Goal: Task Accomplishment & Management: Manage account settings

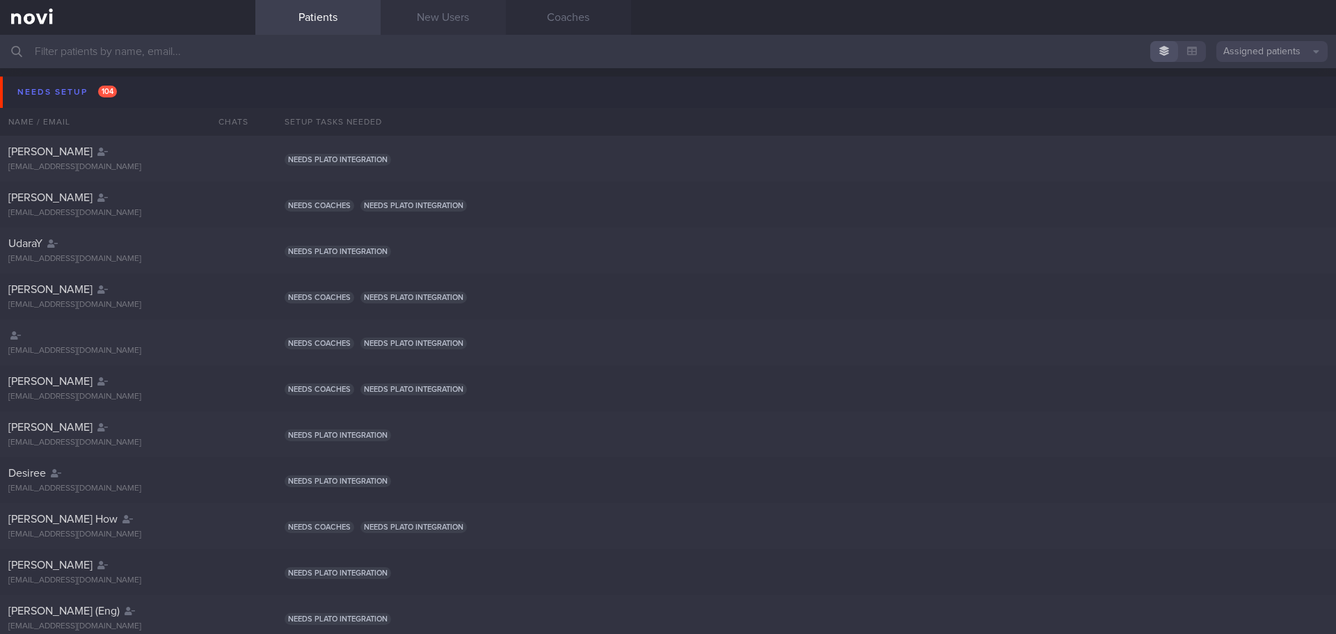
click at [422, 33] on link "New Users" at bounding box center [443, 17] width 125 height 35
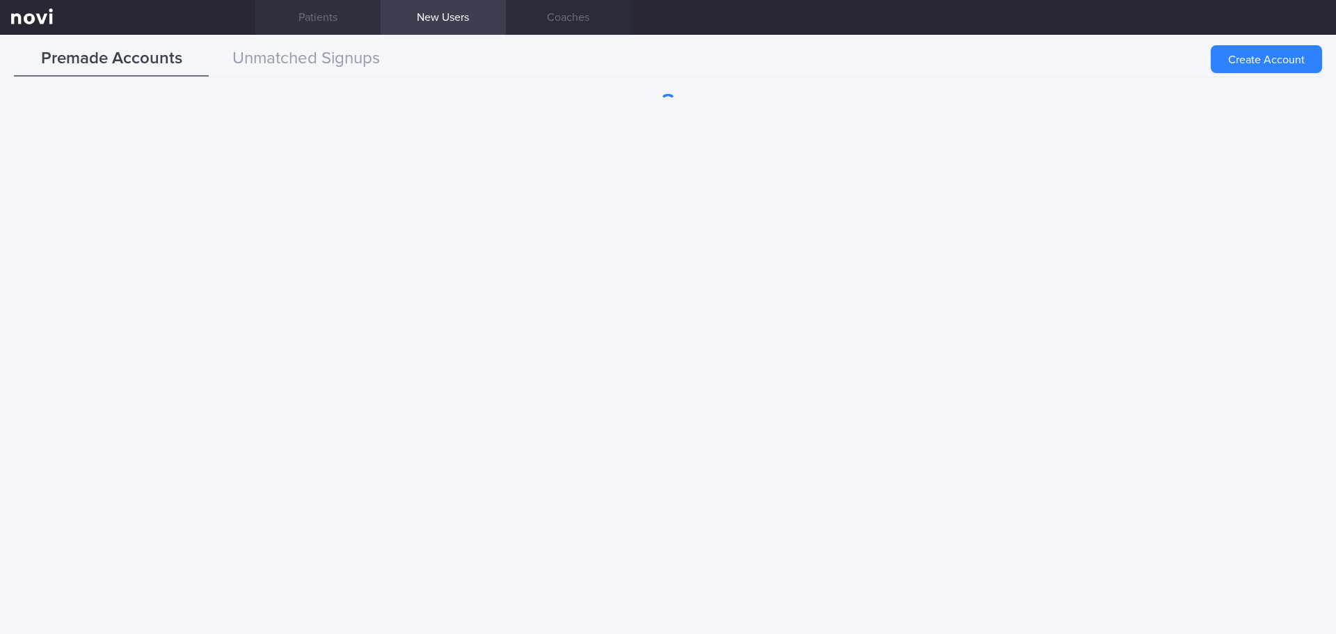
click at [279, 19] on link "Patients" at bounding box center [317, 17] width 125 height 35
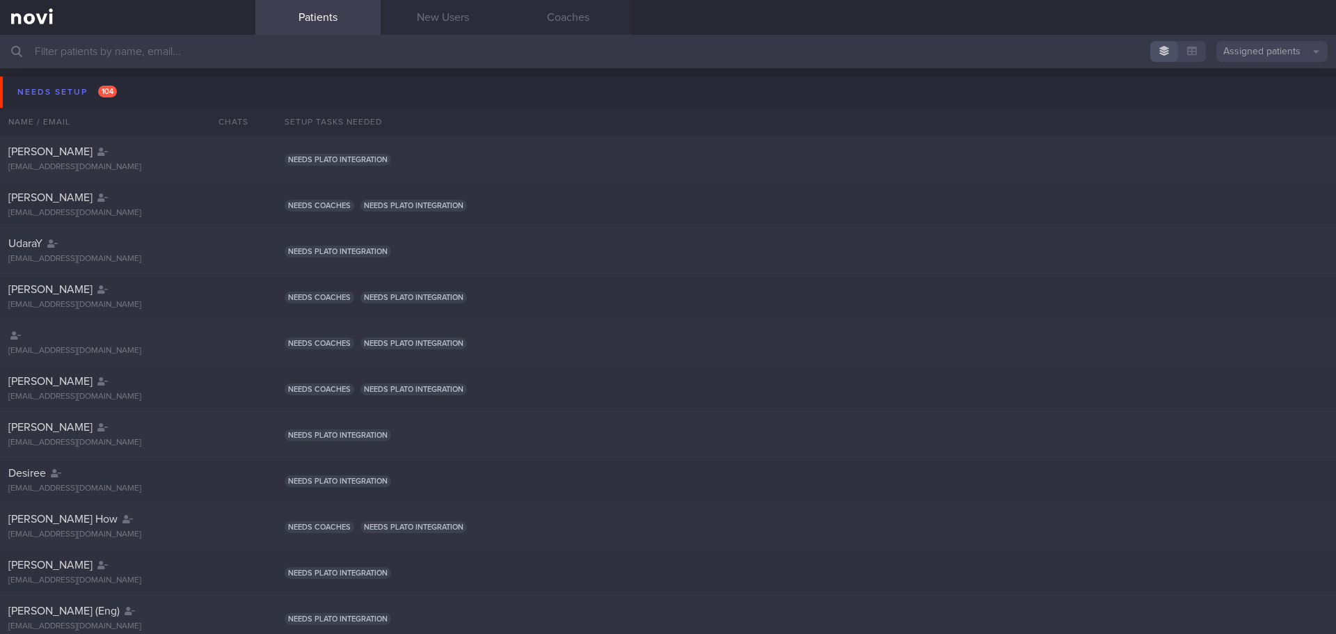
click at [1289, 62] on input "text" at bounding box center [668, 51] width 1336 height 33
click at [1289, 56] on button "Assigned patients" at bounding box center [1271, 51] width 111 height 21
click at [1272, 111] on button "Archived patients" at bounding box center [1271, 116] width 111 height 21
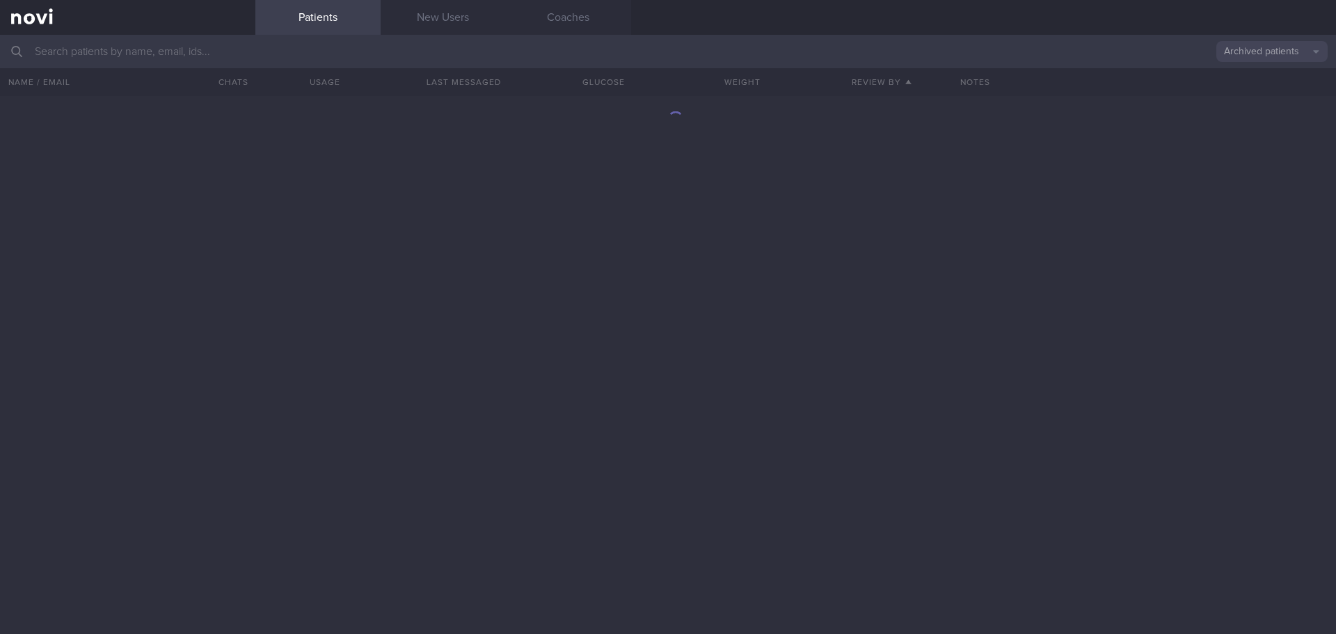
click at [284, 51] on input "text" at bounding box center [668, 51] width 1336 height 33
type input "charity"
click at [1299, 53] on button "Archived patients" at bounding box center [1271, 51] width 111 height 21
click at [1274, 92] on button "All active patients" at bounding box center [1271, 96] width 111 height 21
click at [1261, 52] on button "All active patients" at bounding box center [1271, 51] width 111 height 21
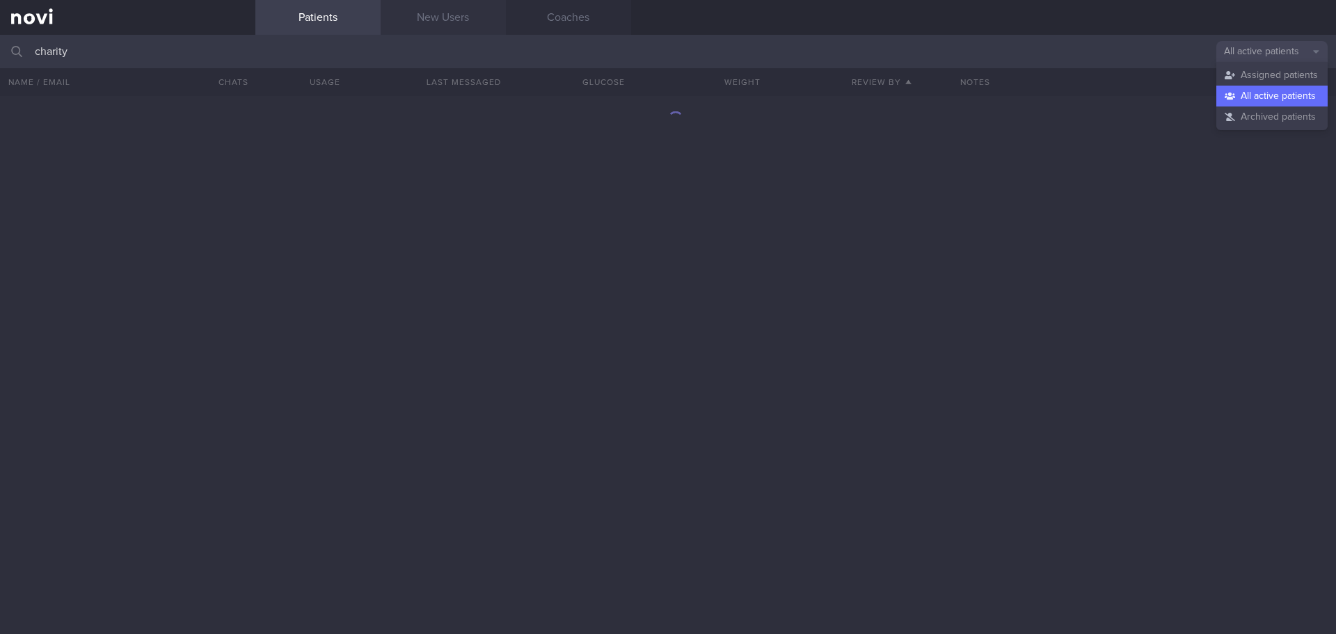
click at [482, 11] on link "New Users" at bounding box center [443, 17] width 125 height 35
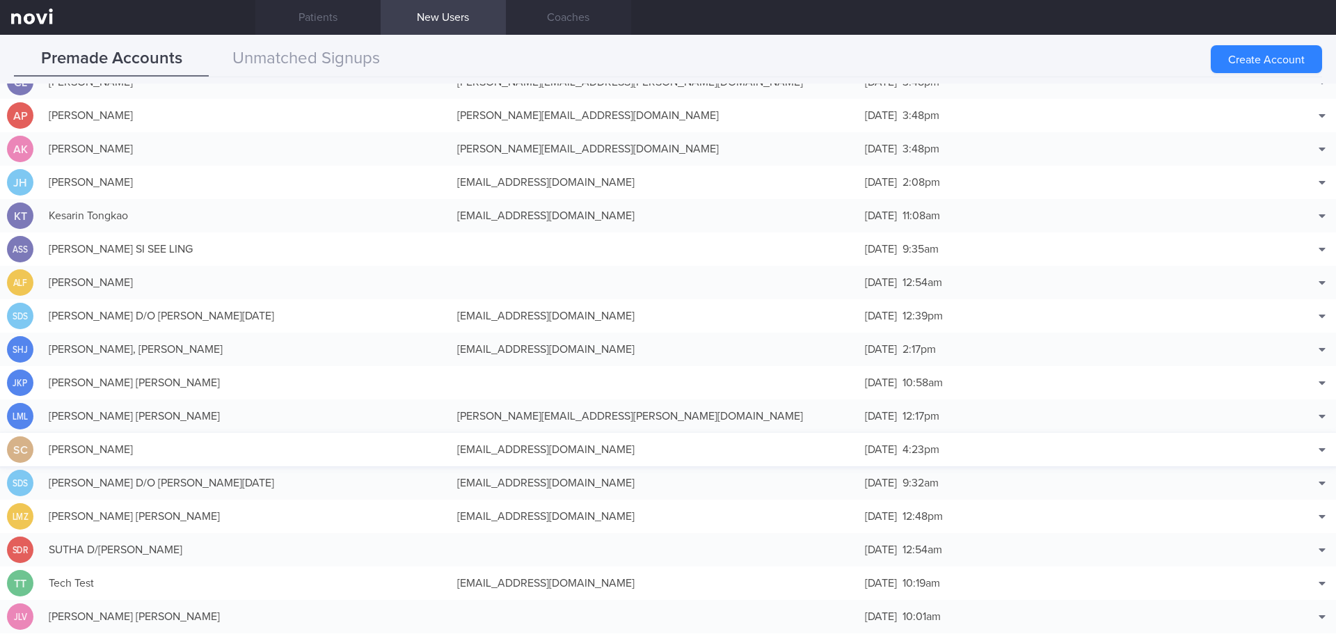
scroll to position [3959, 0]
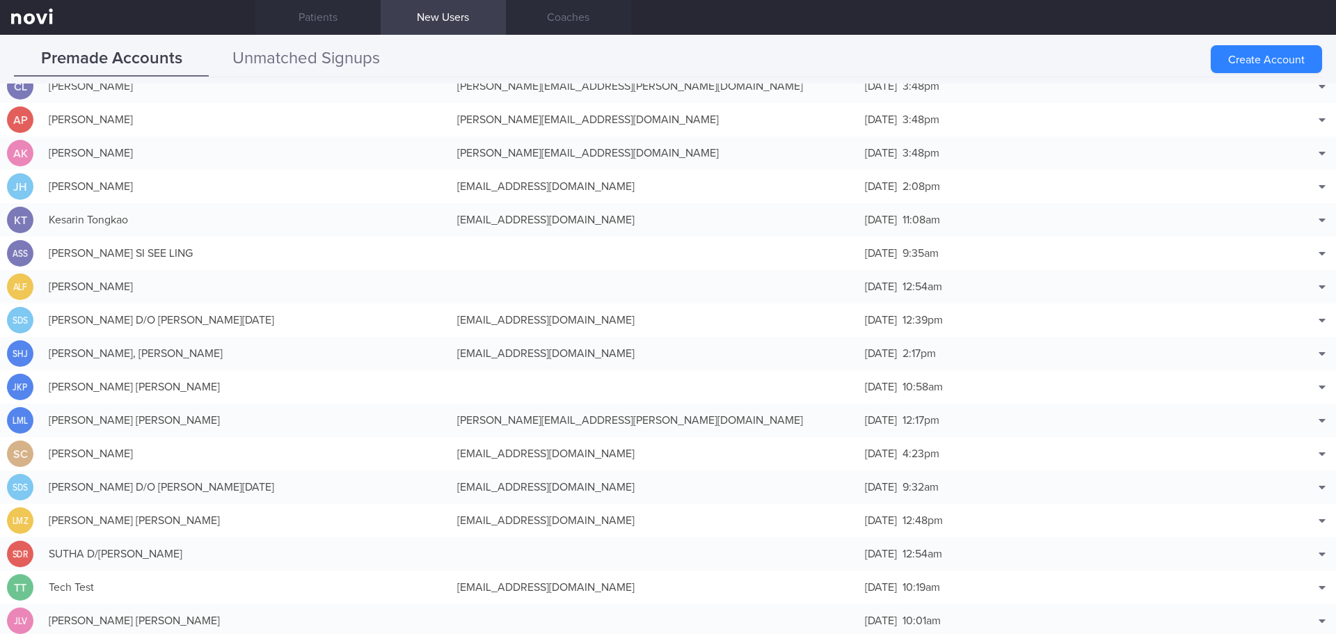
click at [374, 68] on button "Unmatched Signups" at bounding box center [306, 59] width 195 height 35
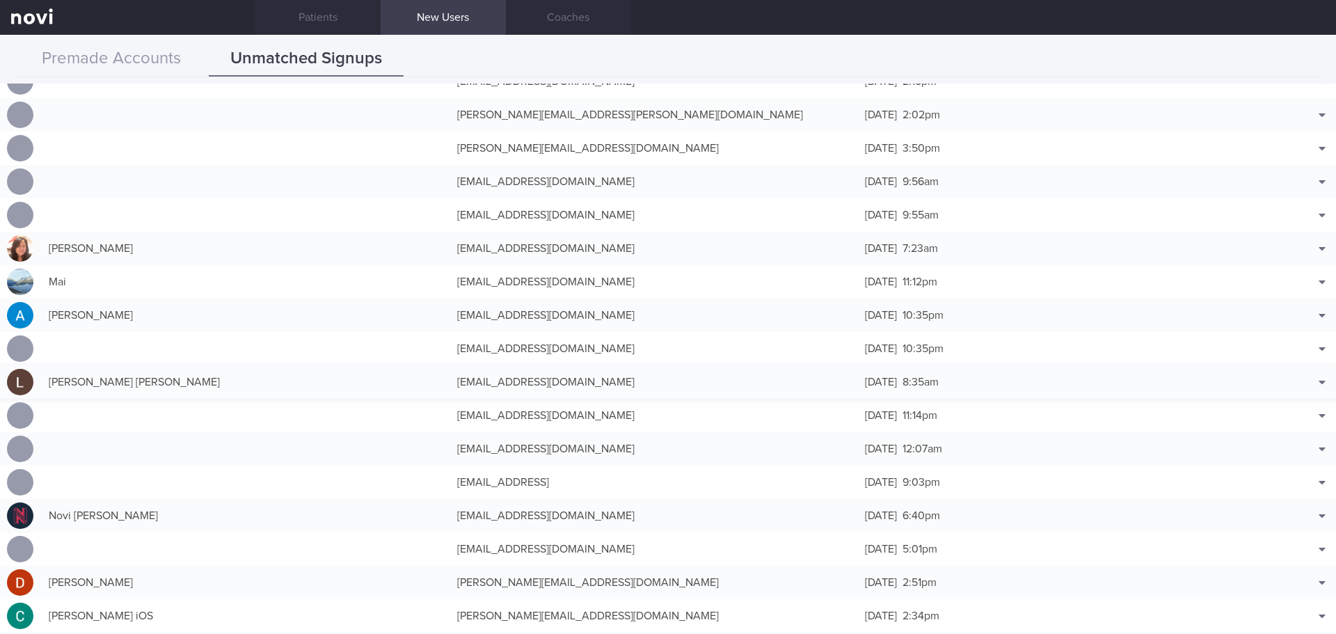
scroll to position [40712, 0]
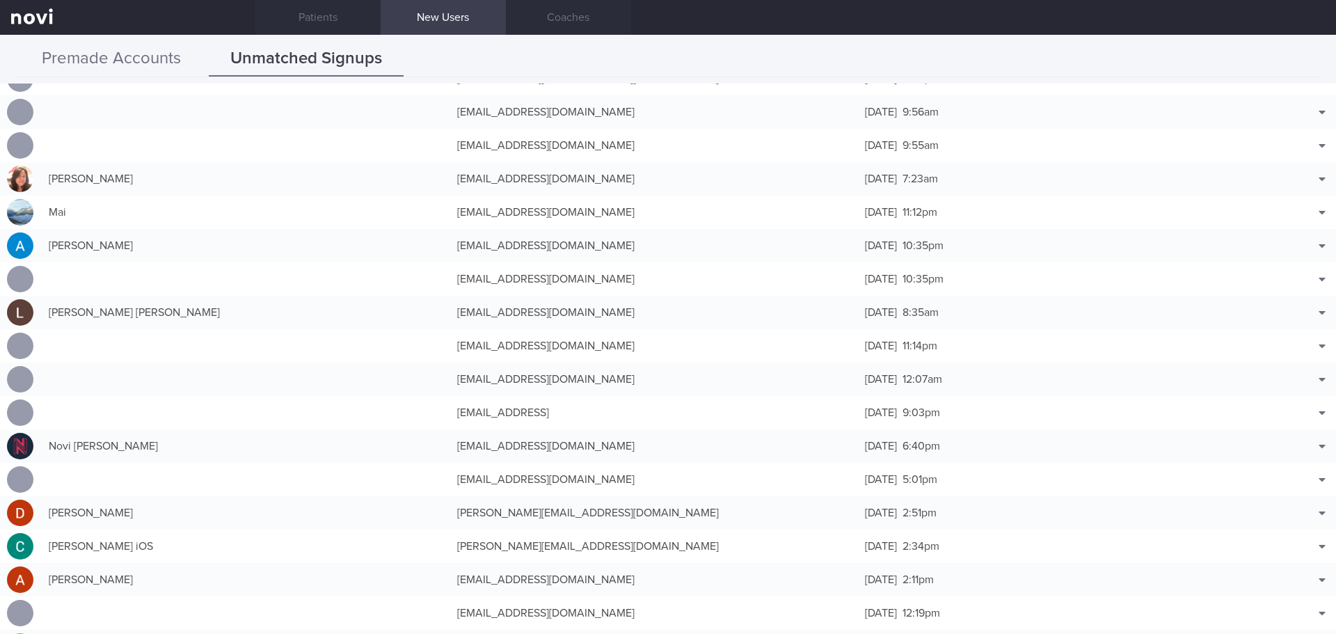
click at [143, 54] on button "Premade Accounts" at bounding box center [111, 59] width 195 height 35
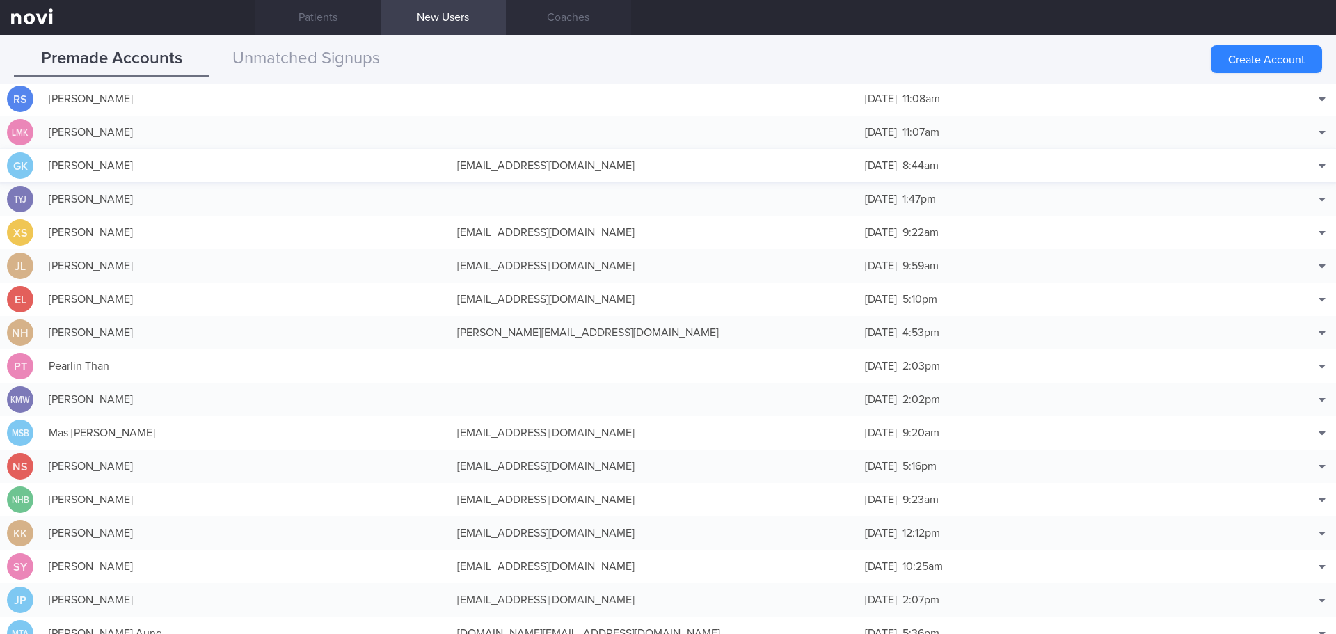
scroll to position [0, 0]
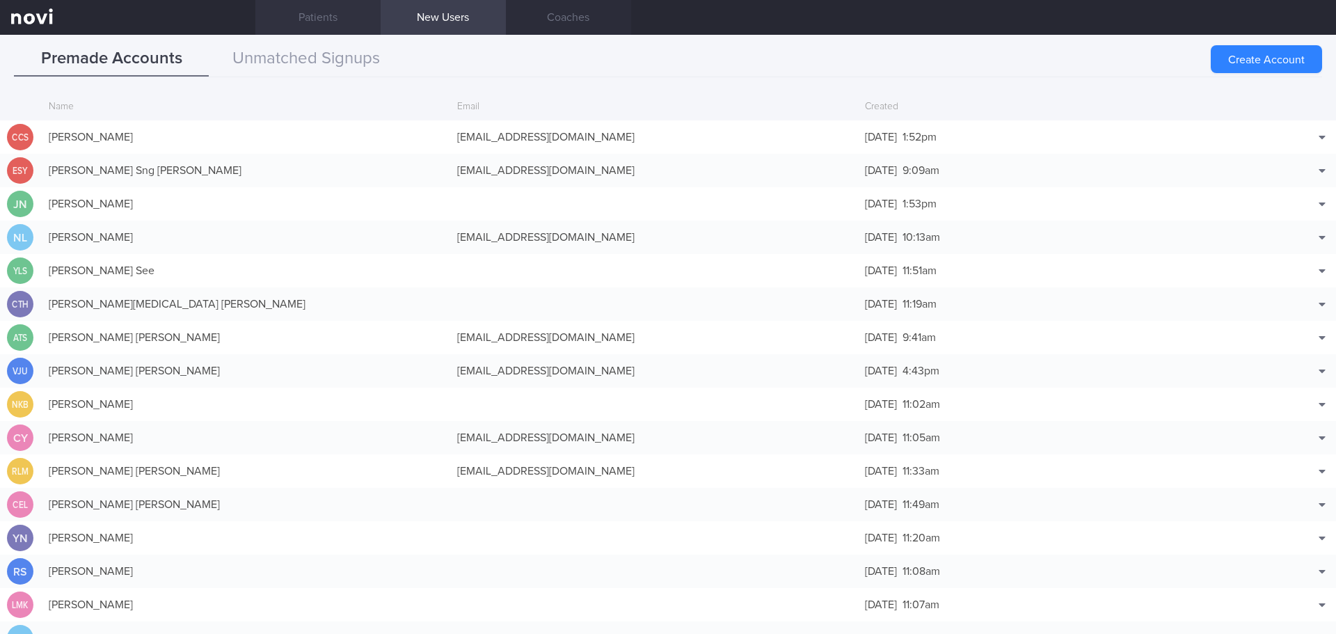
click at [290, 22] on link "Patients" at bounding box center [317, 17] width 125 height 35
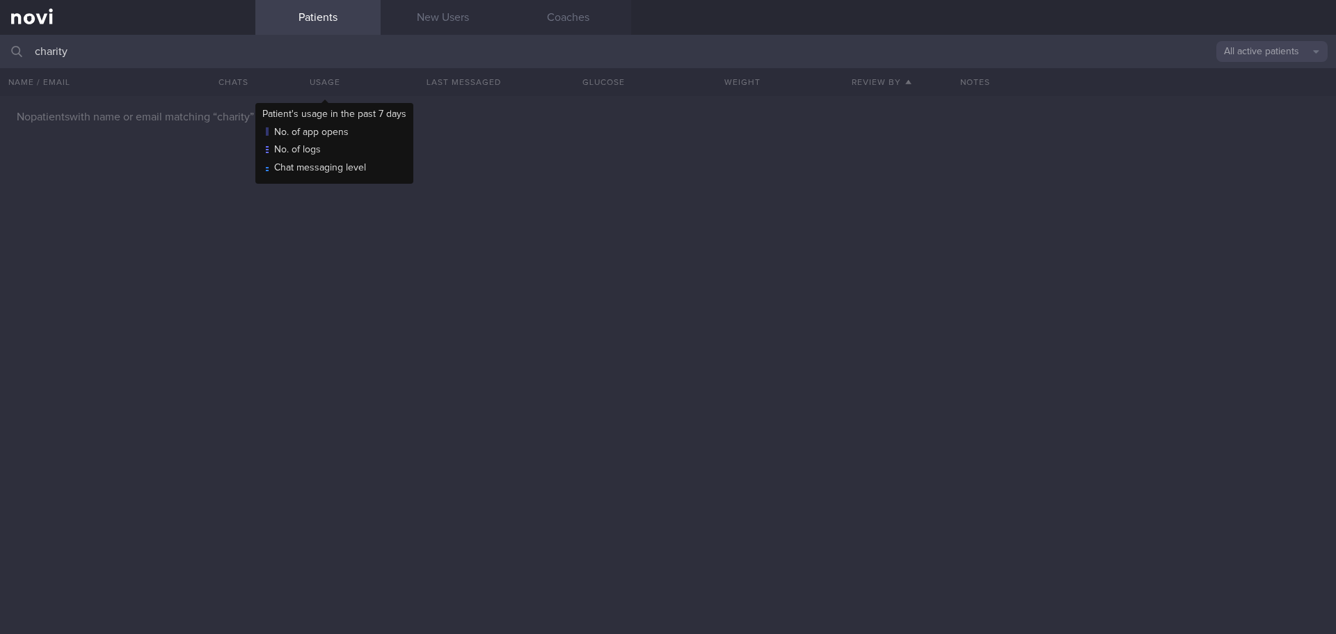
drag, startPoint x: 288, startPoint y: 71, endPoint x: 244, endPoint y: 60, distance: 45.2
click at [280, 70] on div "Usage" at bounding box center [324, 82] width 139 height 28
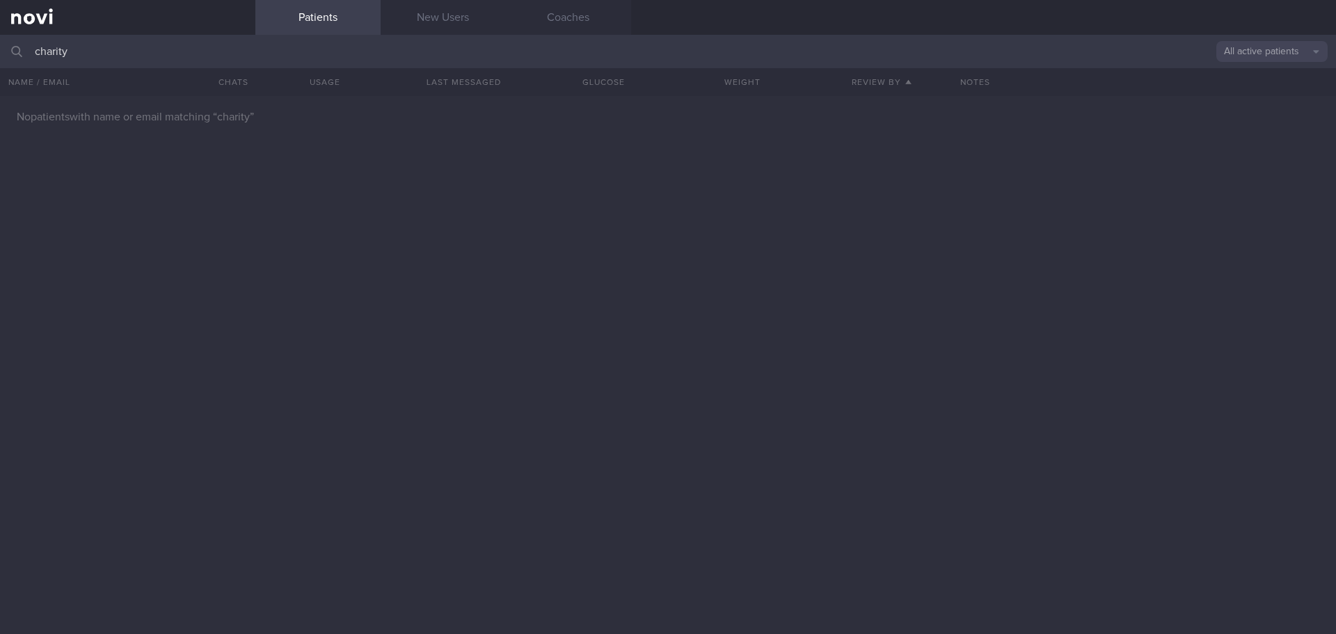
drag, startPoint x: 248, startPoint y: 49, endPoint x: -11, endPoint y: 61, distance: 259.1
click at [0, 61] on html "You are offline! Some functionality will be unavailable Patients New Users Coac…" at bounding box center [668, 317] width 1336 height 634
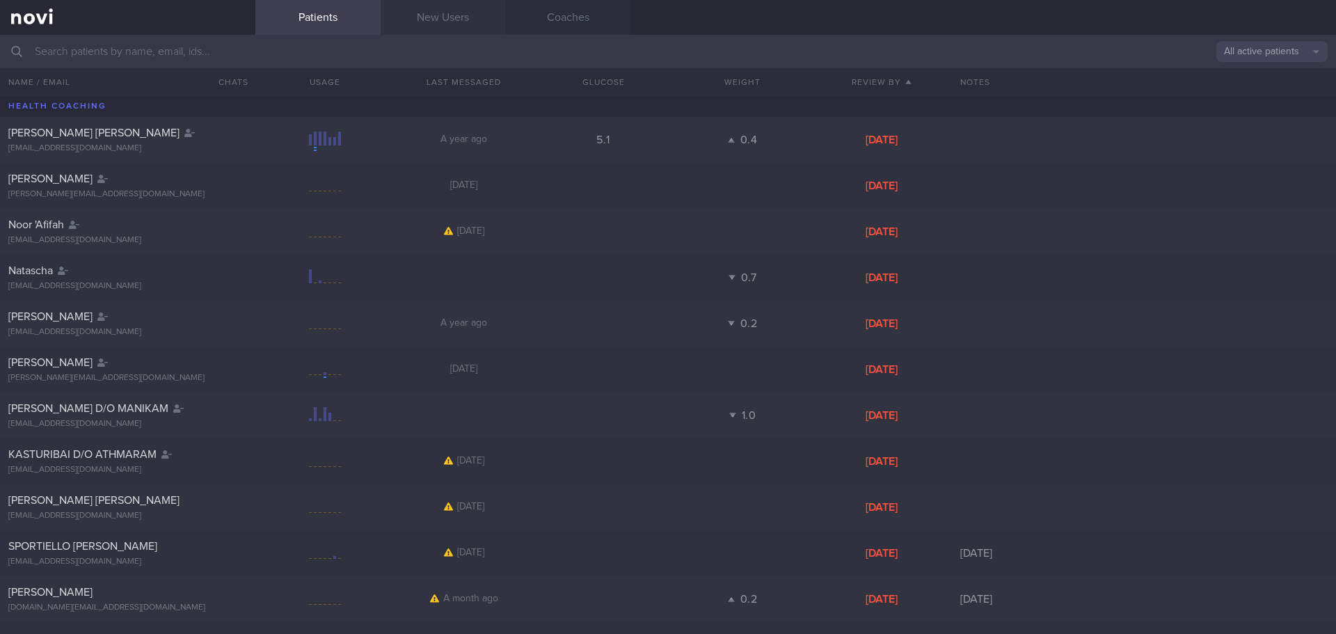
click at [453, 17] on link "New Users" at bounding box center [443, 17] width 125 height 35
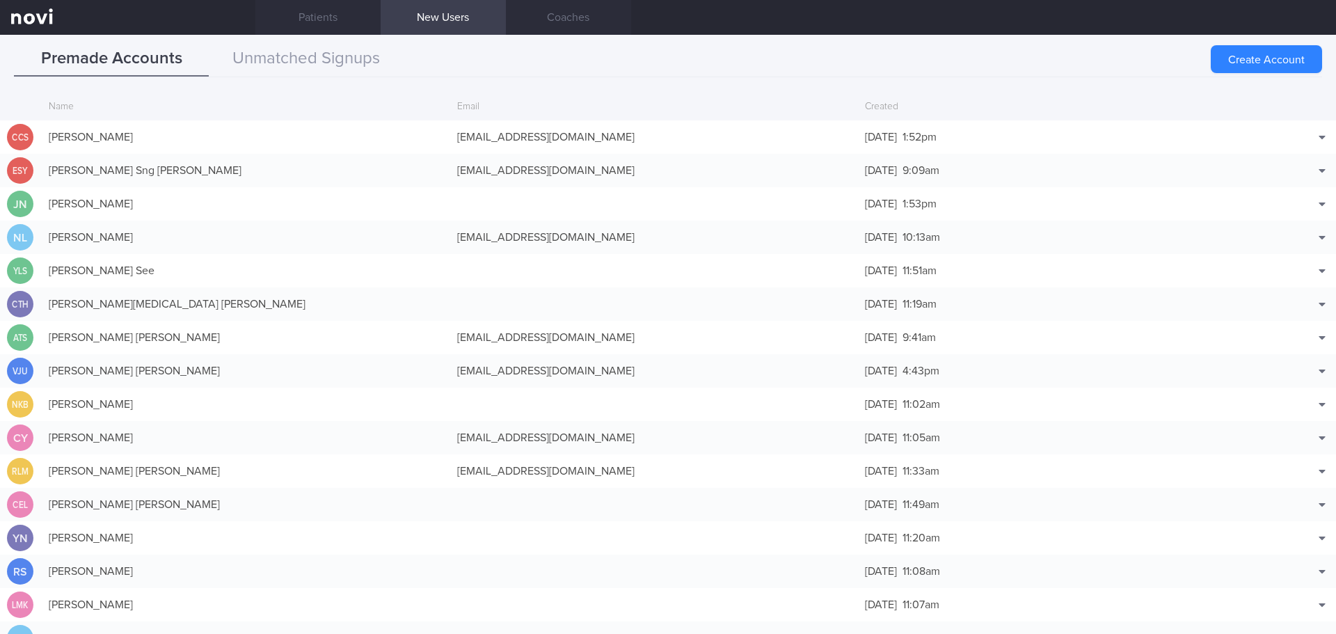
click at [1262, 56] on div "Create Account" at bounding box center [1266, 59] width 111 height 28
drag, startPoint x: 317, startPoint y: 17, endPoint x: 331, endPoint y: 17, distance: 13.9
click at [317, 17] on link "Patients" at bounding box center [317, 17] width 125 height 35
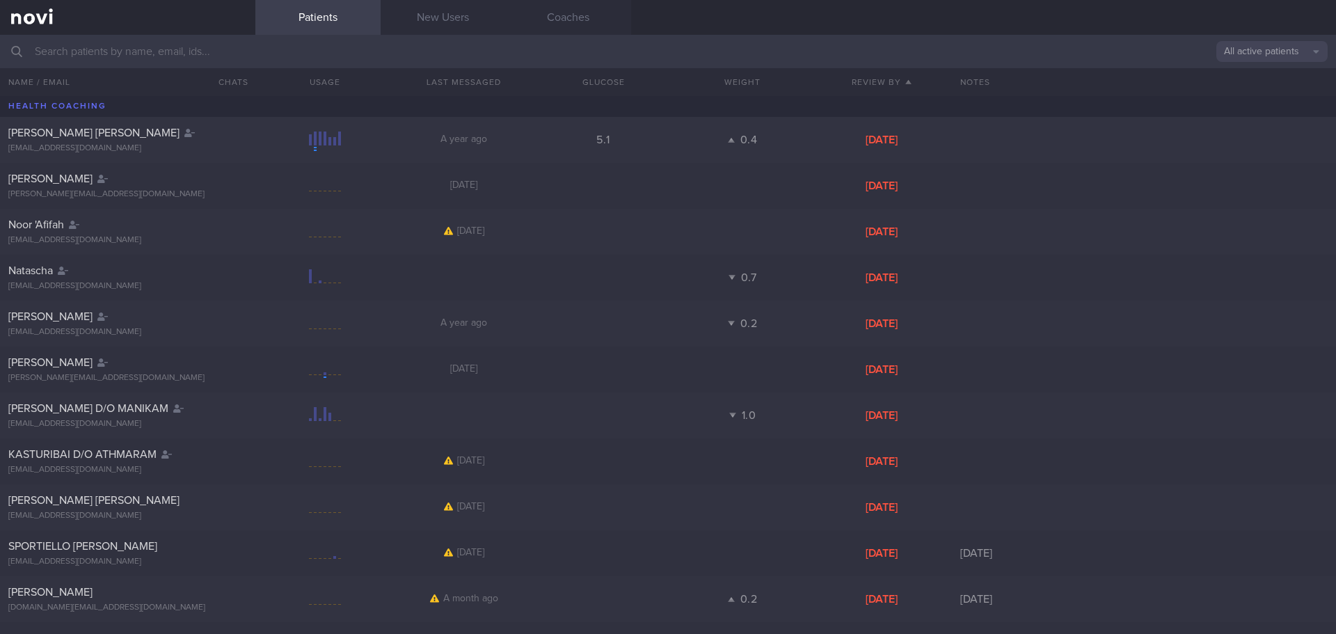
click at [1308, 51] on button "All active patients" at bounding box center [1271, 51] width 111 height 21
click at [1288, 69] on button "Assigned patients" at bounding box center [1271, 75] width 111 height 21
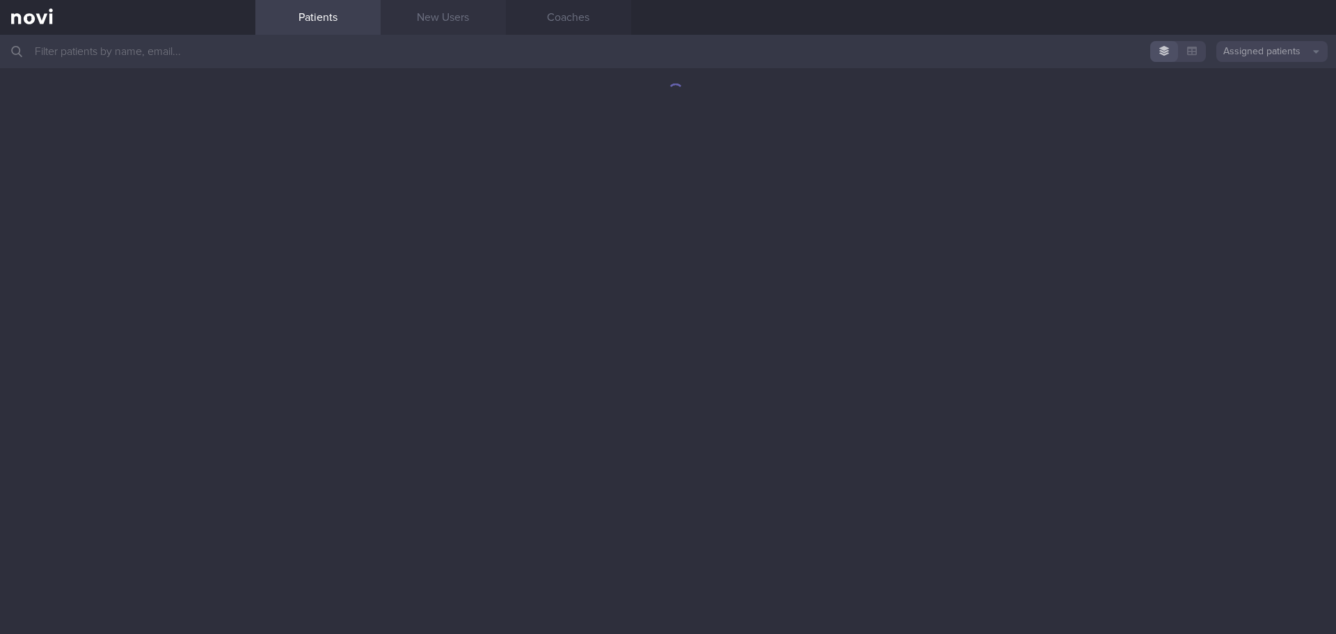
click at [416, 11] on link "New Users" at bounding box center [443, 17] width 125 height 35
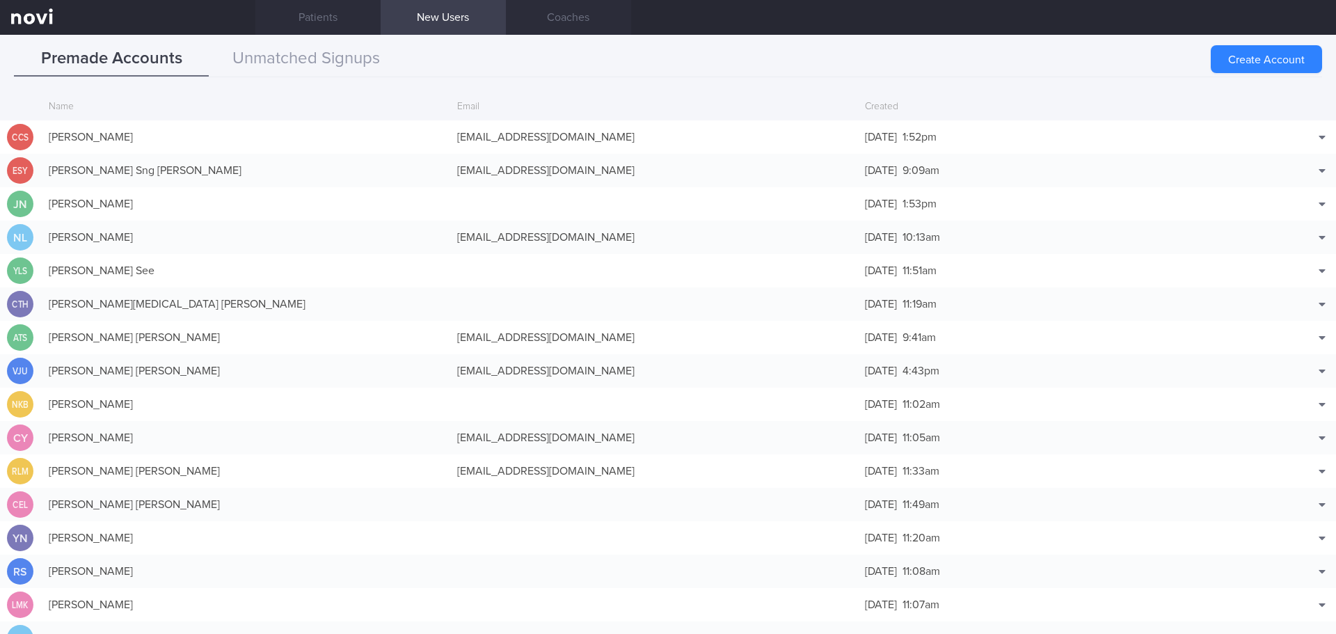
click at [1229, 58] on button "Create Account" at bounding box center [1266, 59] width 111 height 28
click at [1269, 64] on div "Create Account" at bounding box center [1266, 59] width 111 height 28
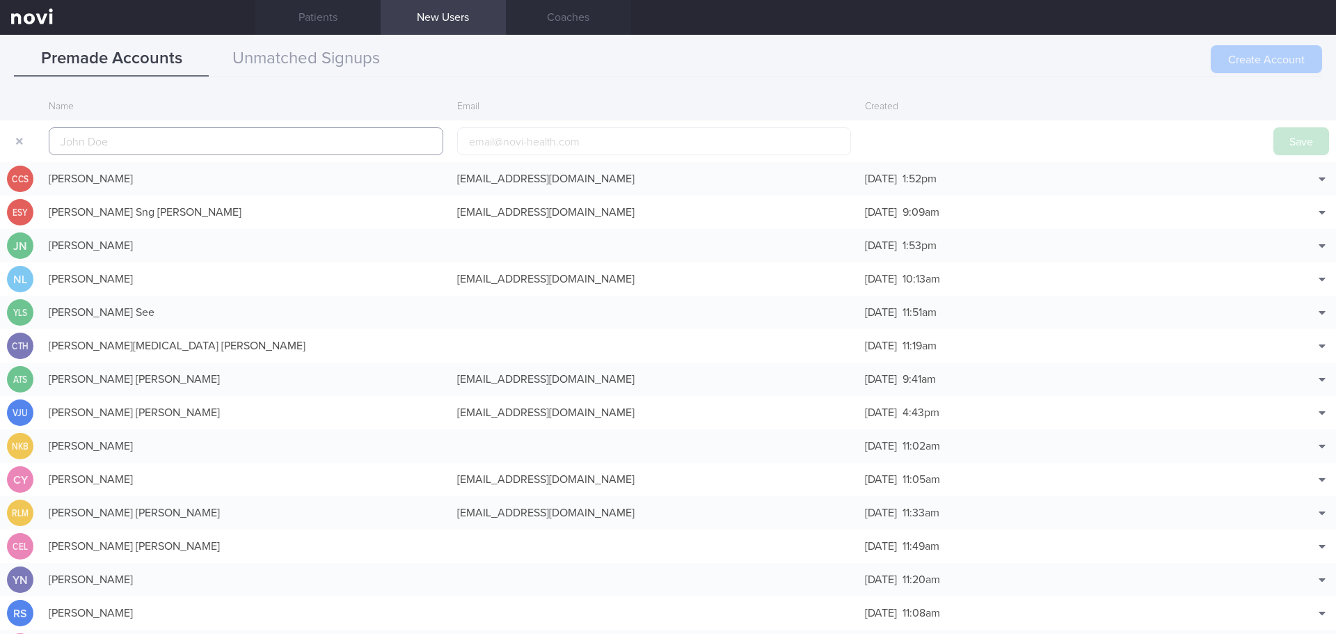
scroll to position [33, 0]
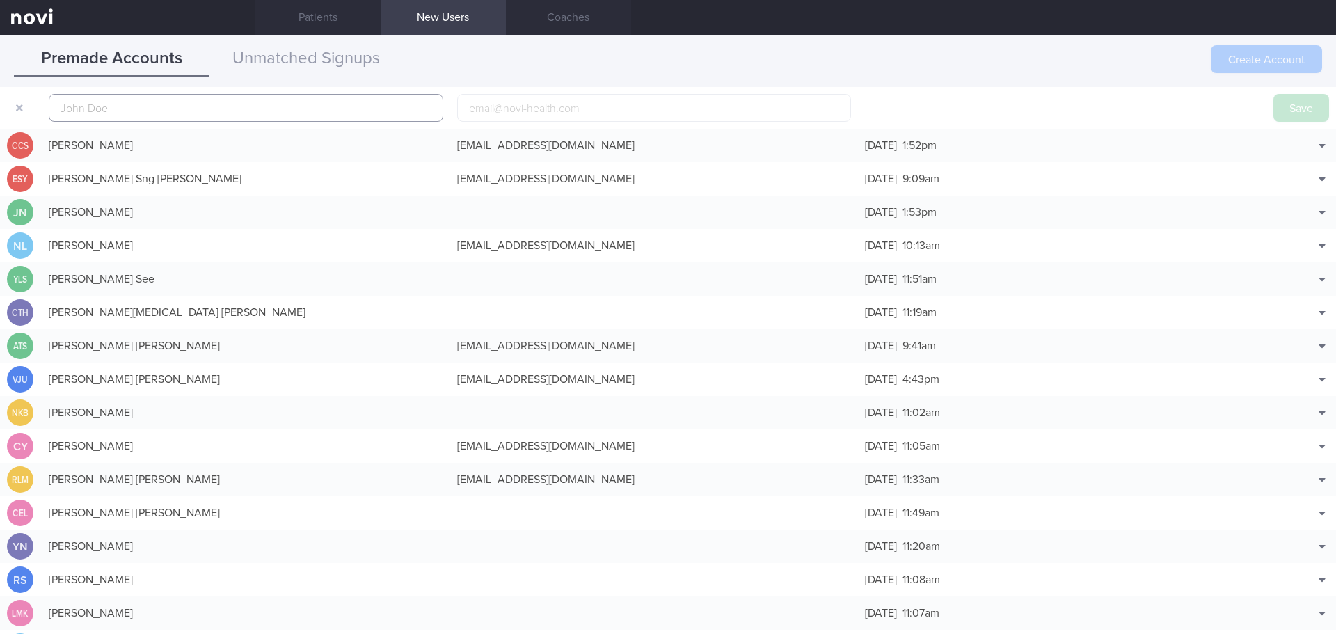
click at [191, 108] on input "text" at bounding box center [246, 108] width 395 height 28
paste input "[PERSON_NAME], CHARITY"
type input "[PERSON_NAME], CHARITY"
drag, startPoint x: 1280, startPoint y: 110, endPoint x: 509, endPoint y: 103, distance: 770.4
click at [1280, 110] on button "Save" at bounding box center [1302, 108] width 56 height 28
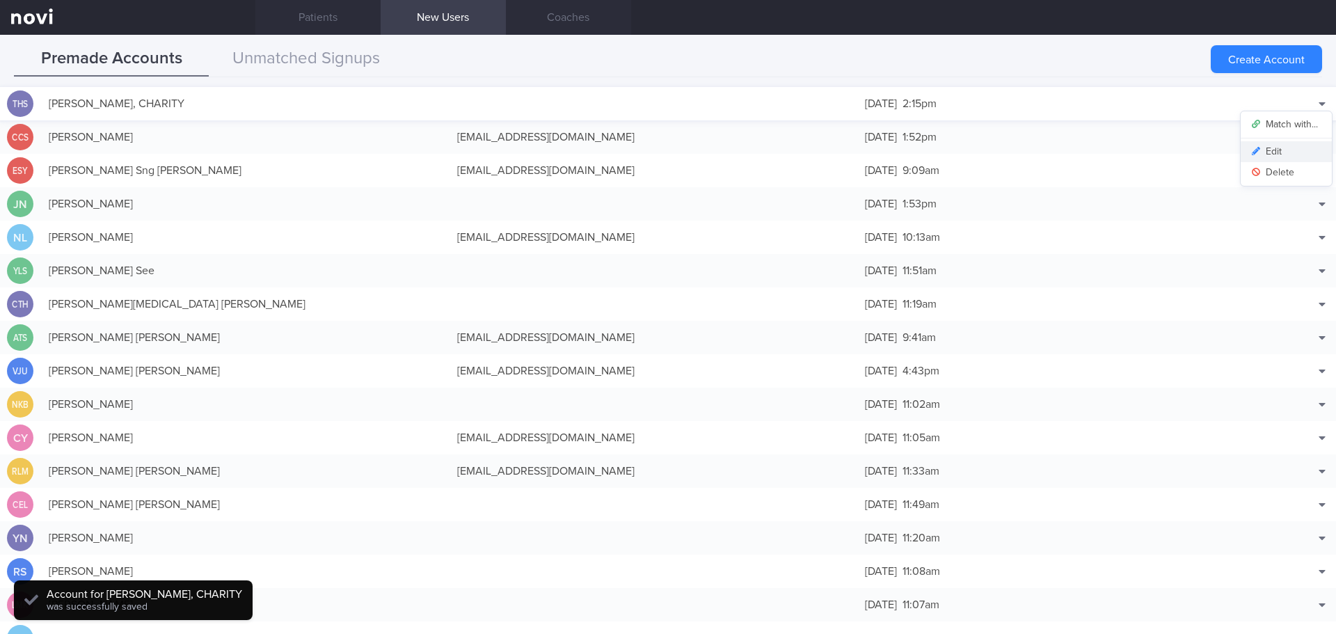
click at [1270, 151] on button "Edit" at bounding box center [1286, 151] width 91 height 21
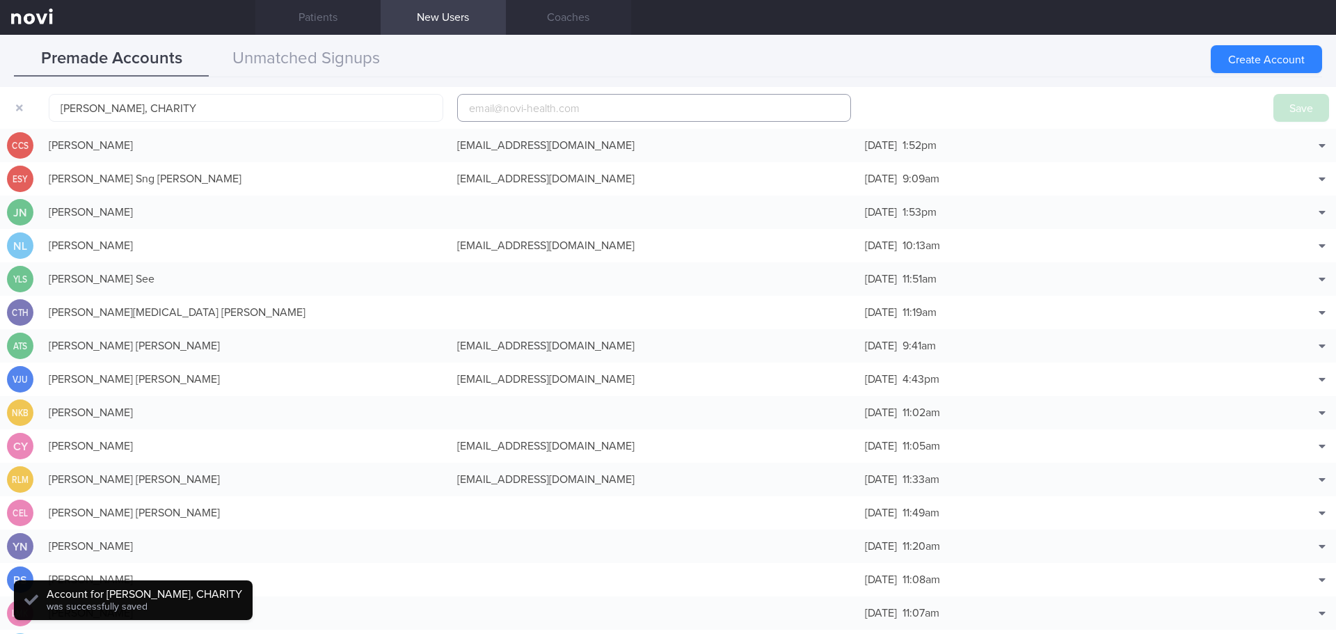
click at [572, 99] on input "email" at bounding box center [654, 108] width 395 height 28
paste input "[EMAIL_ADDRESS][DOMAIN_NAME]"
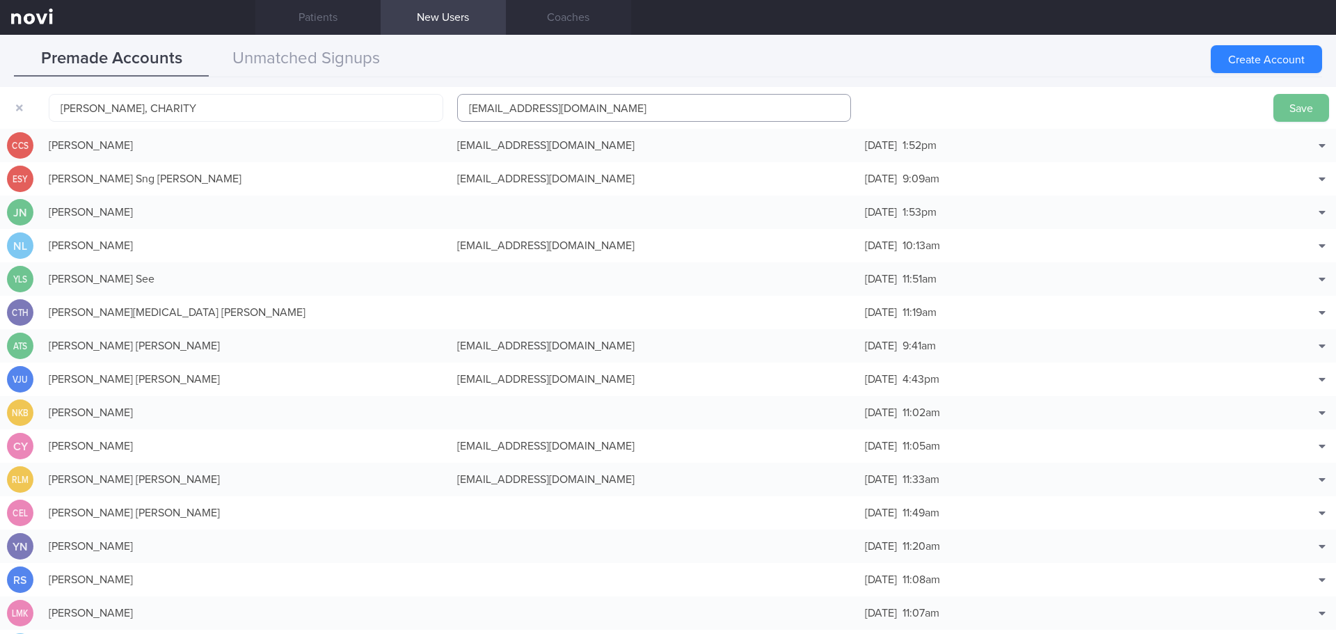
type input "[EMAIL_ADDRESS][DOMAIN_NAME]"
click at [1286, 109] on button "Save" at bounding box center [1302, 108] width 56 height 28
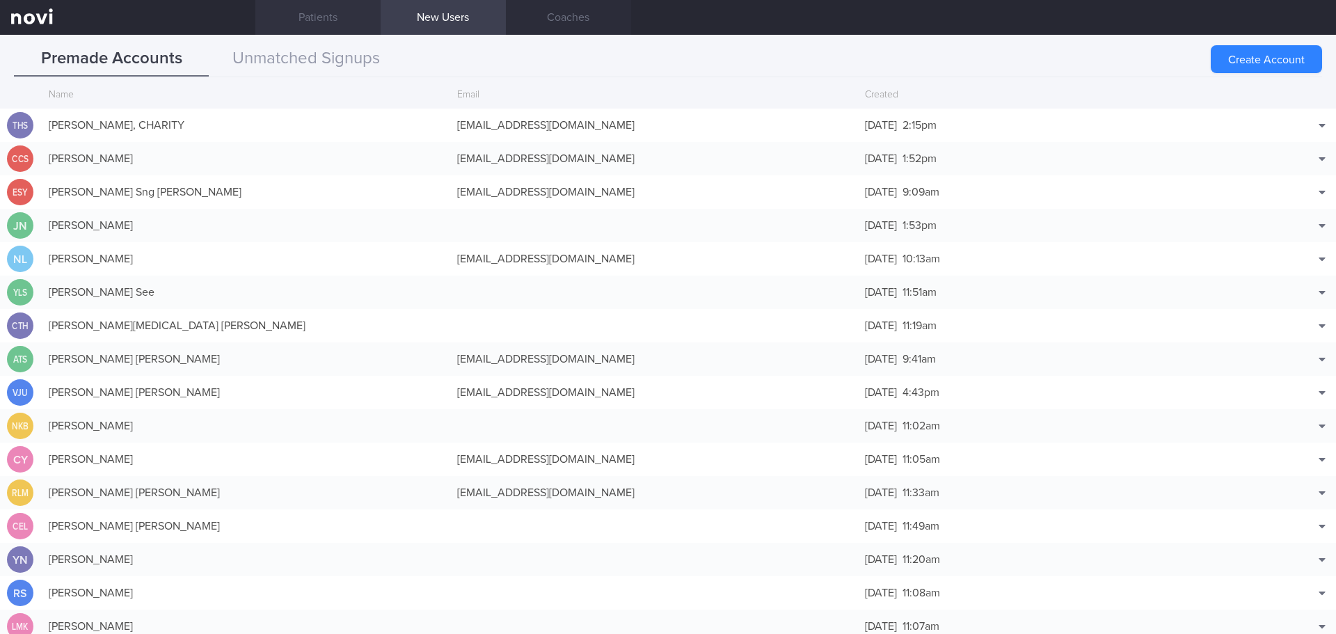
scroll to position [0, 0]
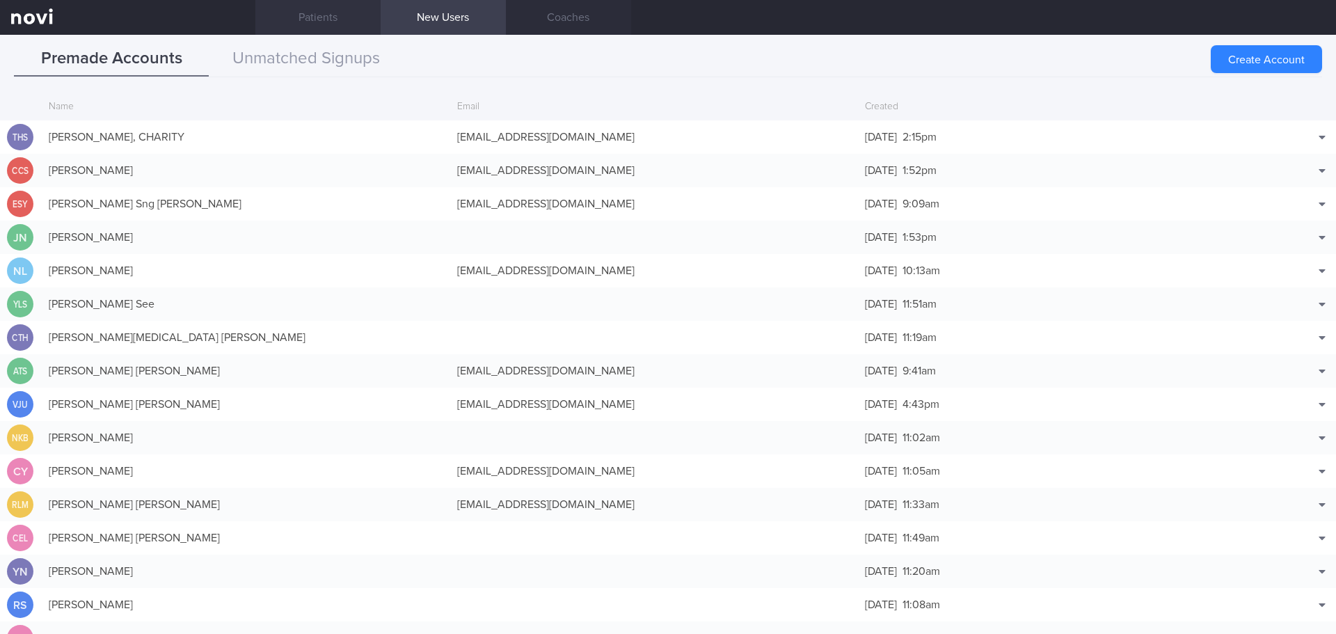
drag, startPoint x: 315, startPoint y: 10, endPoint x: 309, endPoint y: 17, distance: 9.5
click at [315, 10] on link "Patients" at bounding box center [317, 17] width 125 height 35
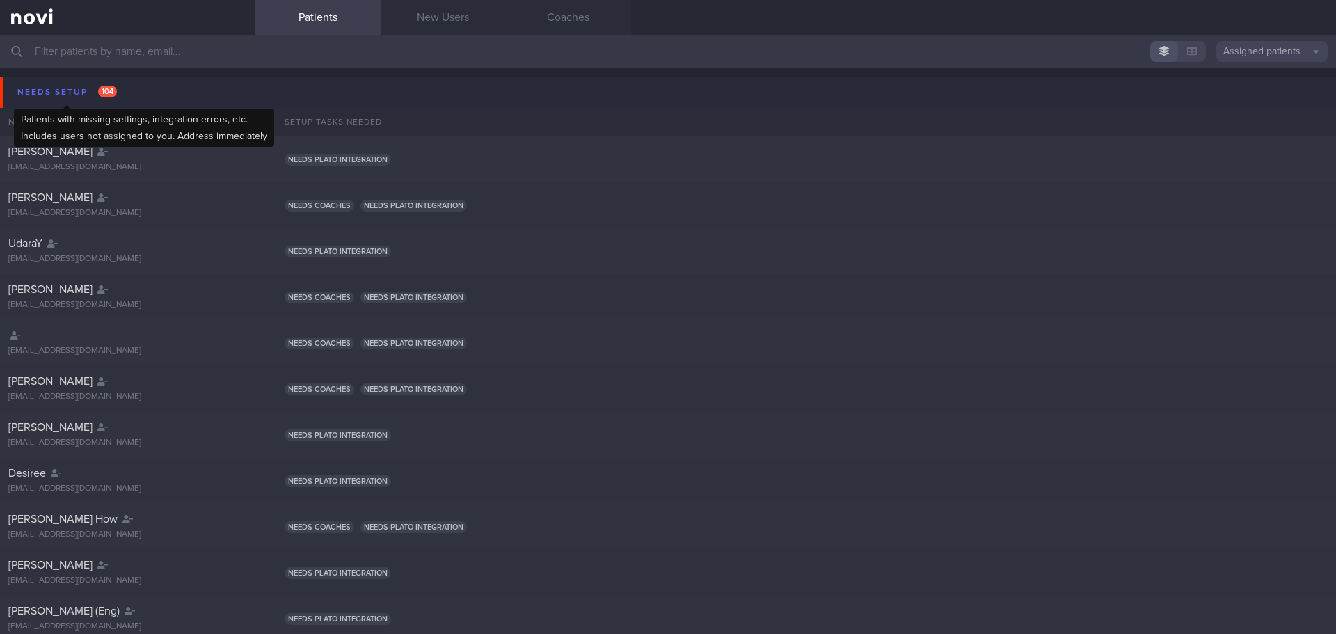
click at [67, 88] on div "Needs setup 104" at bounding box center [67, 92] width 106 height 19
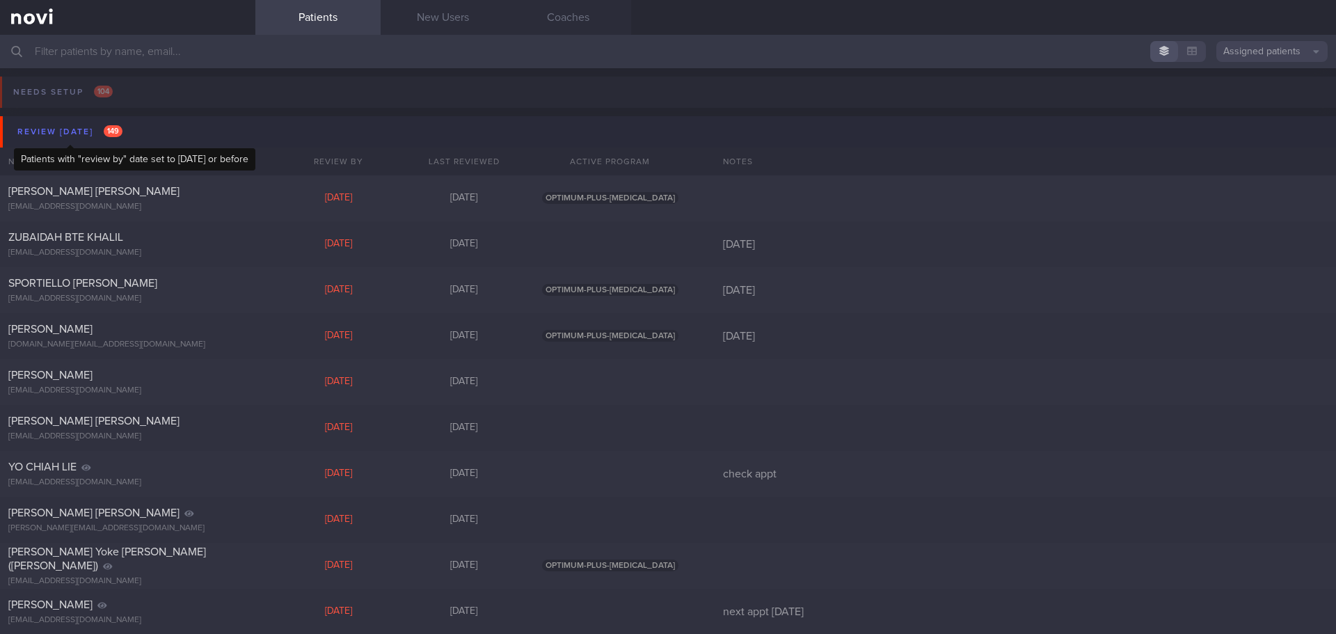
click at [92, 127] on div "Review today 149" at bounding box center [70, 131] width 112 height 19
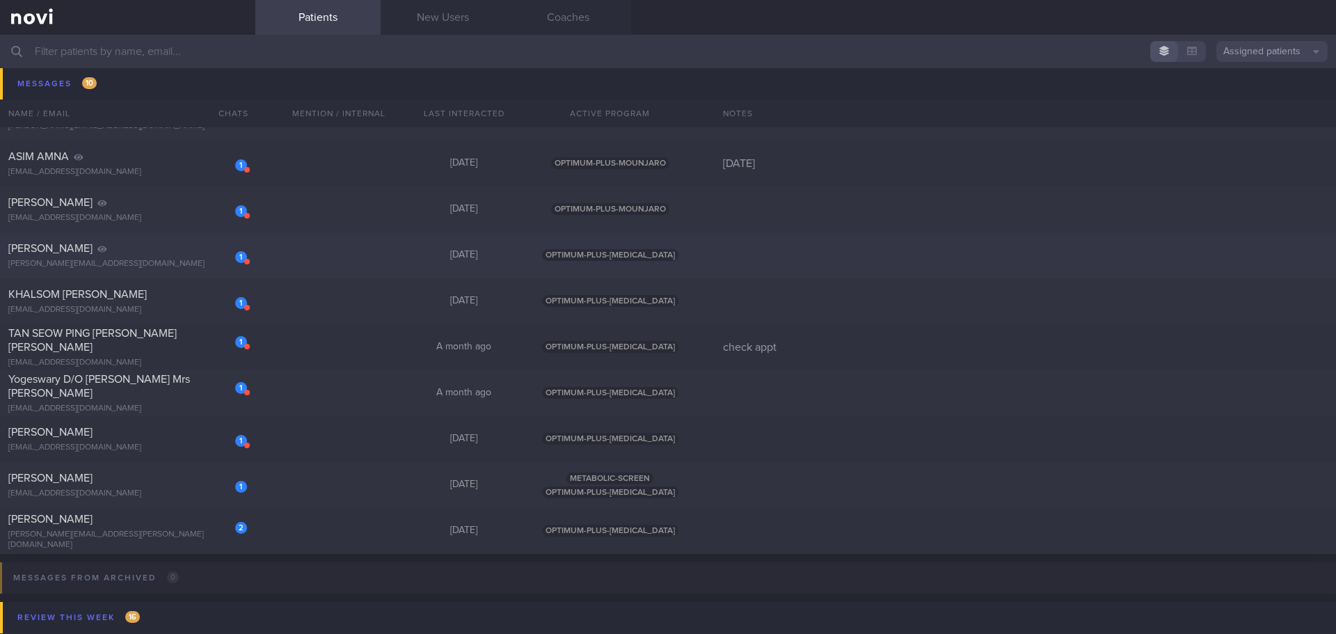
scroll to position [557, 0]
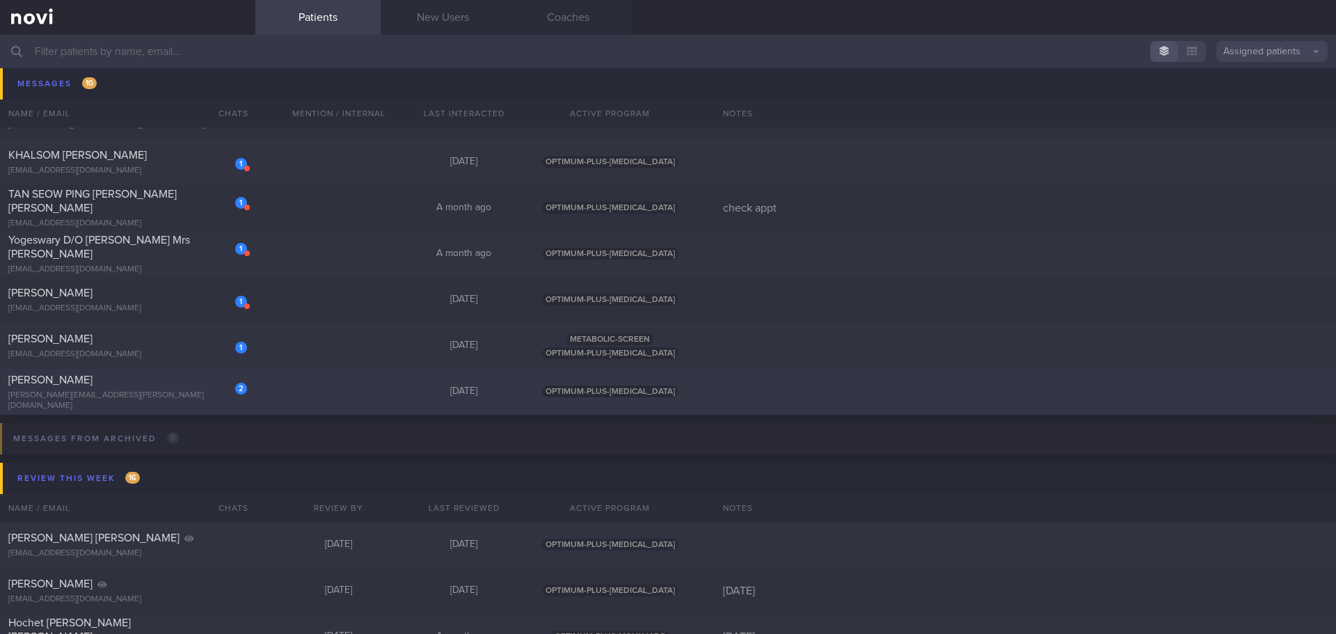
click at [124, 387] on div "KOH WEE KEE YVONNE" at bounding box center [125, 380] width 235 height 14
select select "8"
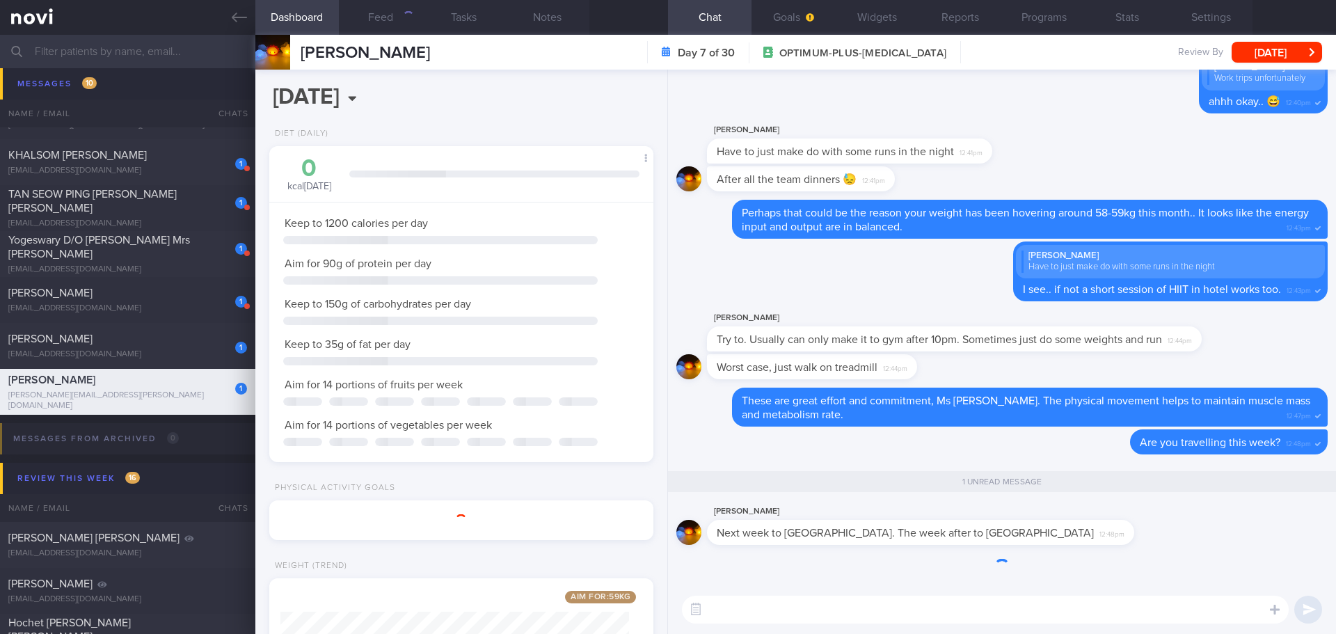
scroll to position [1, 0]
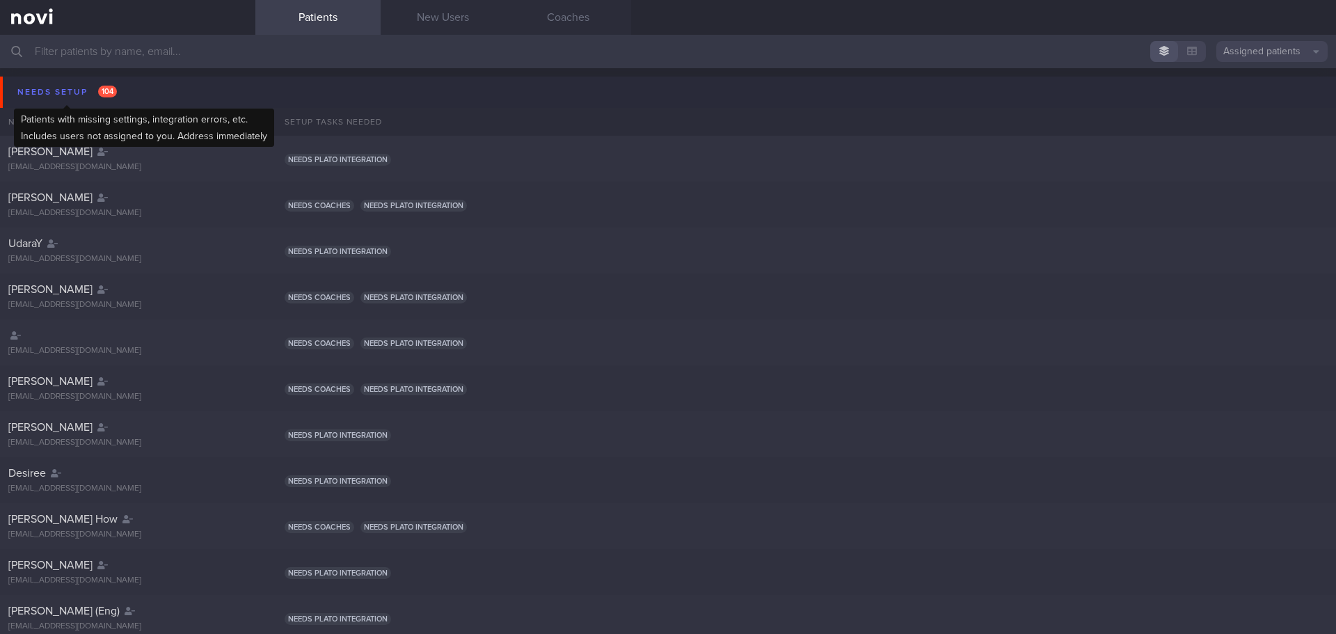
click at [47, 85] on div "Needs setup 104" at bounding box center [67, 92] width 106 height 19
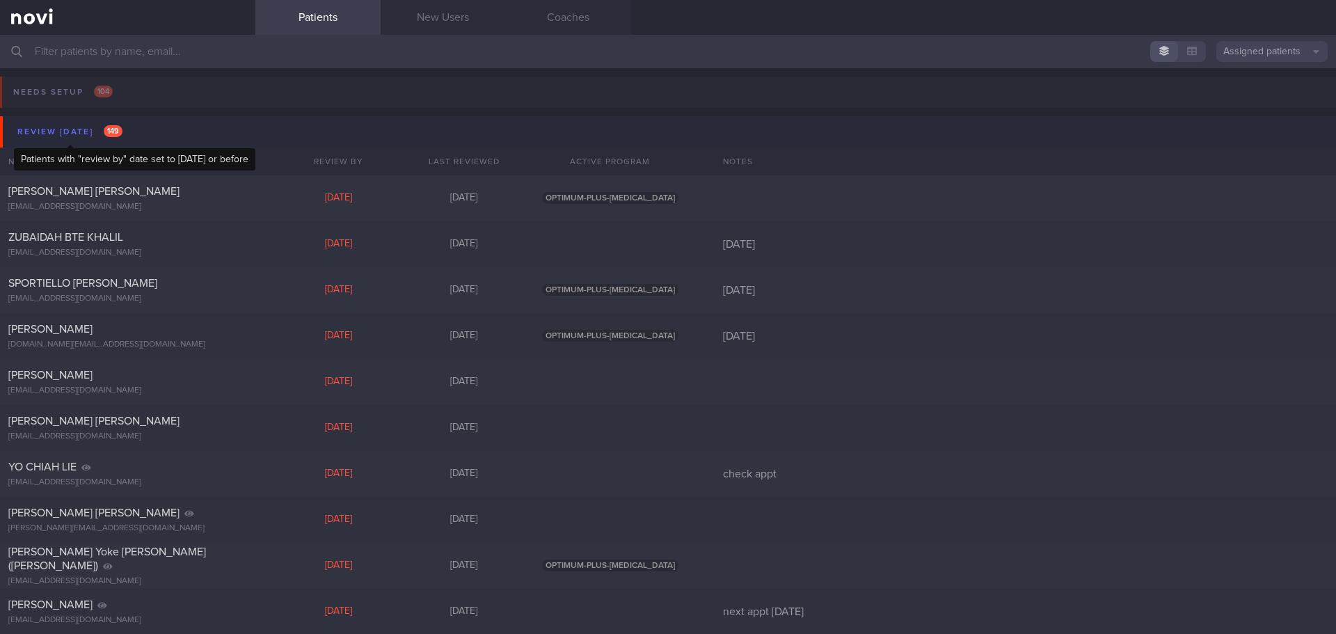
click at [53, 133] on div "Review today 149" at bounding box center [70, 131] width 112 height 19
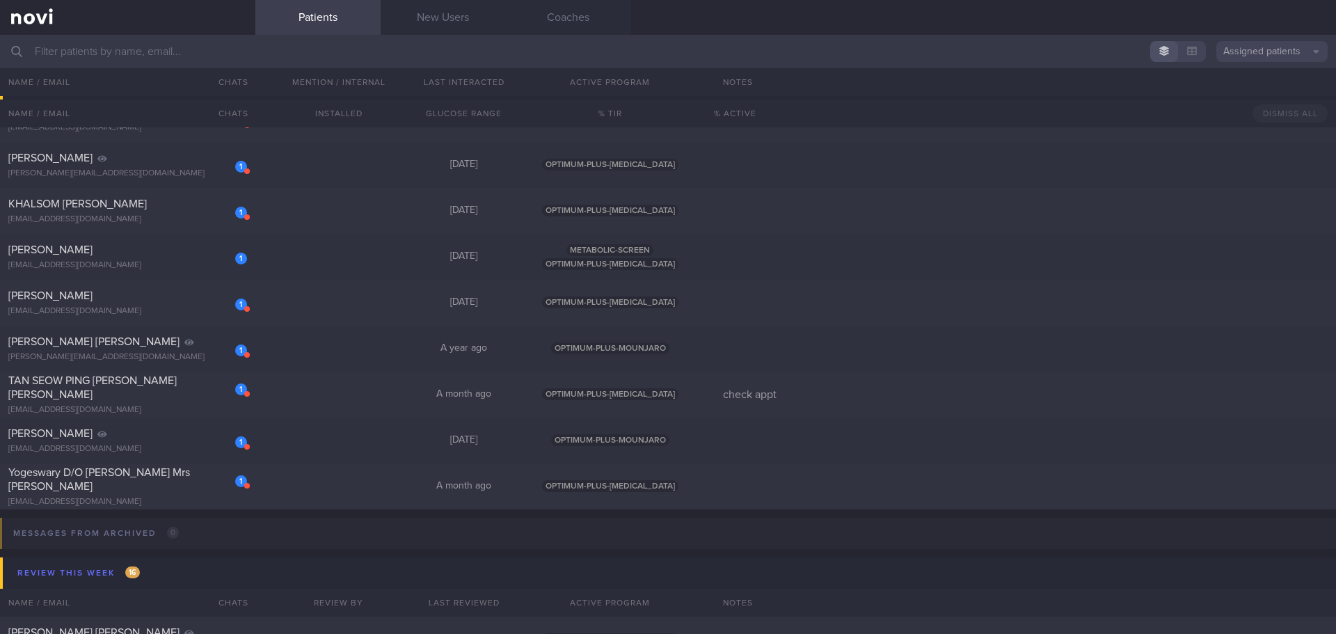
scroll to position [418, 0]
drag, startPoint x: 106, startPoint y: 253, endPoint x: 328, endPoint y: 234, distance: 222.9
click at [93, 253] on span "NURUL JANNAH BINTE SAIFULBAHRI" at bounding box center [50, 248] width 84 height 11
select select "9"
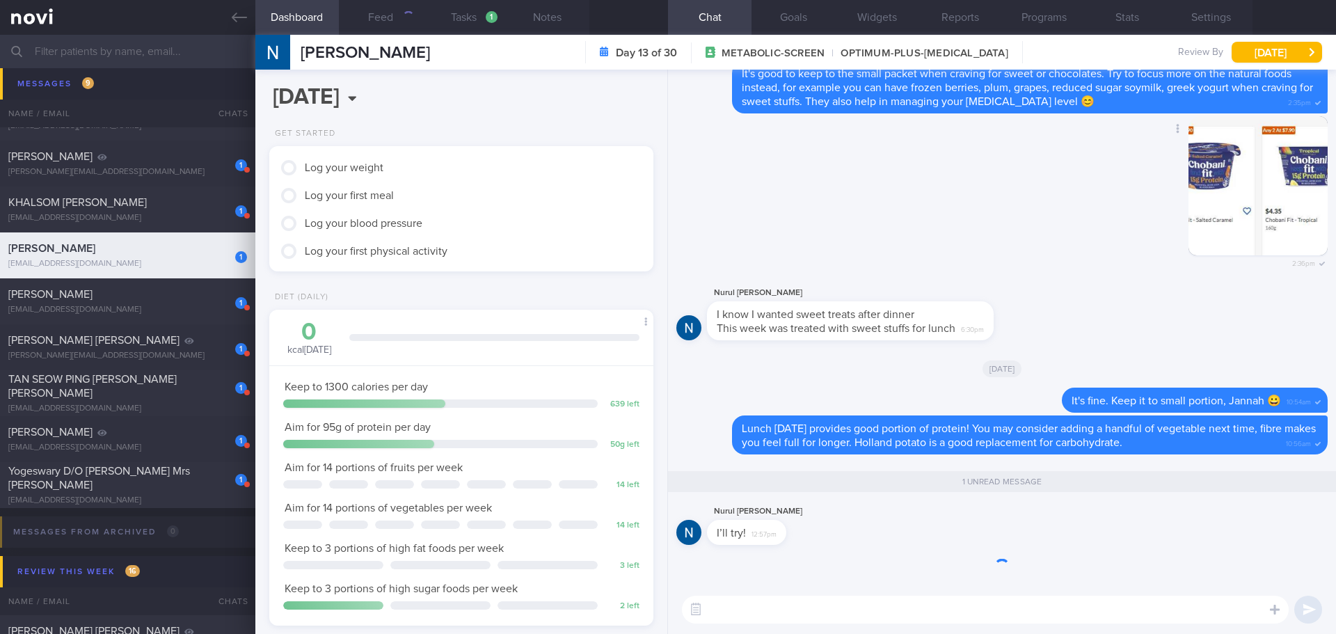
scroll to position [1, 0]
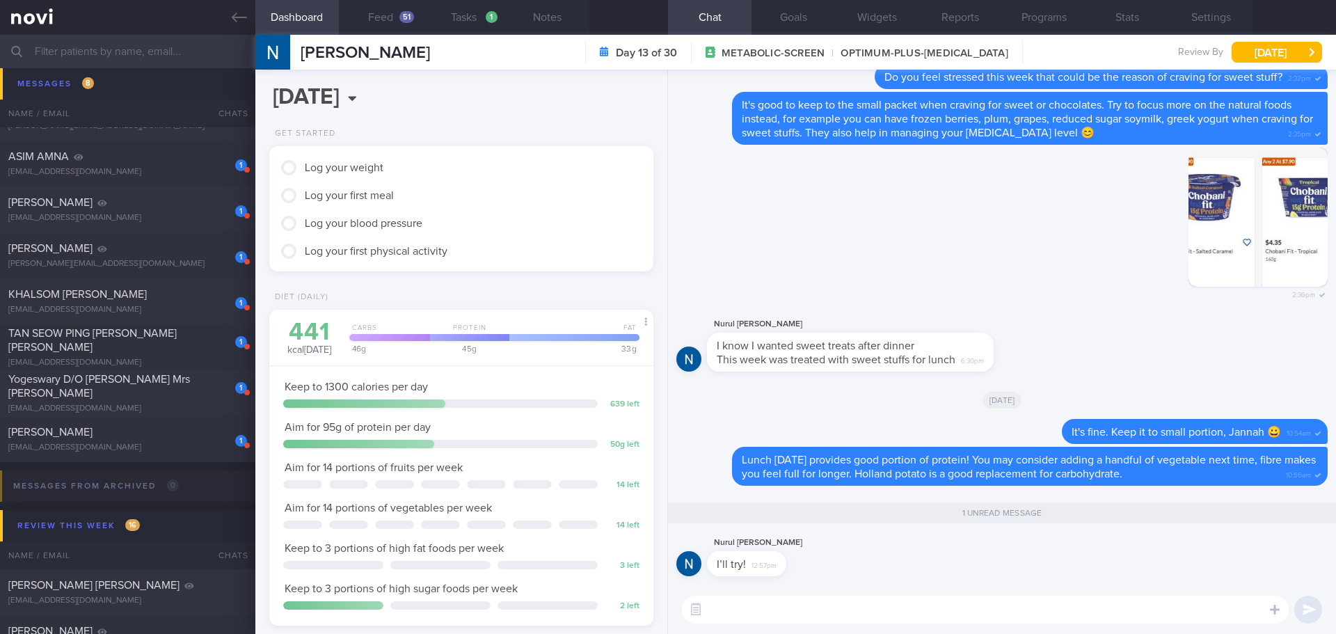
click at [1060, 566] on div "Nurul Jannah Saifulbahri I’ll try! 12:57pm" at bounding box center [1001, 559] width 651 height 50
click at [1129, 566] on div "Nurul Jannah Saifulbahri I’ll try! 12:57pm" at bounding box center [1001, 559] width 651 height 50
click at [1155, 566] on div "Nurul Jannah Saifulbahri I’ll try! 12:57pm" at bounding box center [1001, 559] width 651 height 50
click at [1161, 564] on div "Nurul Jannah Saifulbahri I’ll try! 12:57pm" at bounding box center [1001, 559] width 651 height 50
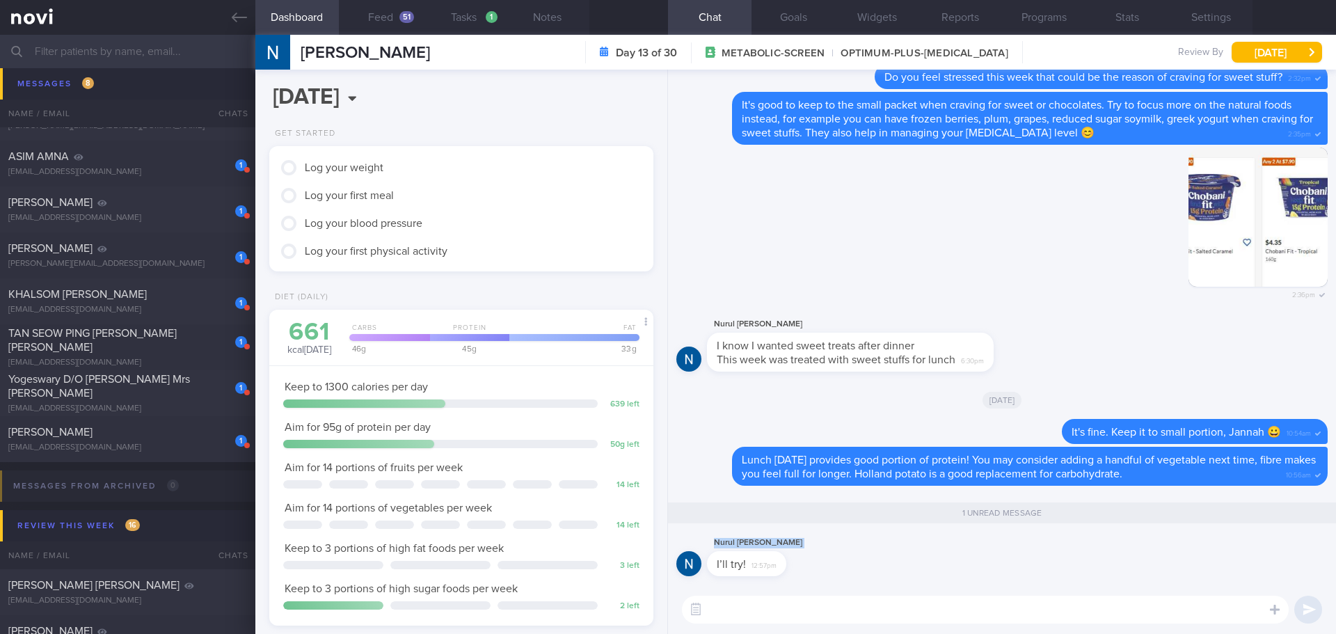
click at [1161, 564] on div "Nurul Jannah Saifulbahri I’ll try! 12:57pm" at bounding box center [1001, 559] width 651 height 50
click at [1177, 562] on div "Nurul Jannah Saifulbahri I’ll try! 12:57pm" at bounding box center [1001, 559] width 651 height 50
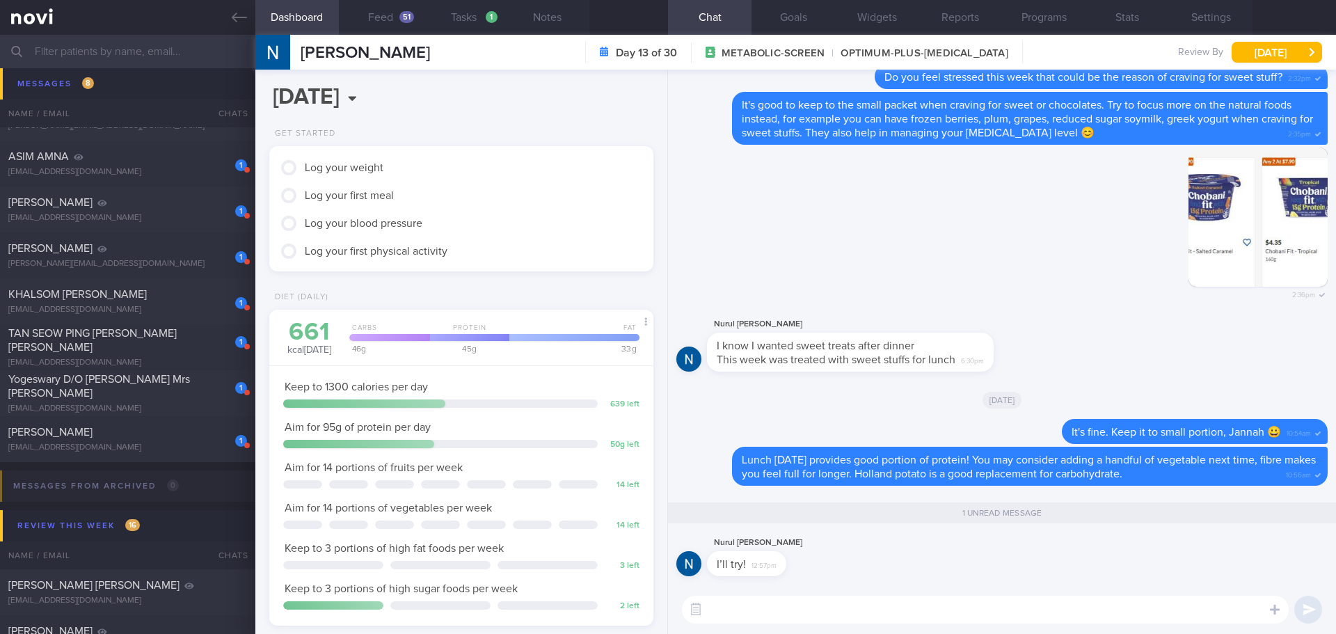
click at [1177, 562] on div "Nurul Jannah Saifulbahri I’ll try! 12:57pm" at bounding box center [1001, 559] width 651 height 50
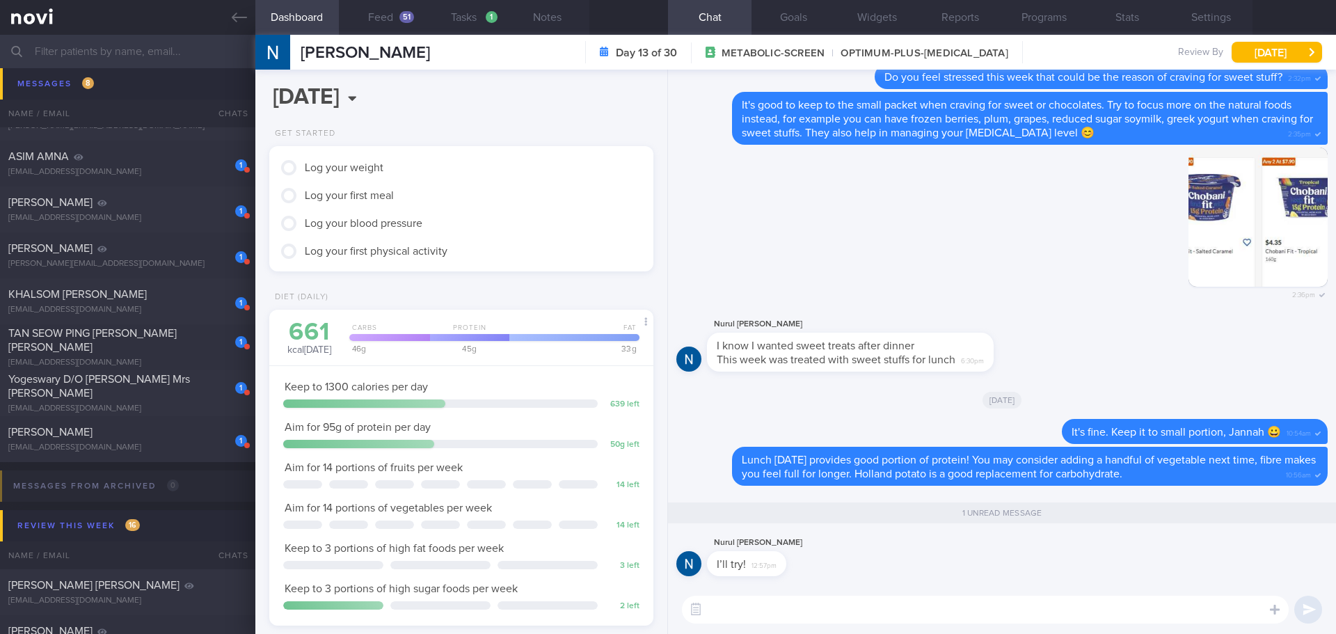
click at [1177, 562] on div "Nurul Jannah Saifulbahri I’ll try! 12:57pm" at bounding box center [1001, 559] width 651 height 50
click at [404, 22] on div "51" at bounding box center [406, 17] width 15 height 12
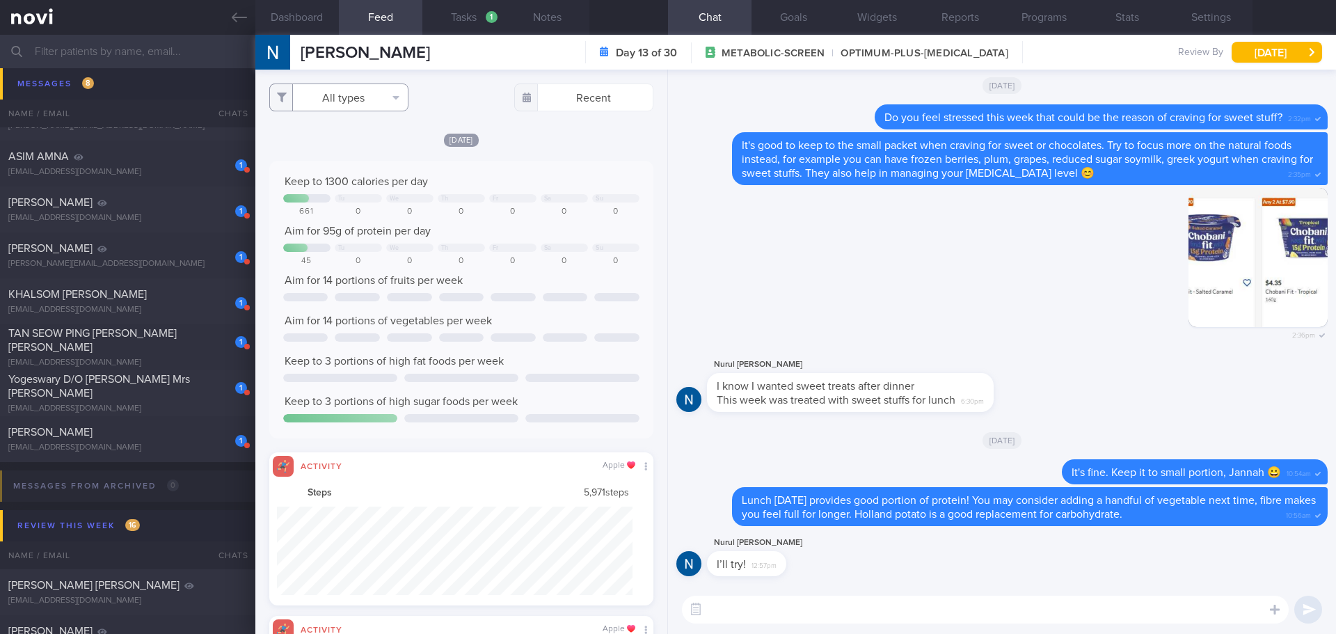
click at [377, 97] on button "All types" at bounding box center [338, 98] width 139 height 28
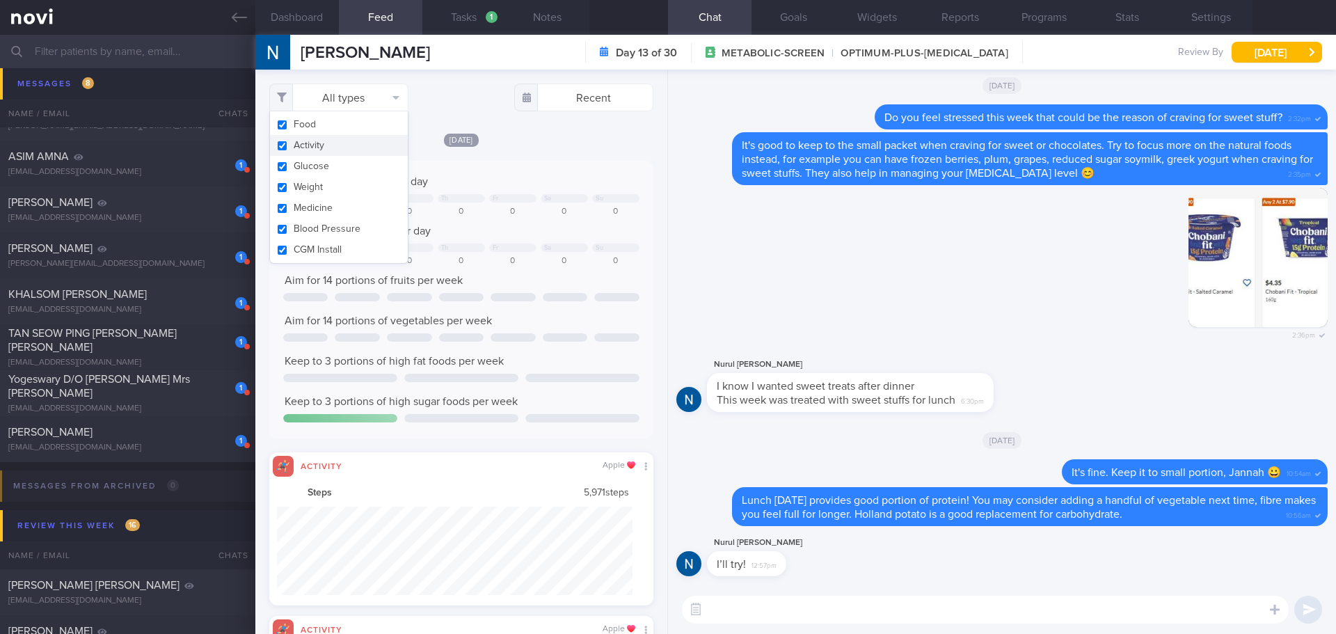
click at [358, 139] on button "Activity" at bounding box center [339, 145] width 138 height 21
checkbox input "false"
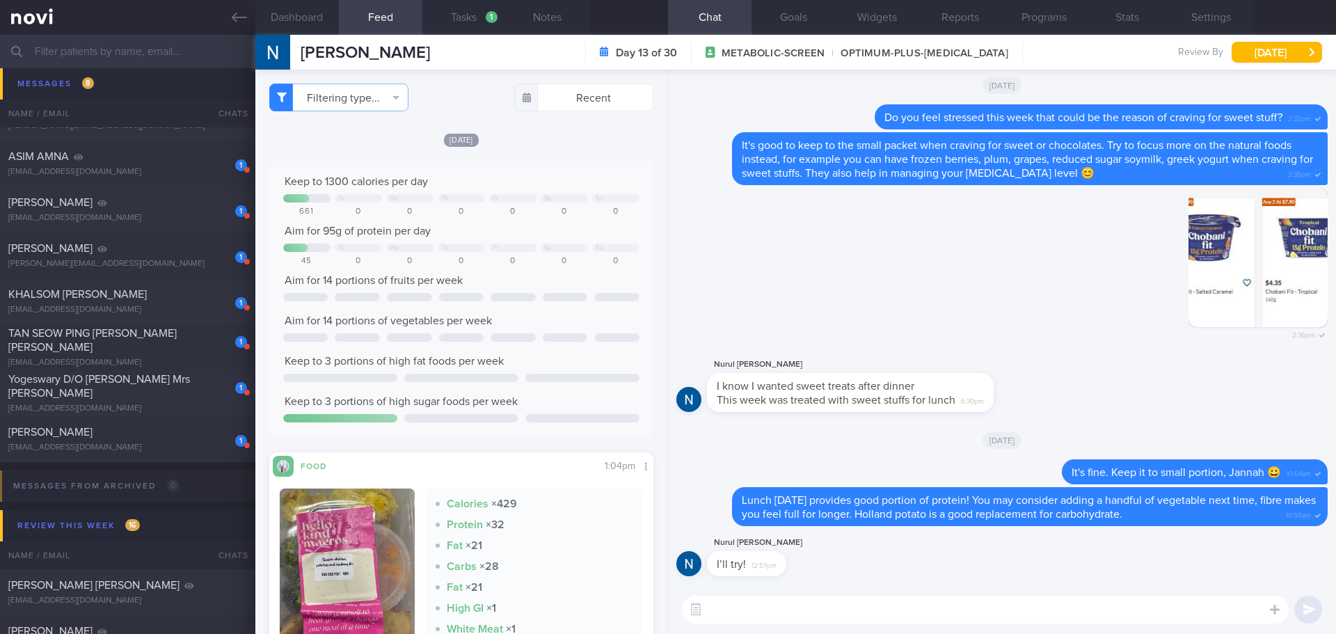
click at [576, 154] on div "Today Keep to 1300 calories per day Tu We Th Fr Sa Su 661 0 0 0 0 0 0 Aim for 9…" at bounding box center [461, 418] width 384 height 573
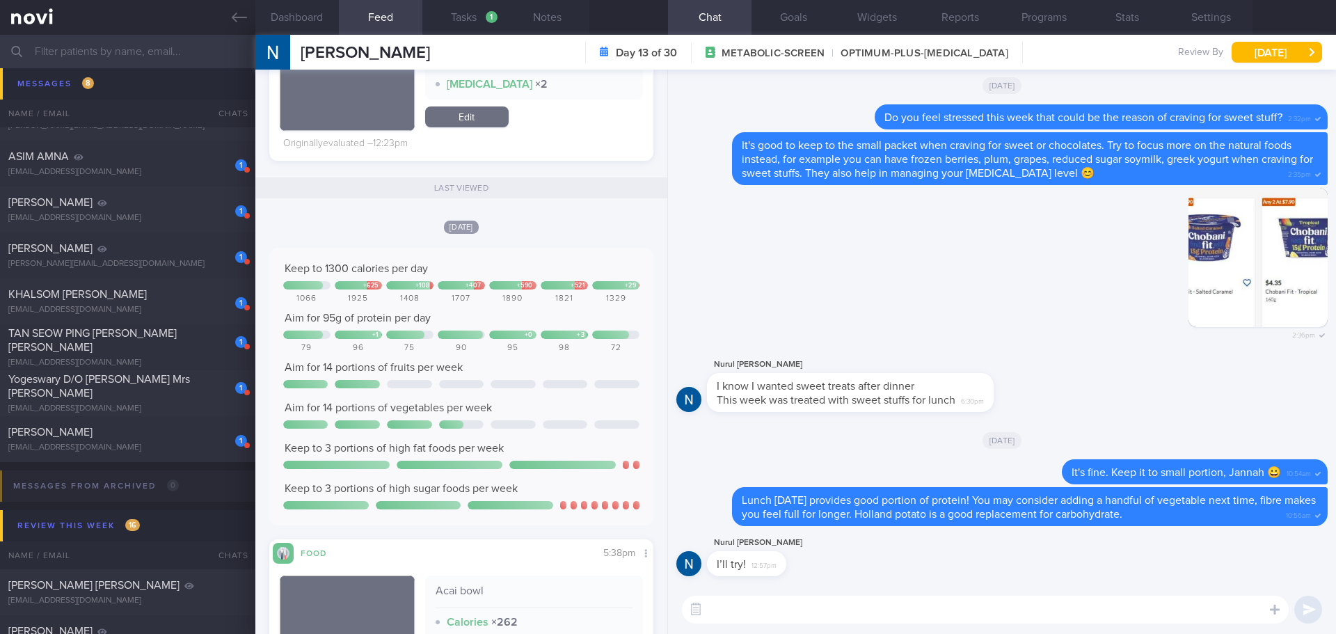
click at [191, 47] on input "text" at bounding box center [668, 51] width 1336 height 33
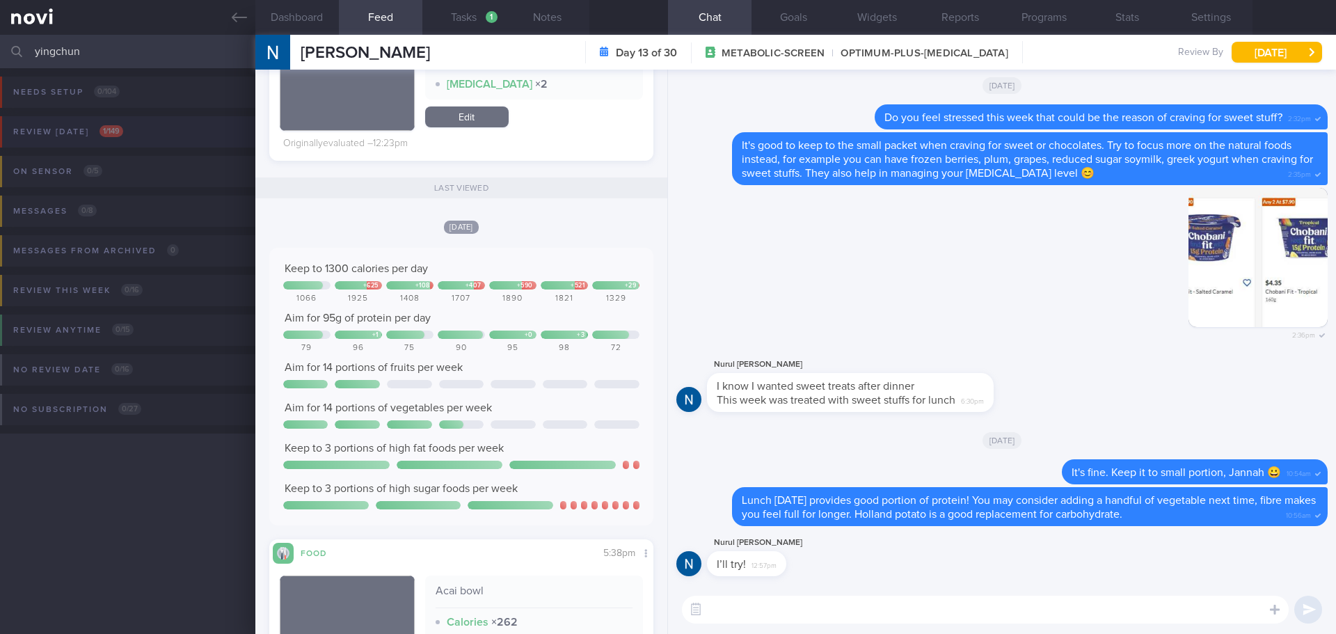
type input "yingchun"
click at [157, 127] on button "Review today 1 / 149" at bounding box center [666, 136] width 1340 height 40
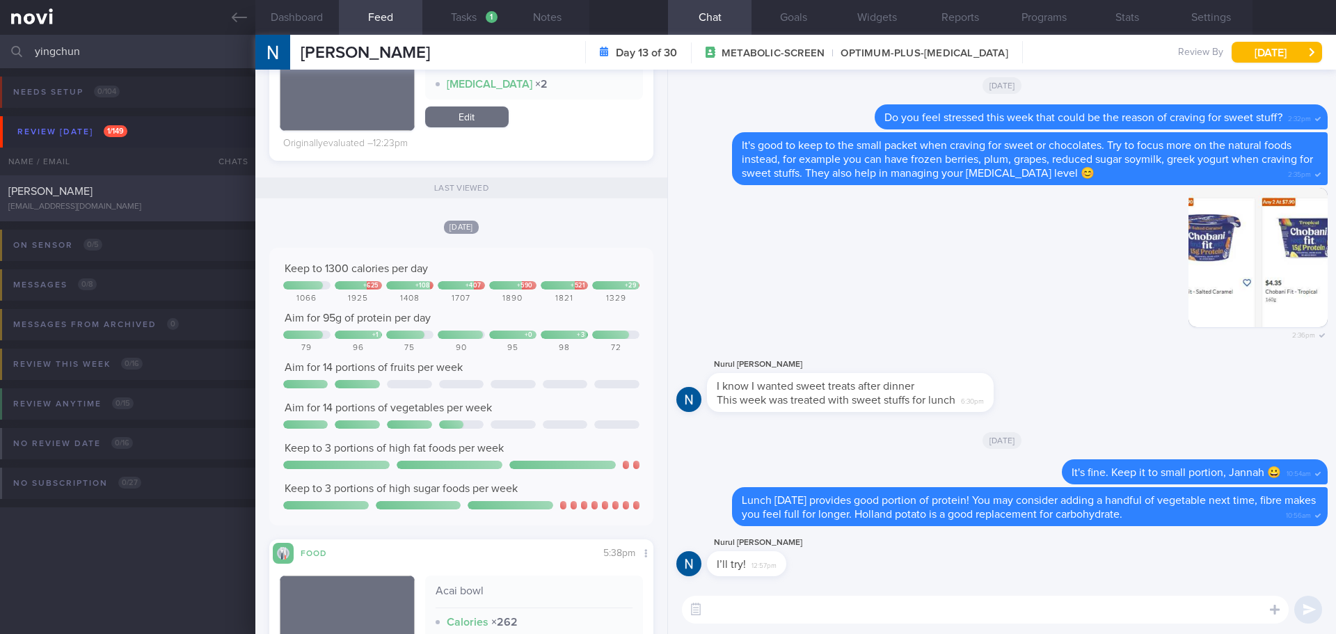
click at [86, 196] on div "XU YINGCHUN" at bounding box center [125, 191] width 235 height 14
select select "8"
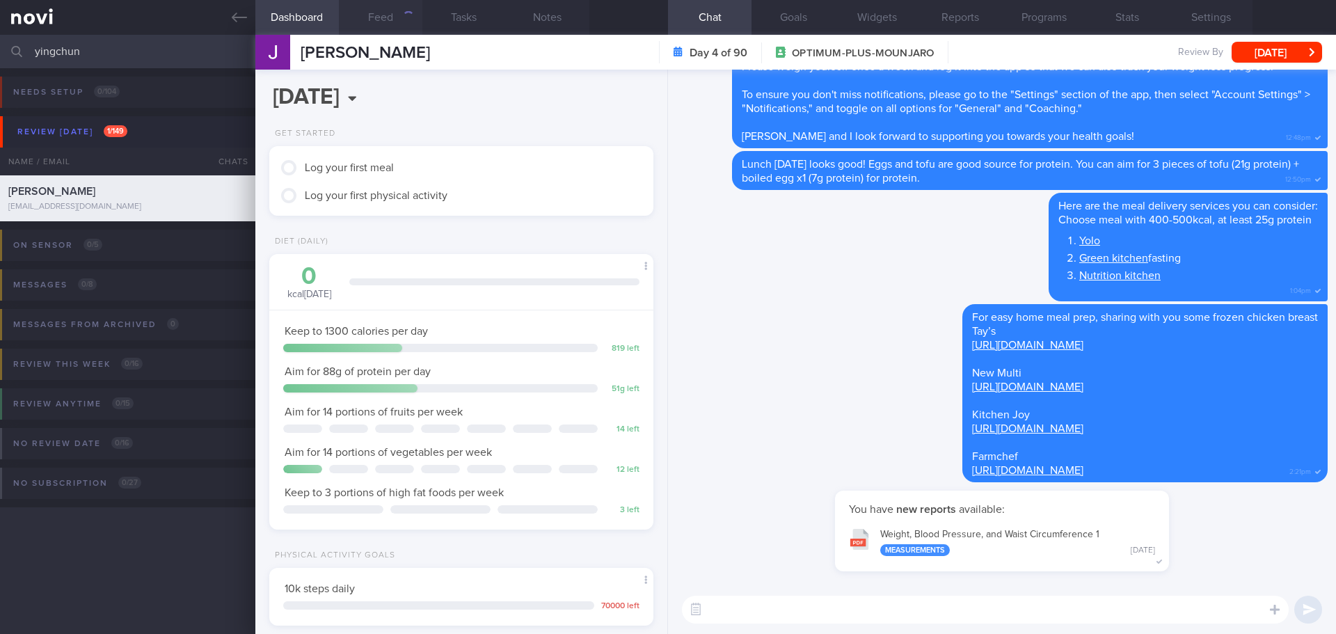
click at [368, 19] on button "Feed" at bounding box center [381, 17] width 84 height 35
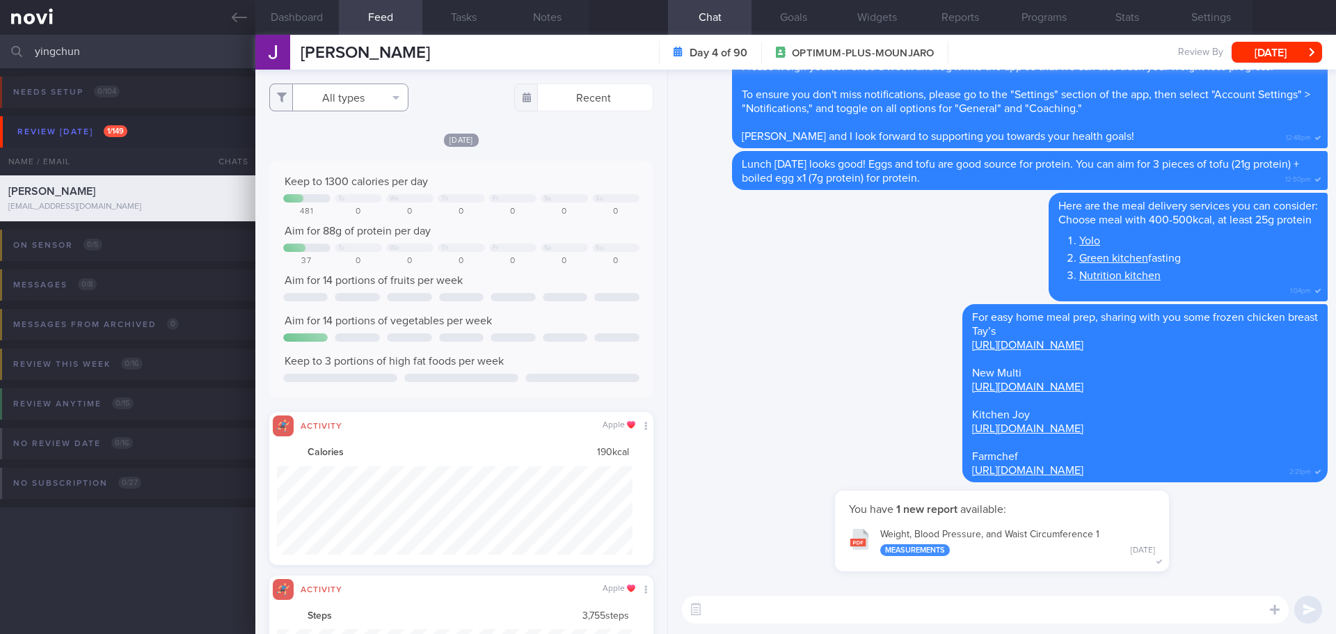
click at [378, 95] on button "All types" at bounding box center [338, 98] width 139 height 28
click at [360, 144] on button "Activity" at bounding box center [339, 145] width 138 height 21
checkbox input "false"
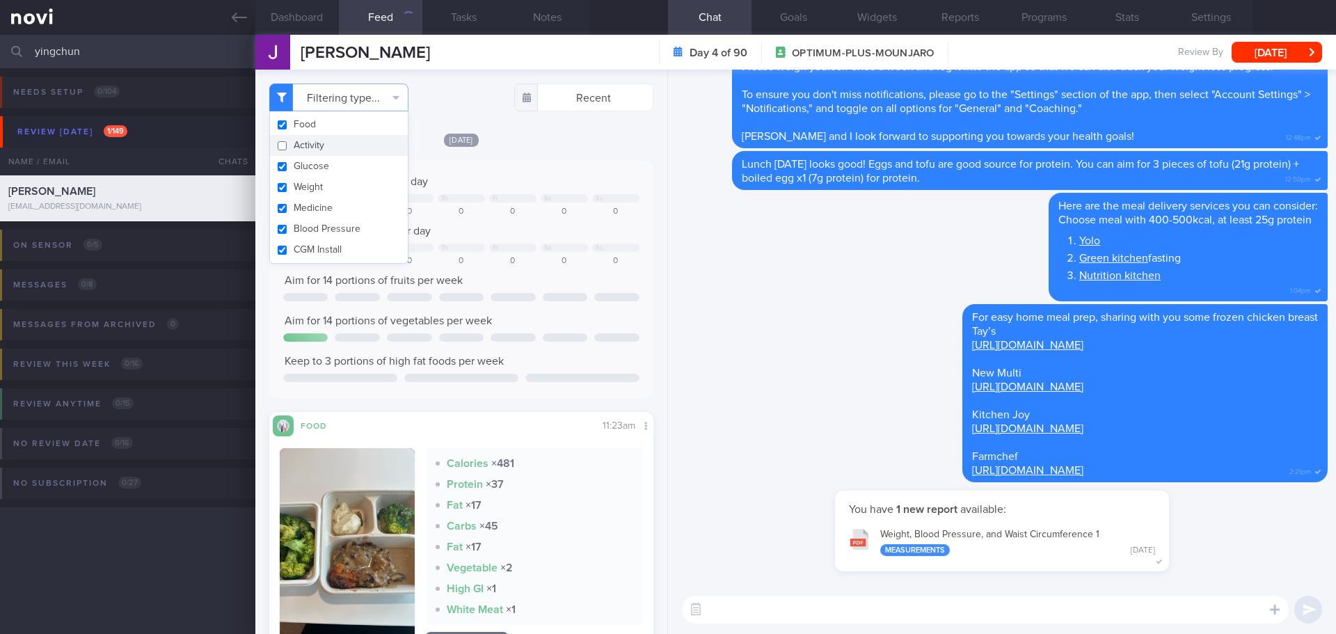
click at [592, 164] on div "Keep to 1300 calories per day Tu We Th Fr Sa Su 481 0 0 0 0 0 0 Aim for 88g of …" at bounding box center [461, 279] width 384 height 237
click at [379, 88] on button "Filtering type..." at bounding box center [338, 98] width 139 height 28
click at [338, 184] on button "Weight" at bounding box center [339, 187] width 138 height 21
checkbox input "false"
click at [569, 148] on div "Today Keep to 1300 calories per day Tu We Th Fr Sa Su 481 0 0 0 0 0 0 Aim for 8…" at bounding box center [461, 409] width 384 height 554
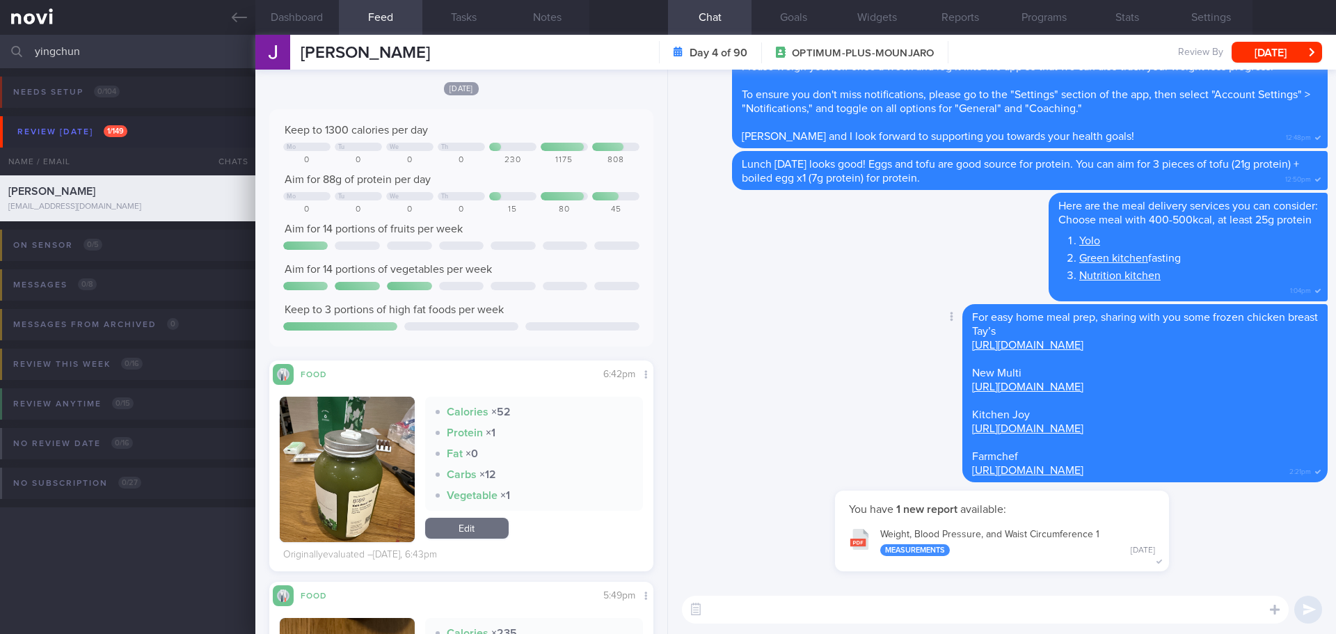
drag, startPoint x: 776, startPoint y: 315, endPoint x: 777, endPoint y: 344, distance: 28.5
click at [776, 315] on div "Delete For easy home meal prep, sharing with you some frozen chicken breast Tay…" at bounding box center [1001, 397] width 651 height 187
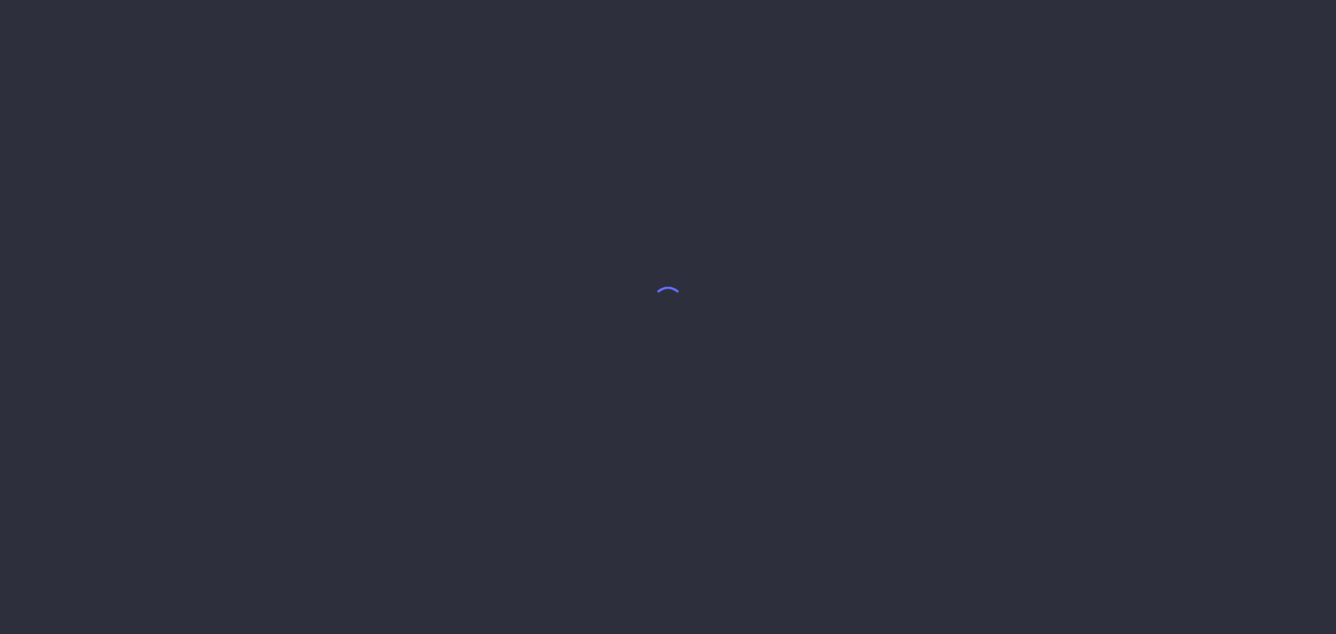
click at [684, 217] on body at bounding box center [668, 317] width 1336 height 634
drag, startPoint x: 461, startPoint y: 163, endPoint x: 476, endPoint y: 90, distance: 74.0
click at [461, 157] on body at bounding box center [668, 317] width 1336 height 634
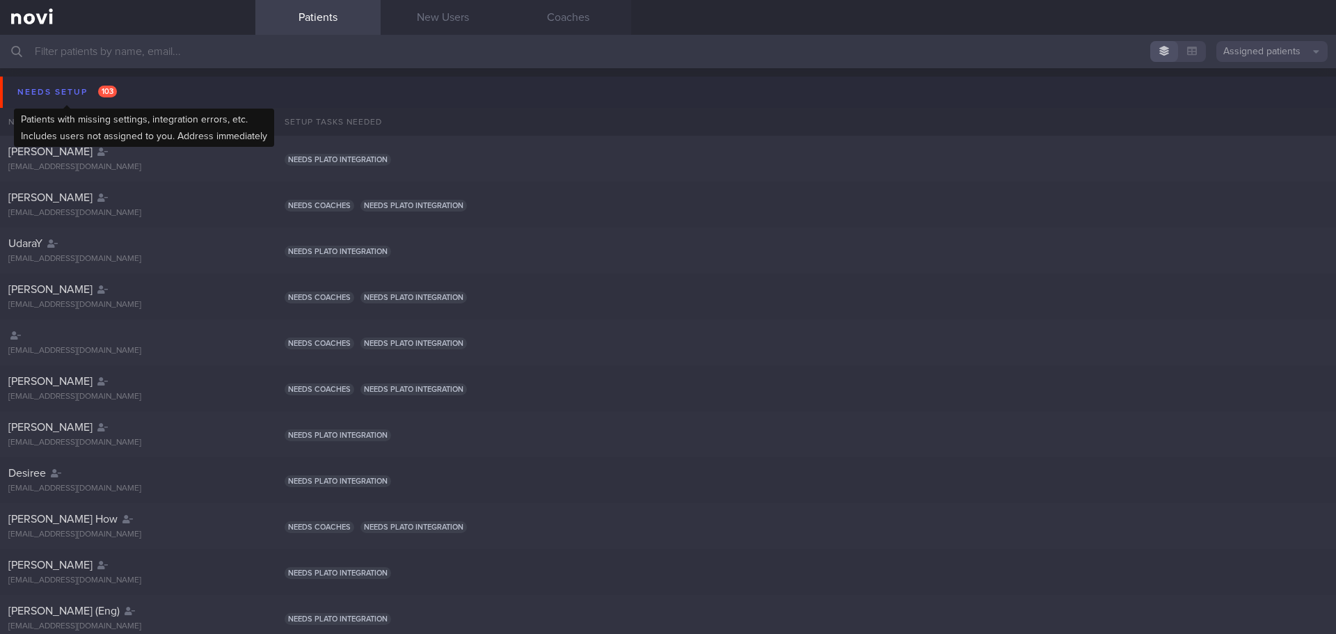
click at [83, 93] on div "Needs setup 103" at bounding box center [67, 92] width 106 height 19
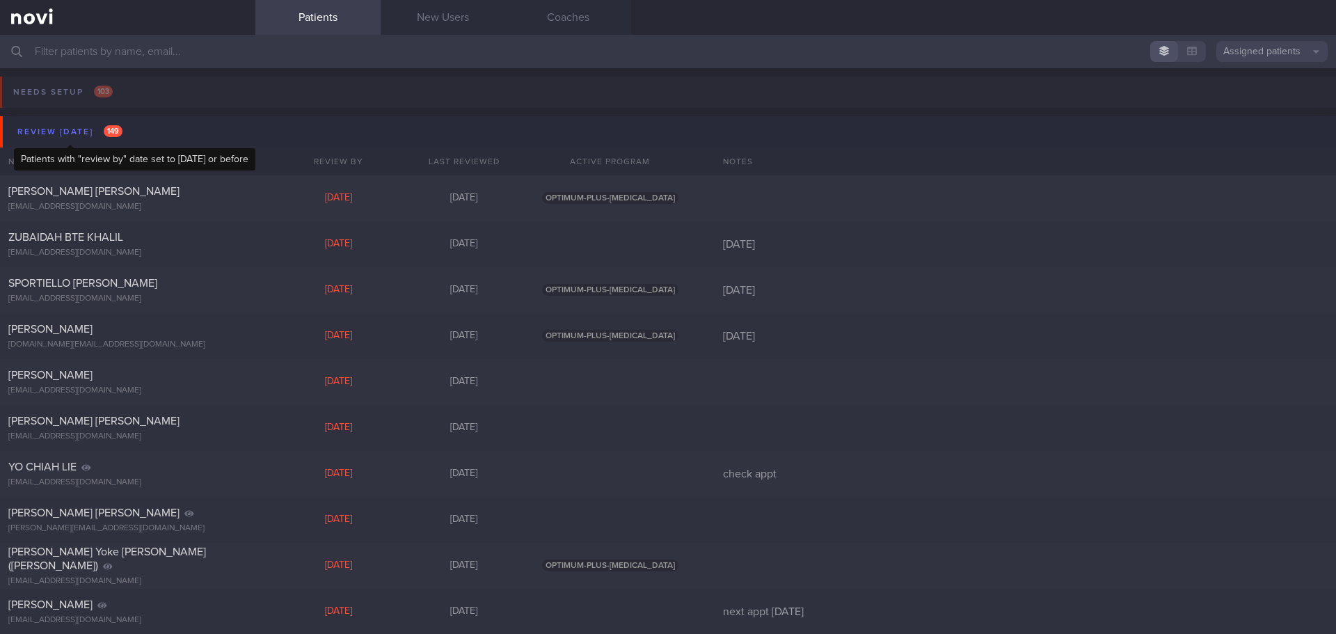
click at [72, 125] on div "Review today 149" at bounding box center [70, 131] width 112 height 19
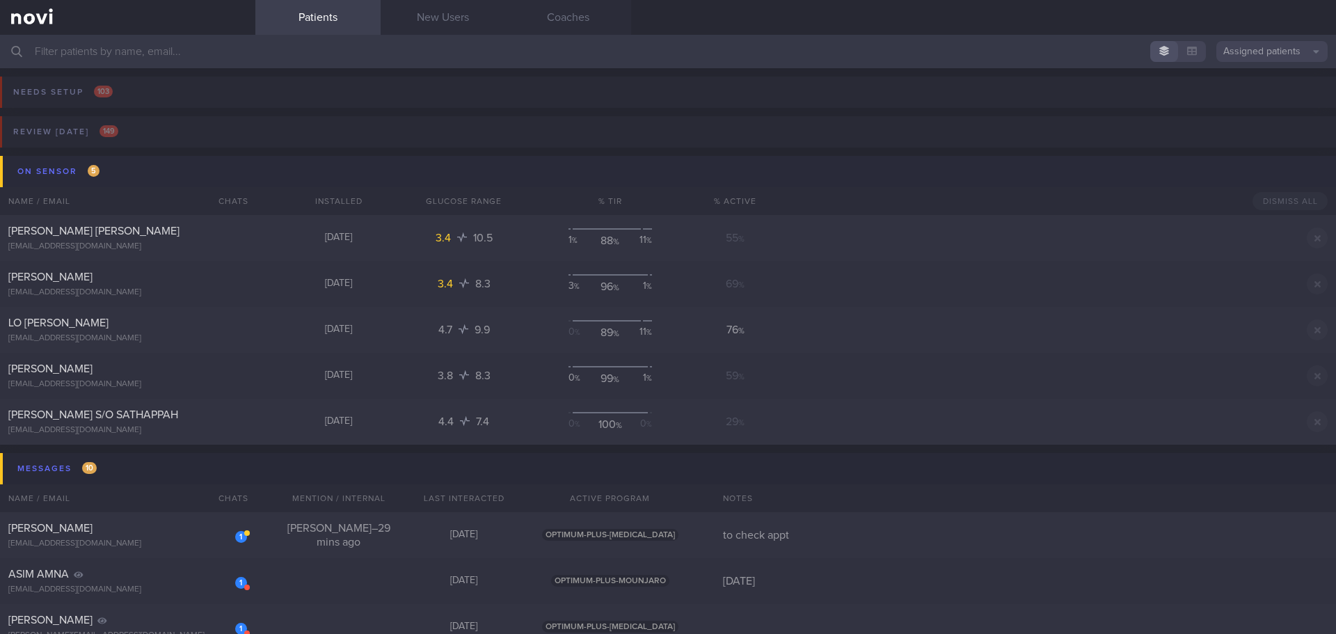
click at [73, 173] on div "On sensor 5" at bounding box center [58, 171] width 89 height 19
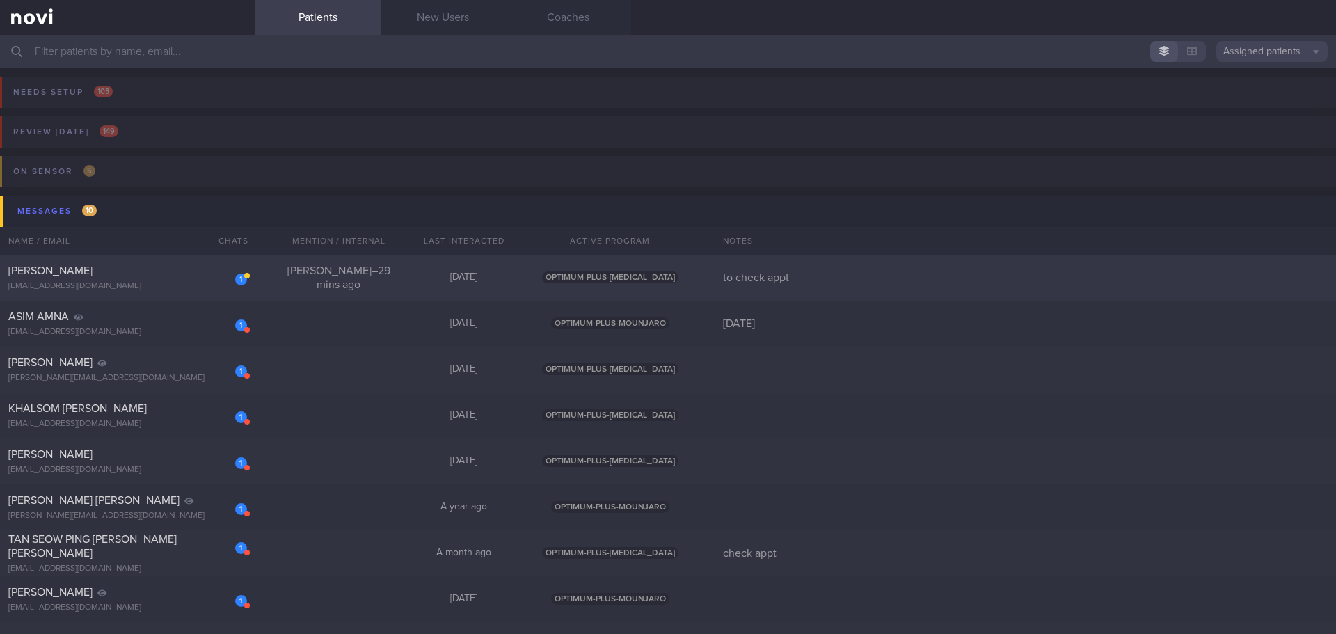
click at [177, 278] on div "1 VIVEKRAJ KANNALAGAN vivekpolo@gmail.com" at bounding box center [127, 278] width 255 height 28
select select "8"
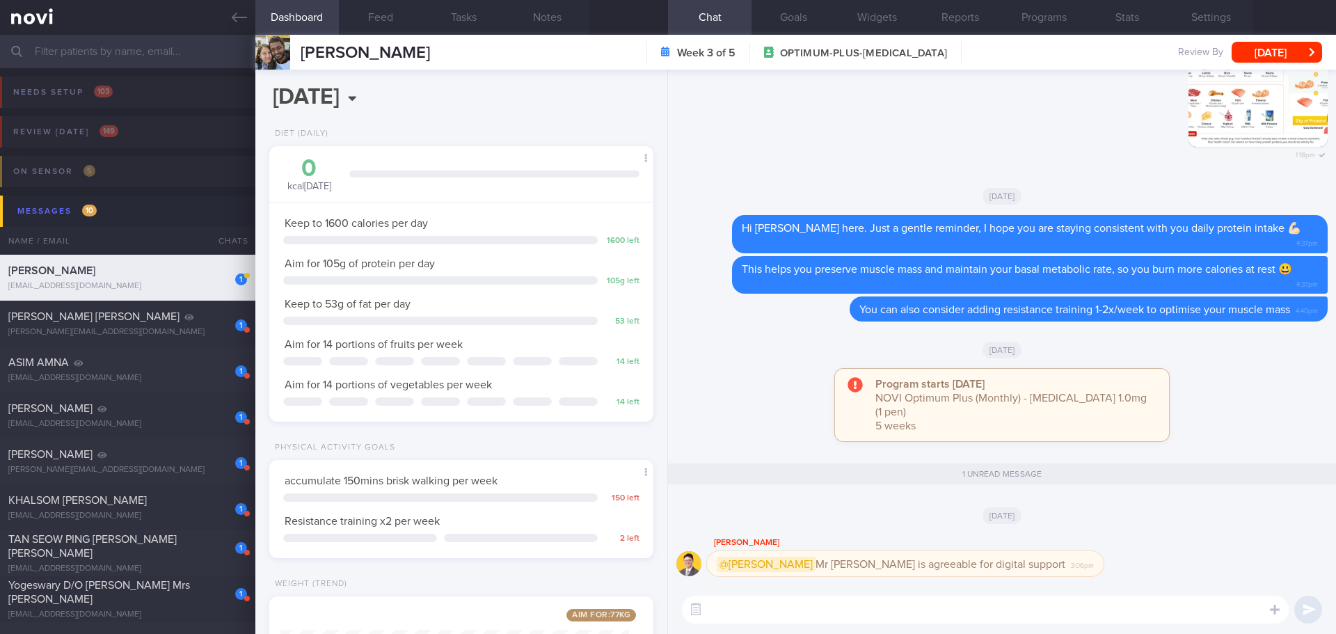
scroll to position [194, 349]
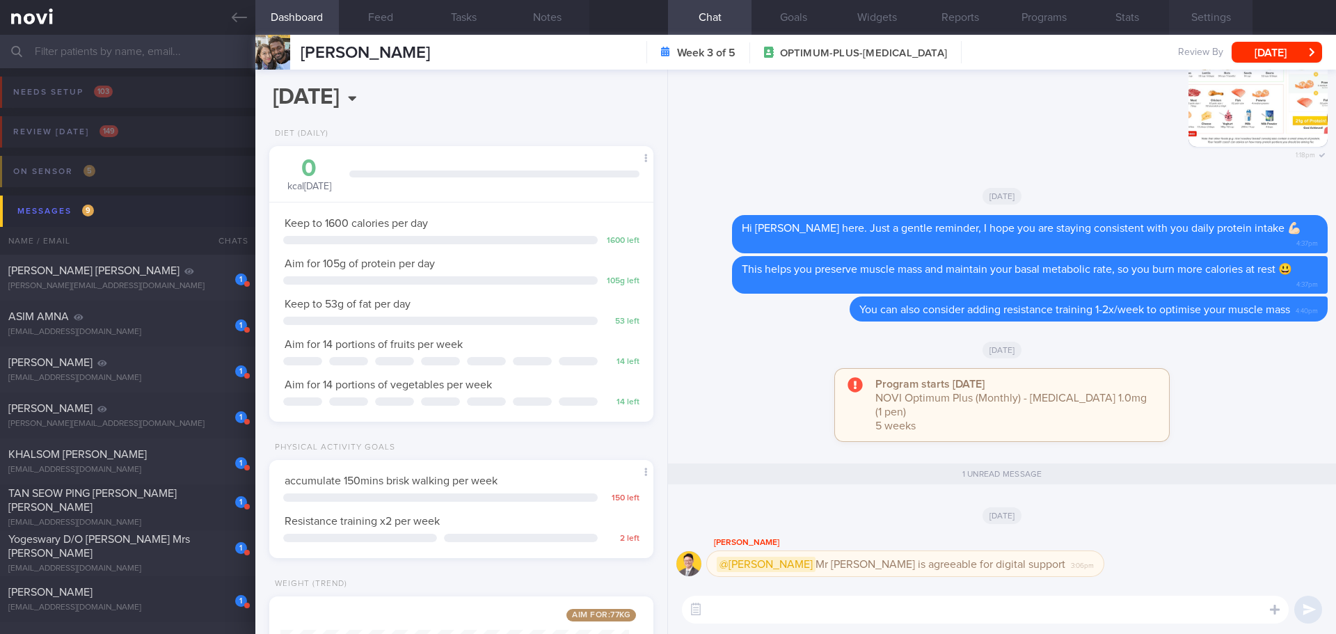
click at [1210, 10] on button "Settings" at bounding box center [1211, 17] width 84 height 35
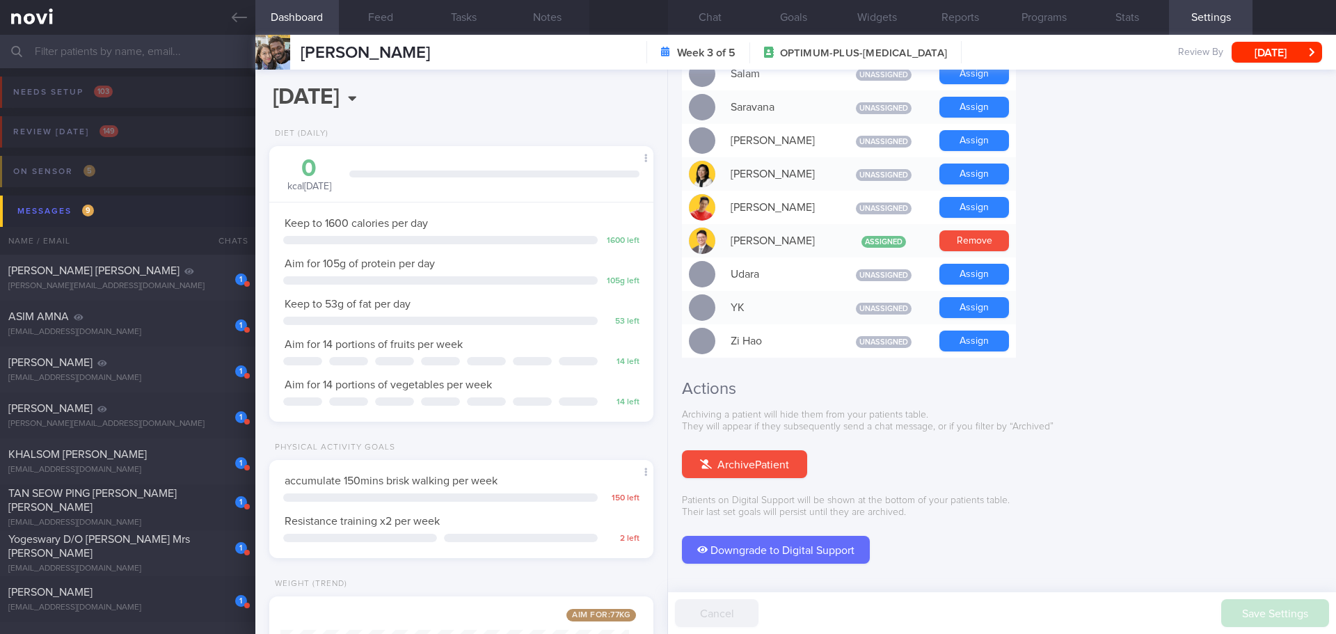
scroll to position [1197, 0]
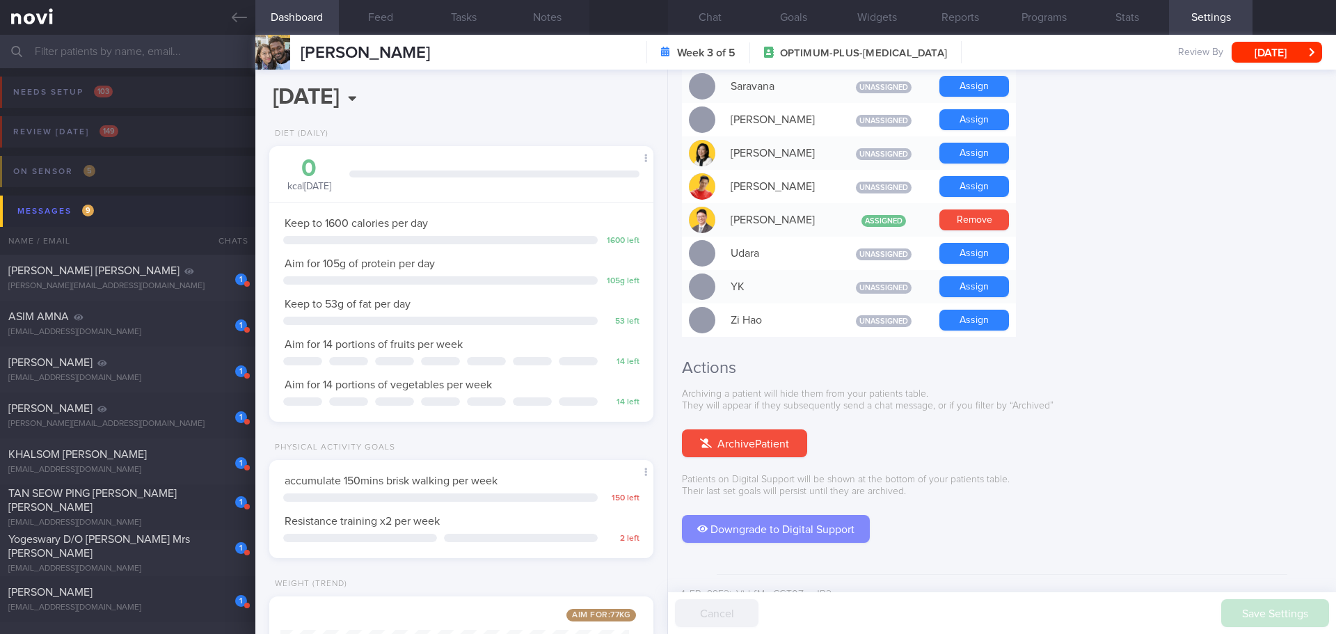
click at [818, 515] on button "Downgrade to Digital Support" at bounding box center [776, 529] width 188 height 28
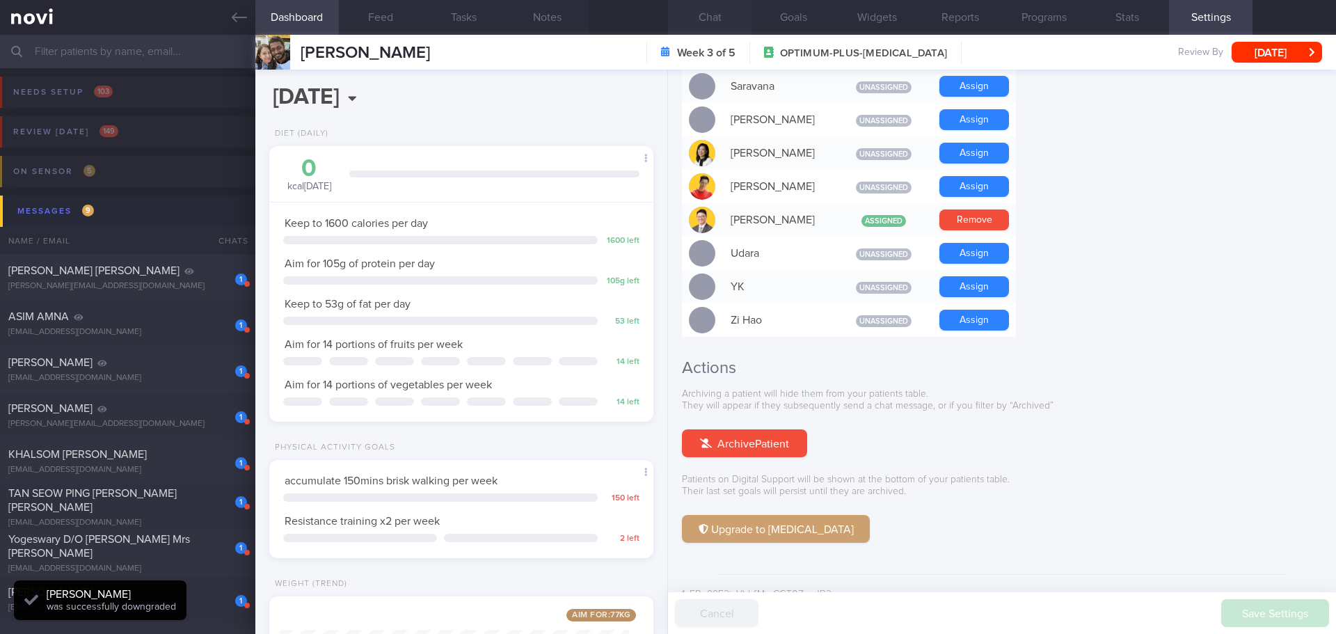
click at [704, 10] on button "Chat" at bounding box center [710, 17] width 84 height 35
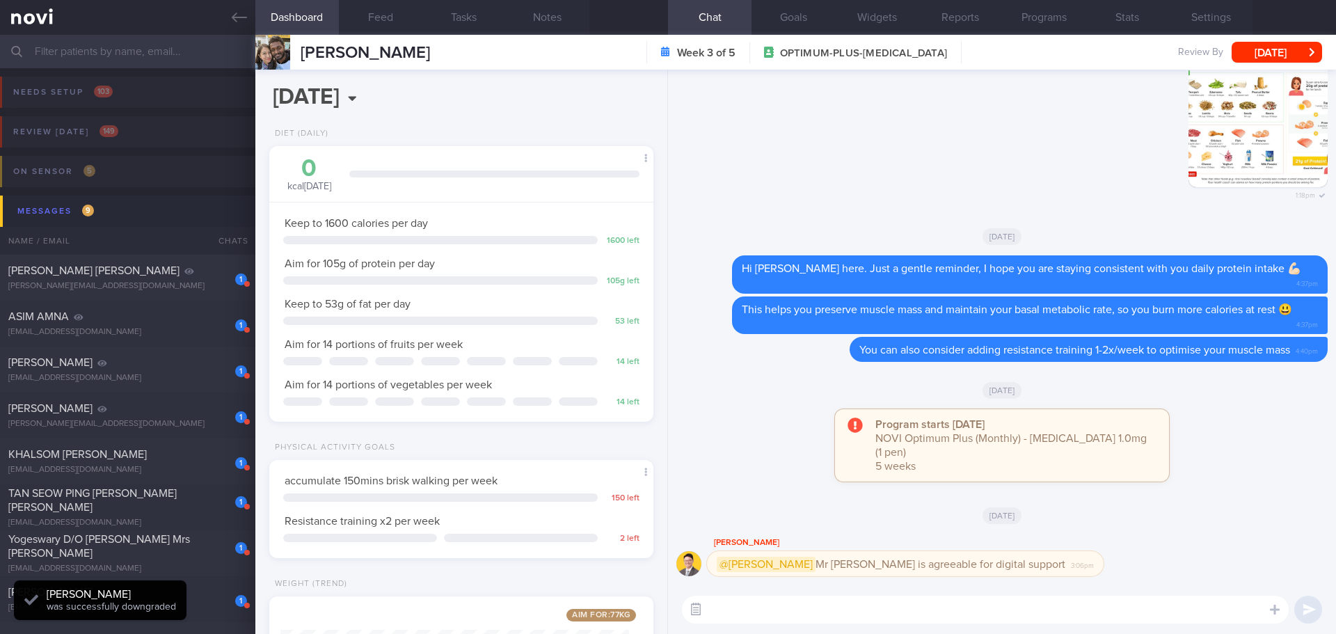
click at [697, 608] on button "button" at bounding box center [695, 609] width 25 height 25
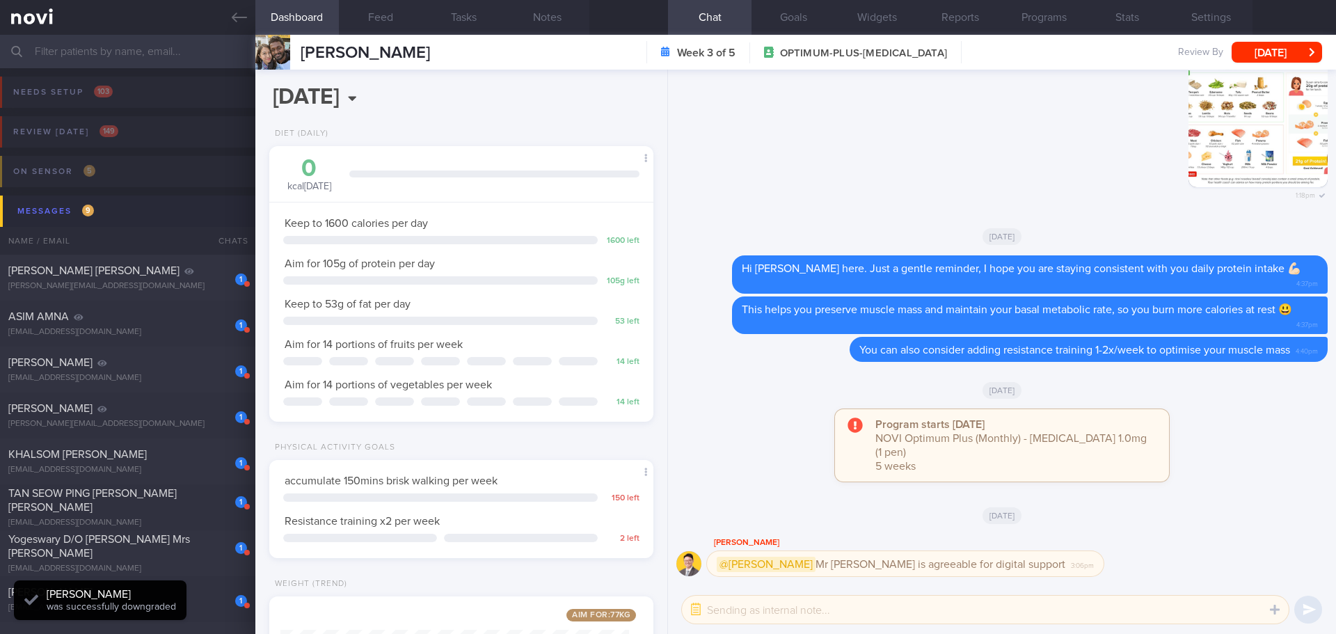
click at [754, 615] on textarea at bounding box center [985, 610] width 607 height 28
type textarea "Noted with thanks, Dr Todd"
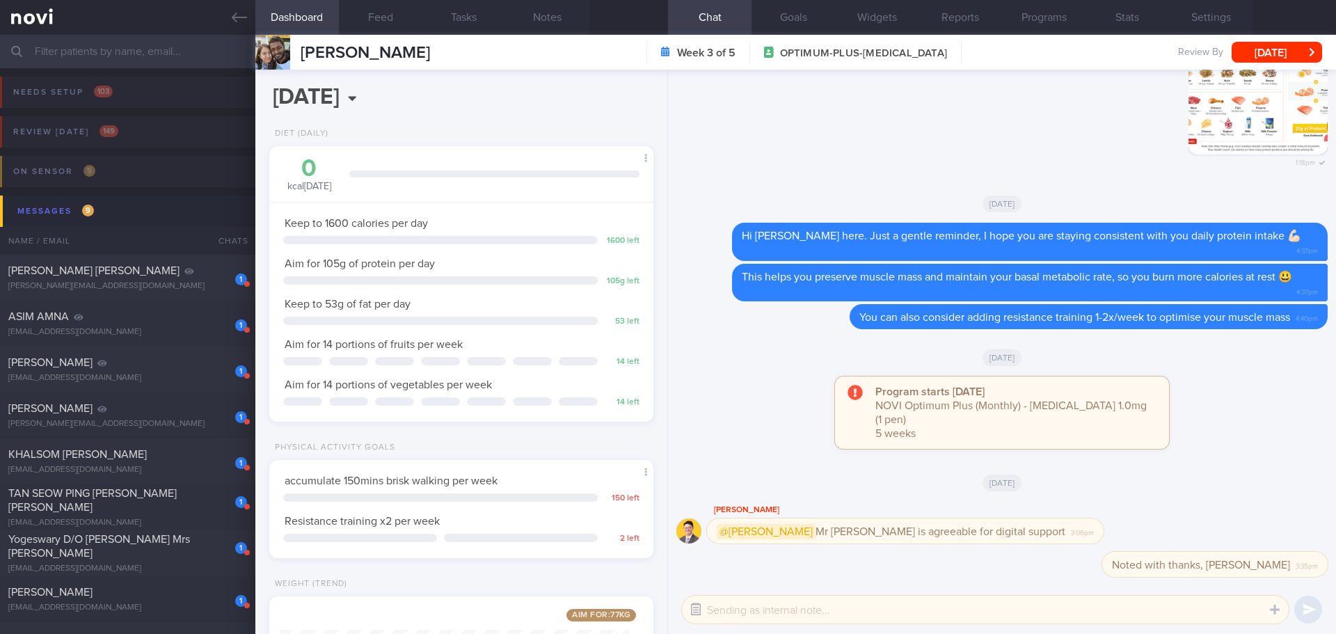
click at [697, 608] on button "button" at bounding box center [695, 609] width 25 height 25
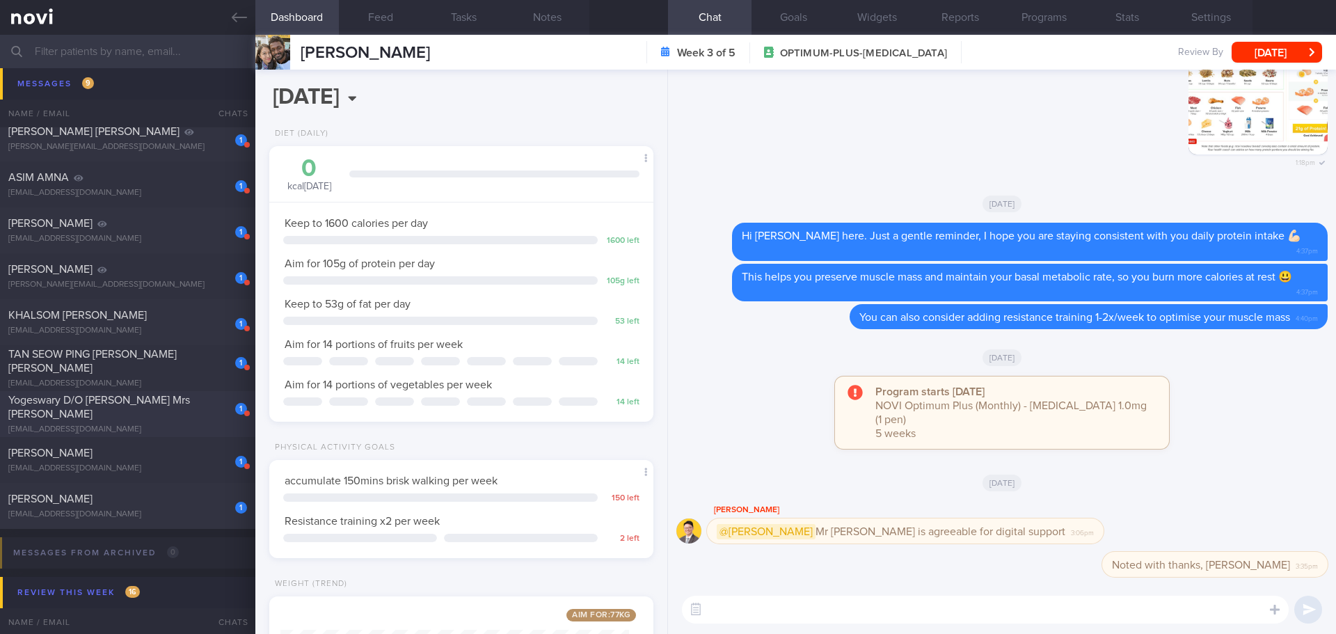
scroll to position [209, 0]
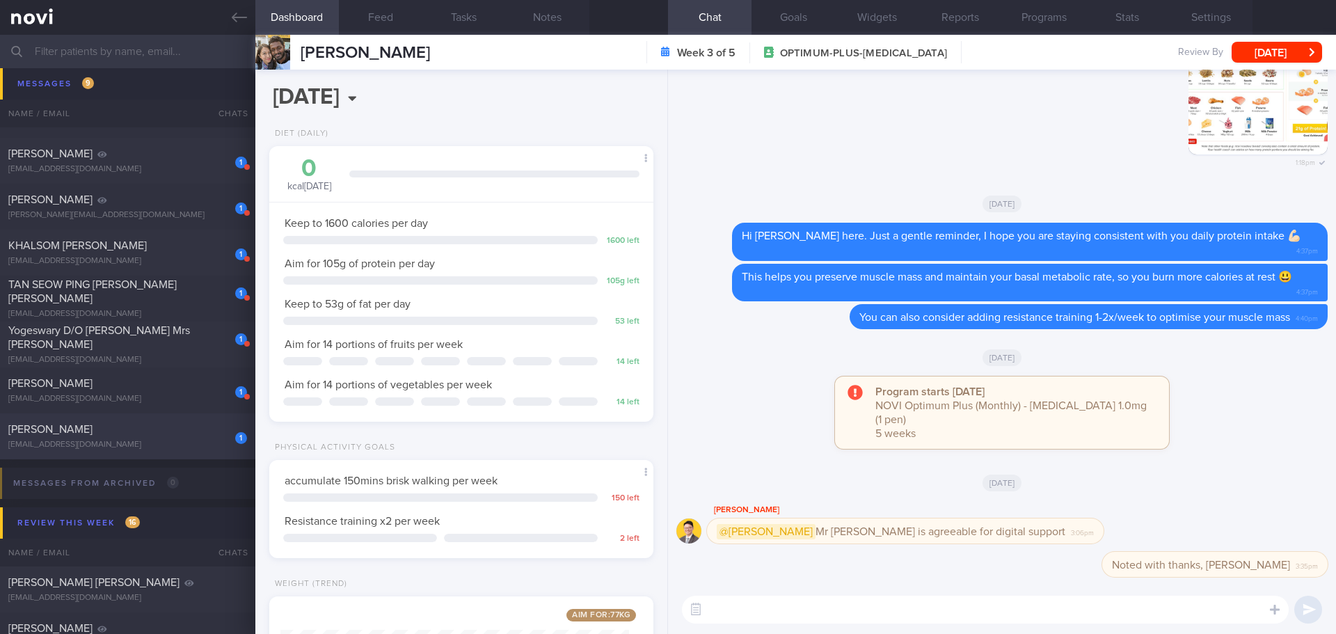
click at [103, 435] on div "XU YINGCHUN" at bounding box center [125, 429] width 235 height 14
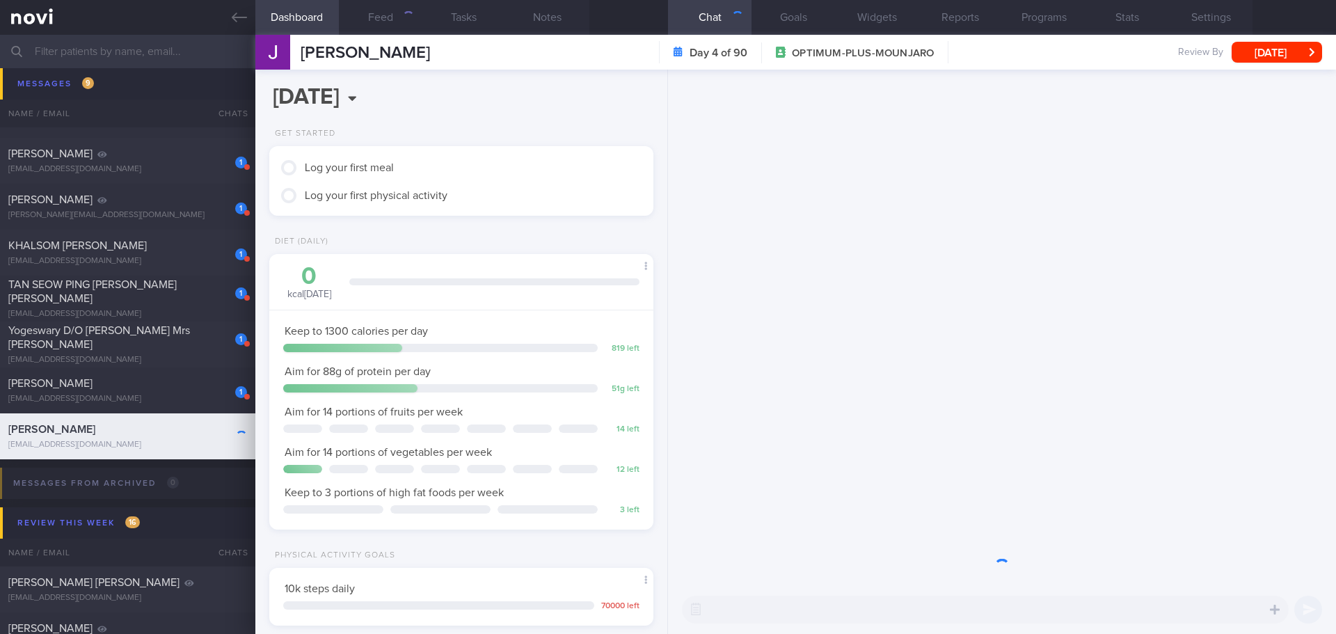
scroll to position [194, 349]
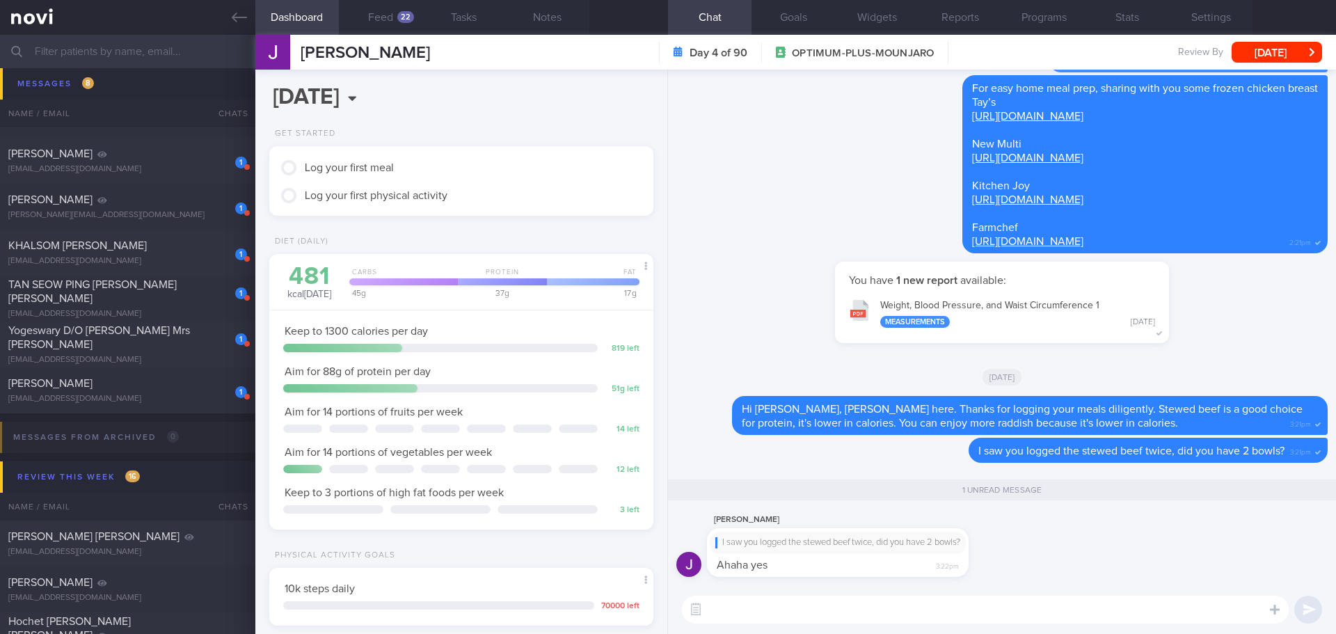
click at [1118, 536] on div "Jacqueline X I saw you logged the stewed beef twice, did you have 2 bowls? Ahah…" at bounding box center [1001, 549] width 651 height 74
click at [396, 21] on button "Feed 22" at bounding box center [381, 17] width 84 height 35
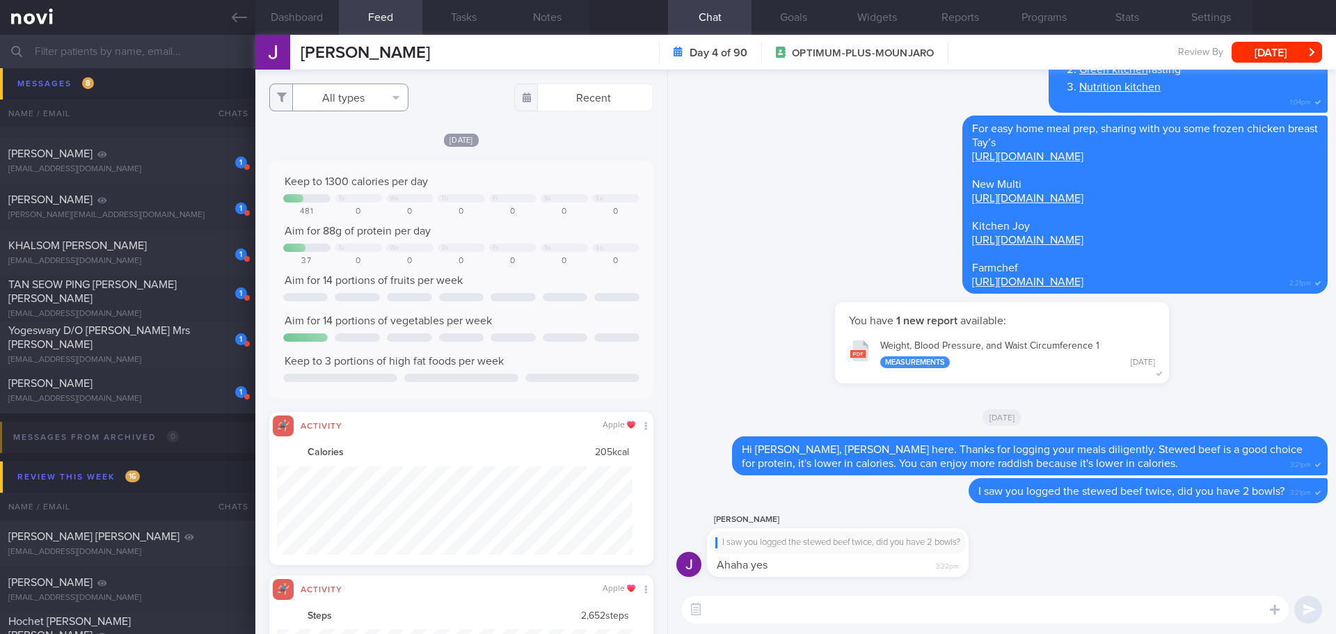
click at [397, 98] on icon "button" at bounding box center [396, 97] width 6 height 3
click at [377, 140] on button "Activity" at bounding box center [339, 145] width 138 height 21
checkbox input "false"
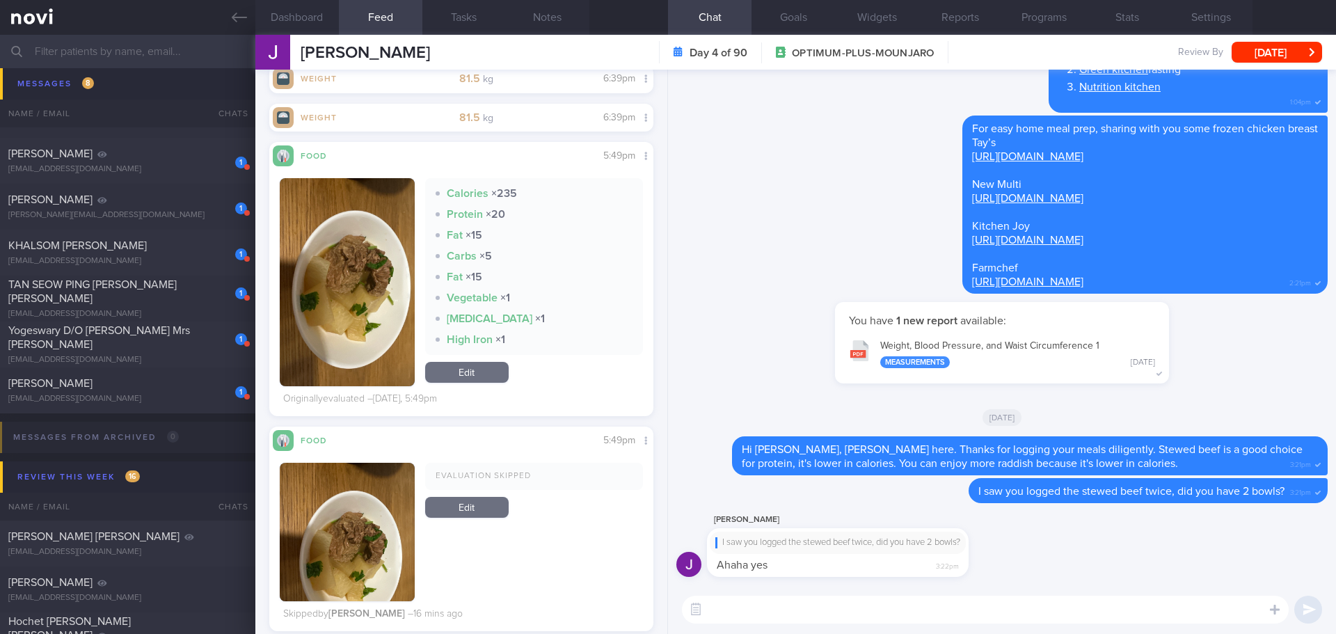
click at [452, 511] on link "Edit" at bounding box center [467, 507] width 84 height 21
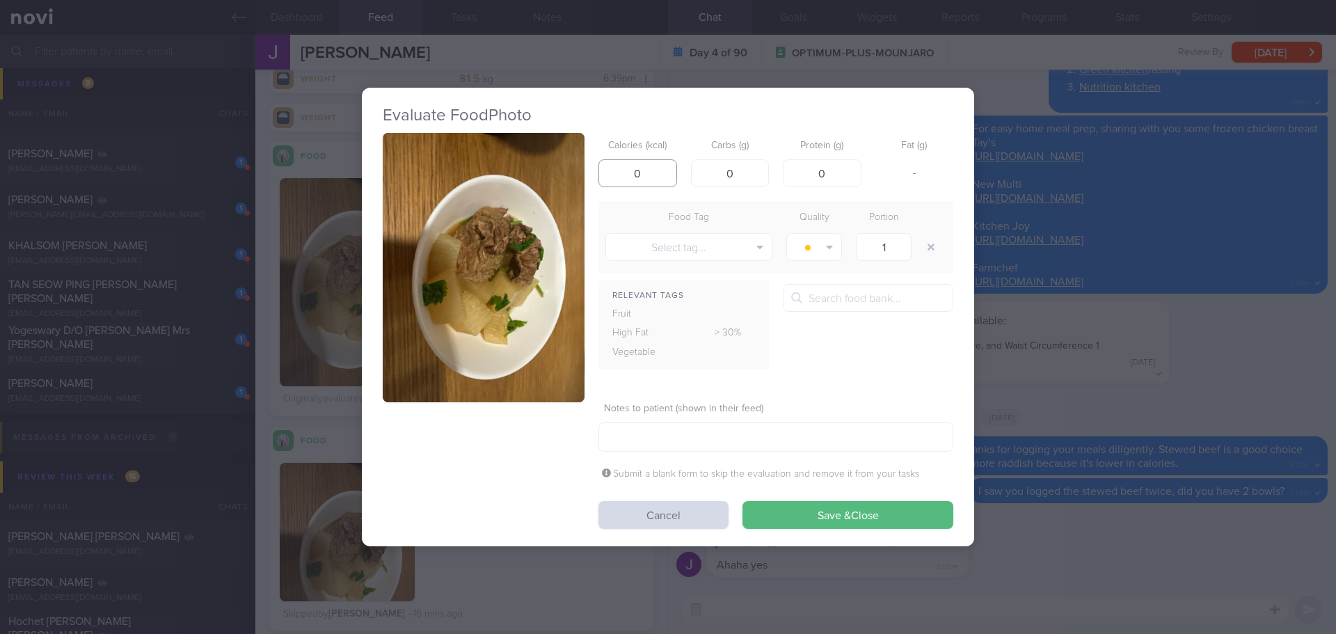
click at [626, 174] on input "0" at bounding box center [637, 173] width 79 height 28
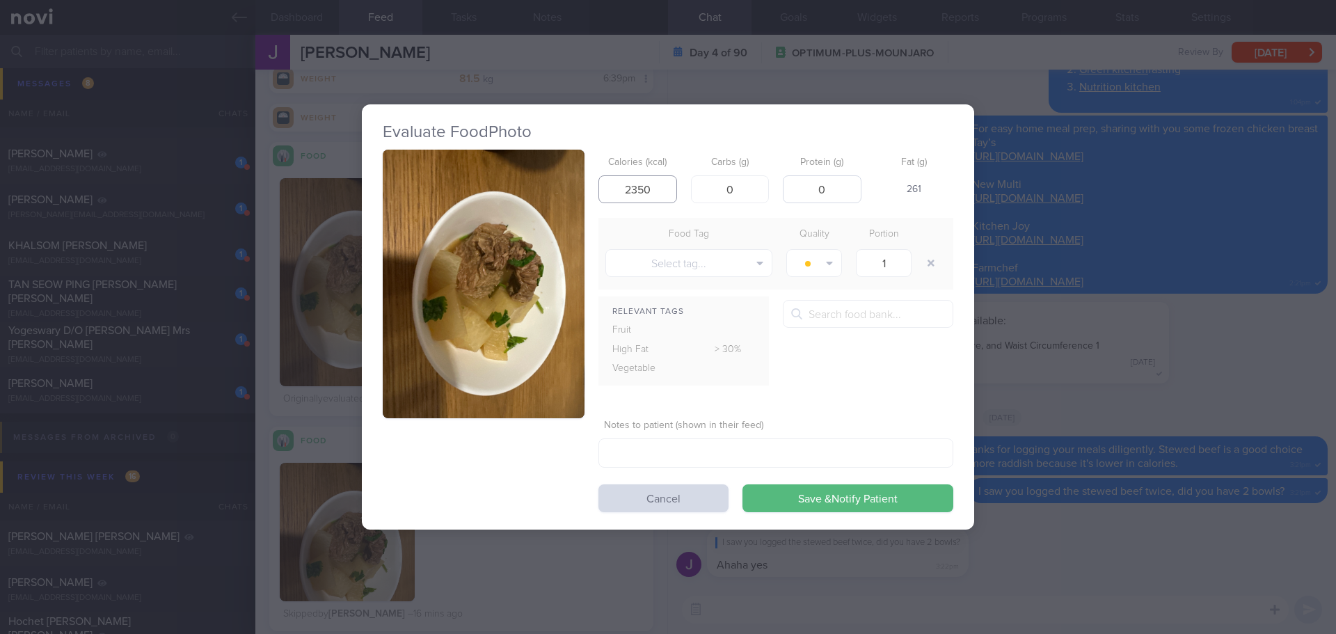
type input "2350"
click at [802, 187] on input "0" at bounding box center [822, 189] width 79 height 28
type input "200"
click at [733, 190] on input "0" at bounding box center [730, 189] width 79 height 28
click at [672, 189] on input "2350" at bounding box center [637, 189] width 79 height 28
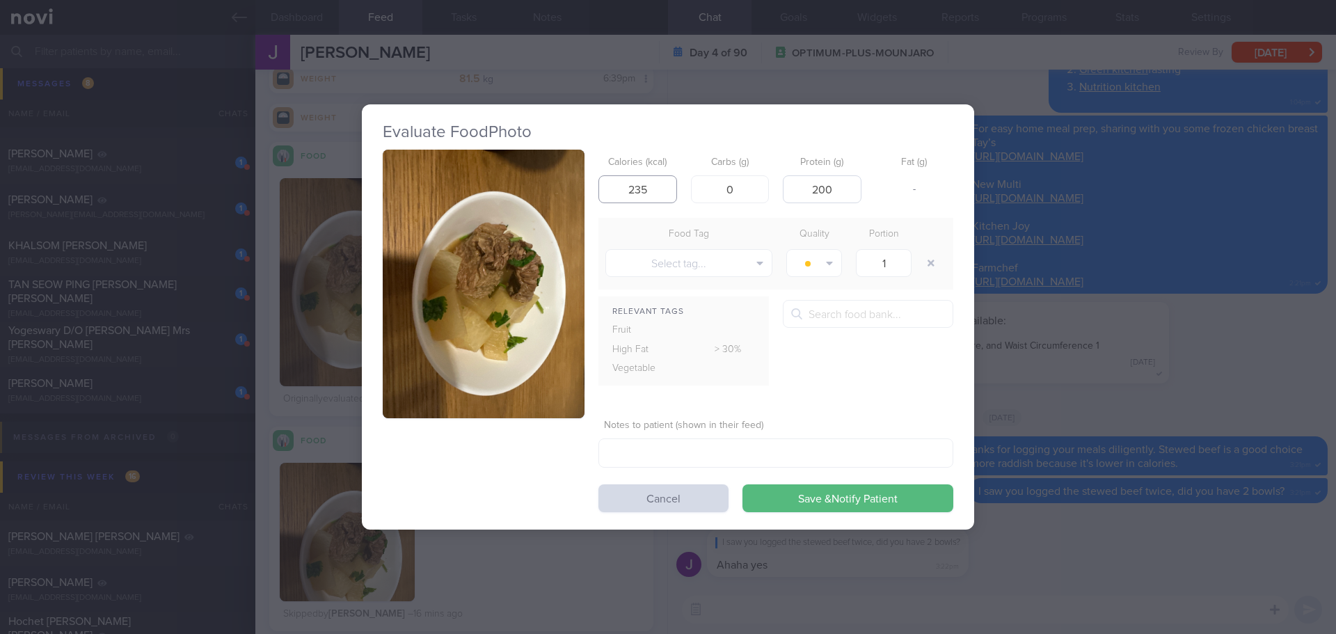
type input "235"
click at [841, 181] on input "200" at bounding box center [822, 189] width 79 height 28
type input "20"
click at [865, 374] on div "Relevant Tags Fruit High Fat > 30% Vegetable 2-in-1 coffee, unsweetened" at bounding box center [775, 348] width 355 height 96
click at [778, 498] on button "Save & Notify Patient" at bounding box center [848, 498] width 211 height 28
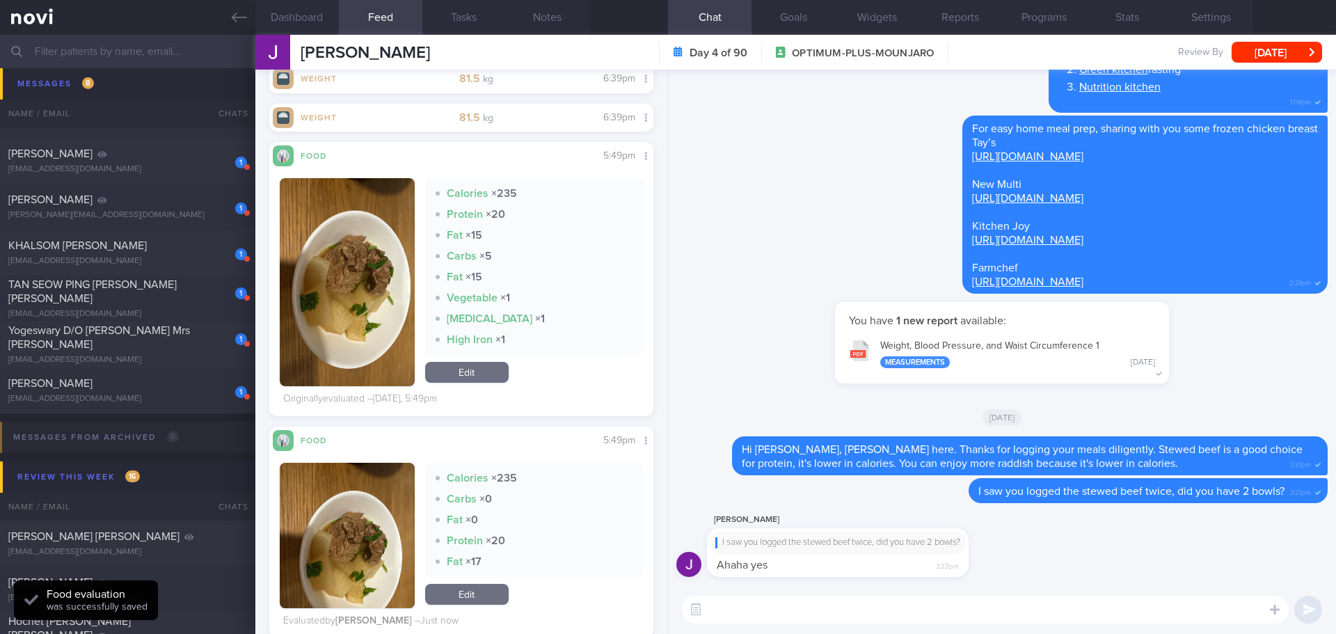
drag, startPoint x: 485, startPoint y: 590, endPoint x: 500, endPoint y: 582, distance: 17.1
click at [485, 590] on link "Edit" at bounding box center [467, 594] width 84 height 21
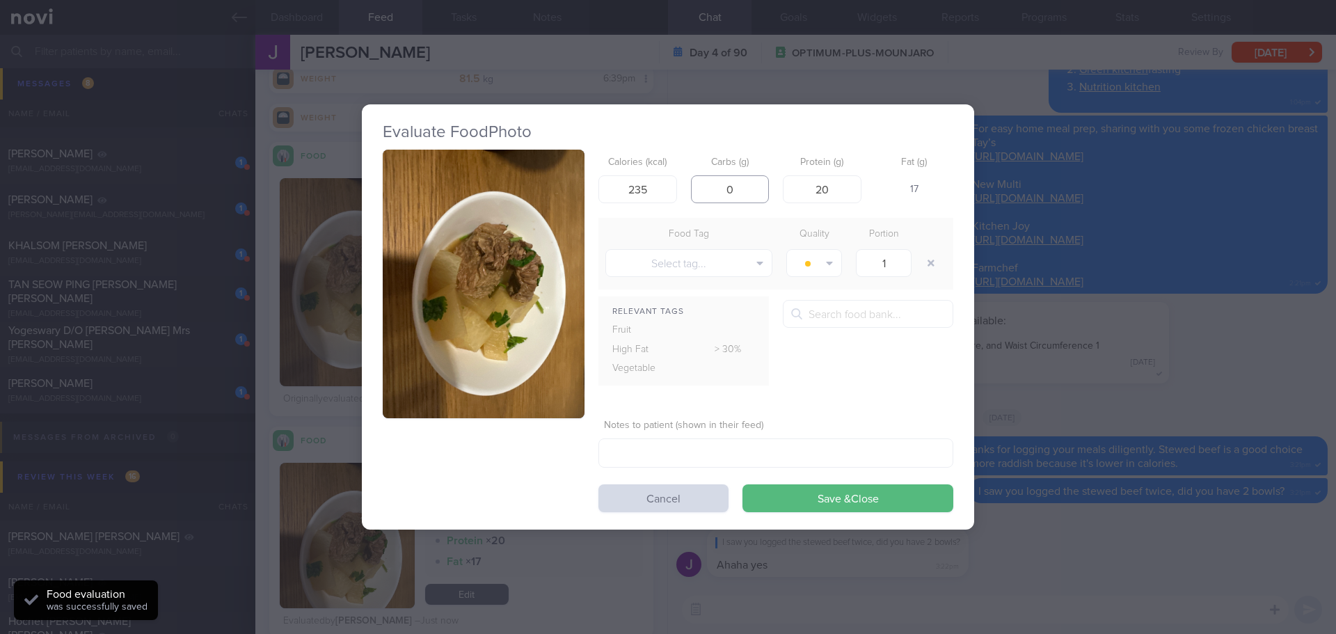
click at [734, 189] on input "0" at bounding box center [730, 189] width 79 height 28
type input "5"
click at [818, 494] on button "Save & Close" at bounding box center [848, 498] width 211 height 28
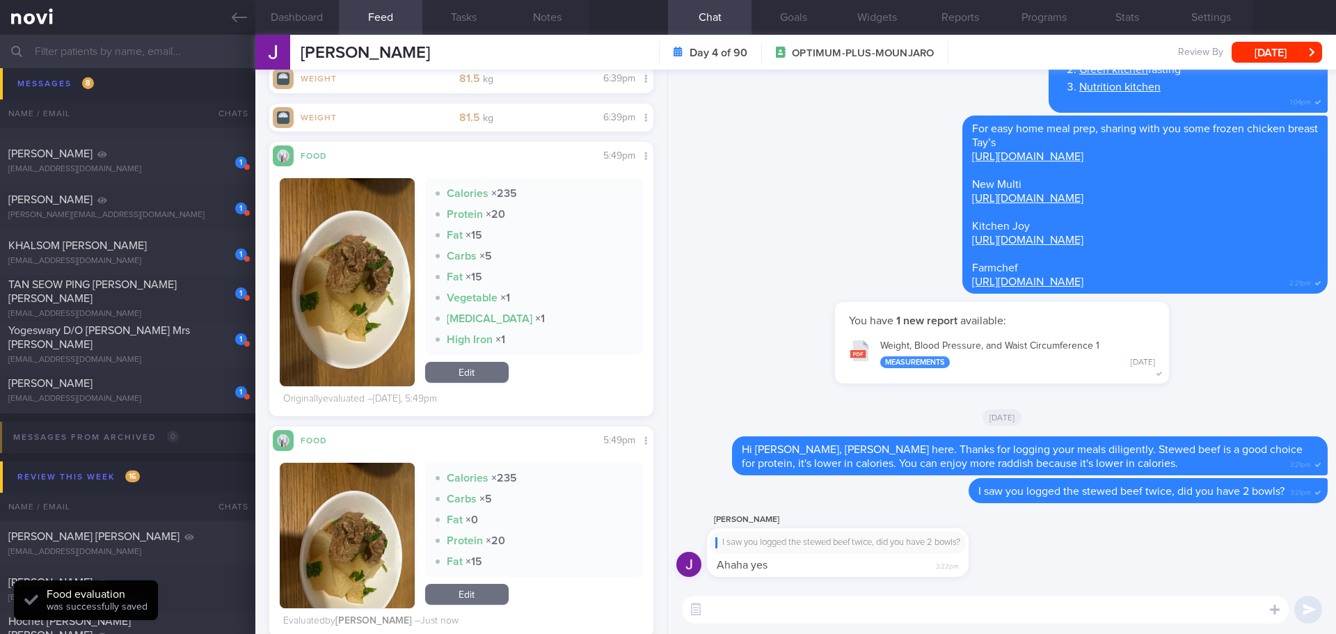
click at [554, 521] on div "Fat × 0" at bounding box center [535, 520] width 198 height 14
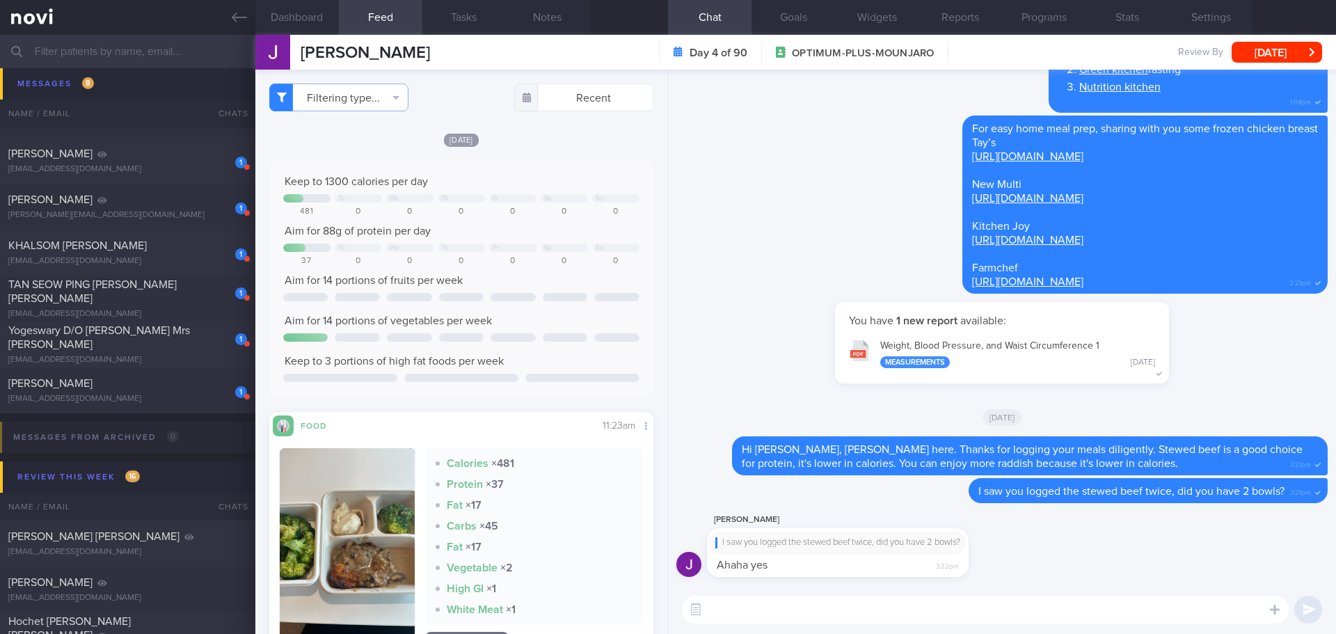
click at [386, 530] on button "button" at bounding box center [347, 552] width 135 height 208
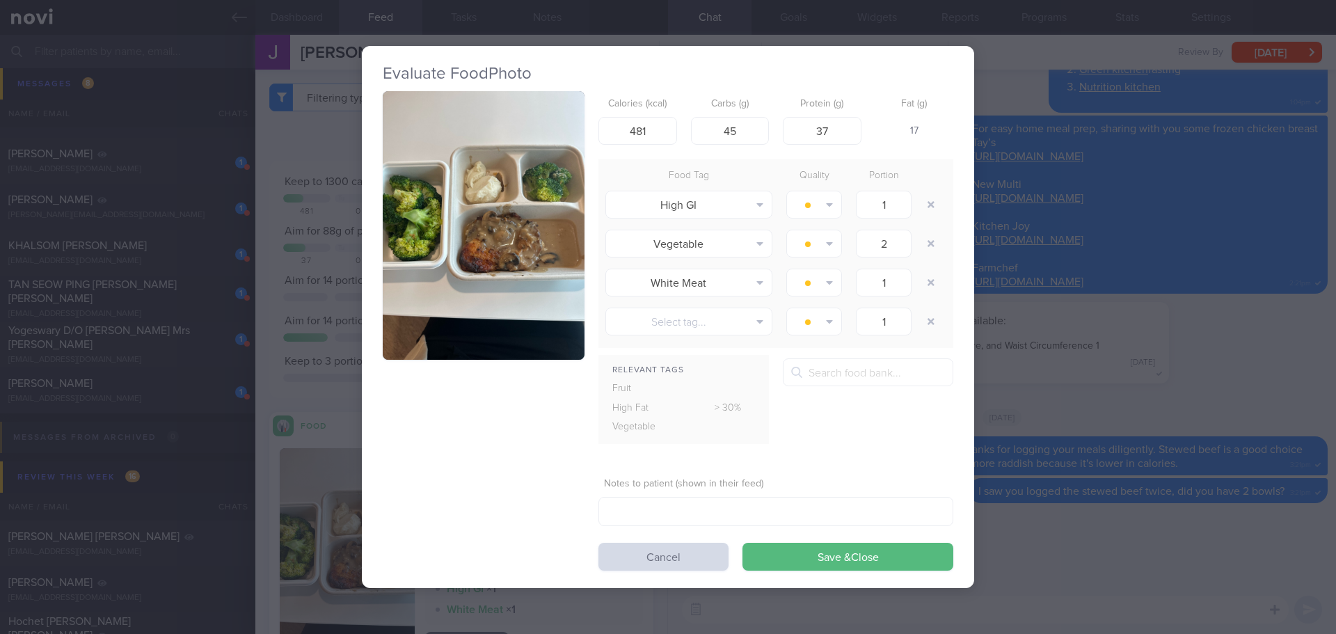
click at [498, 284] on button "button" at bounding box center [484, 225] width 202 height 269
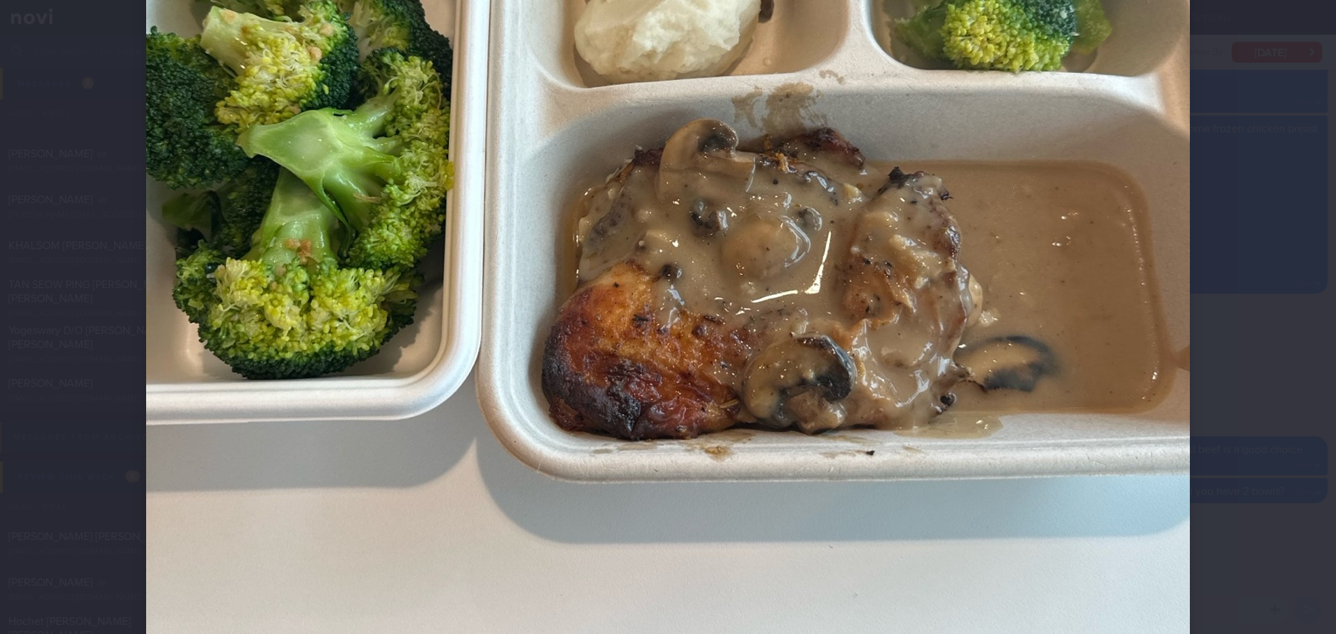
click at [1232, 339] on div at bounding box center [667, 194] width 1155 height 1503
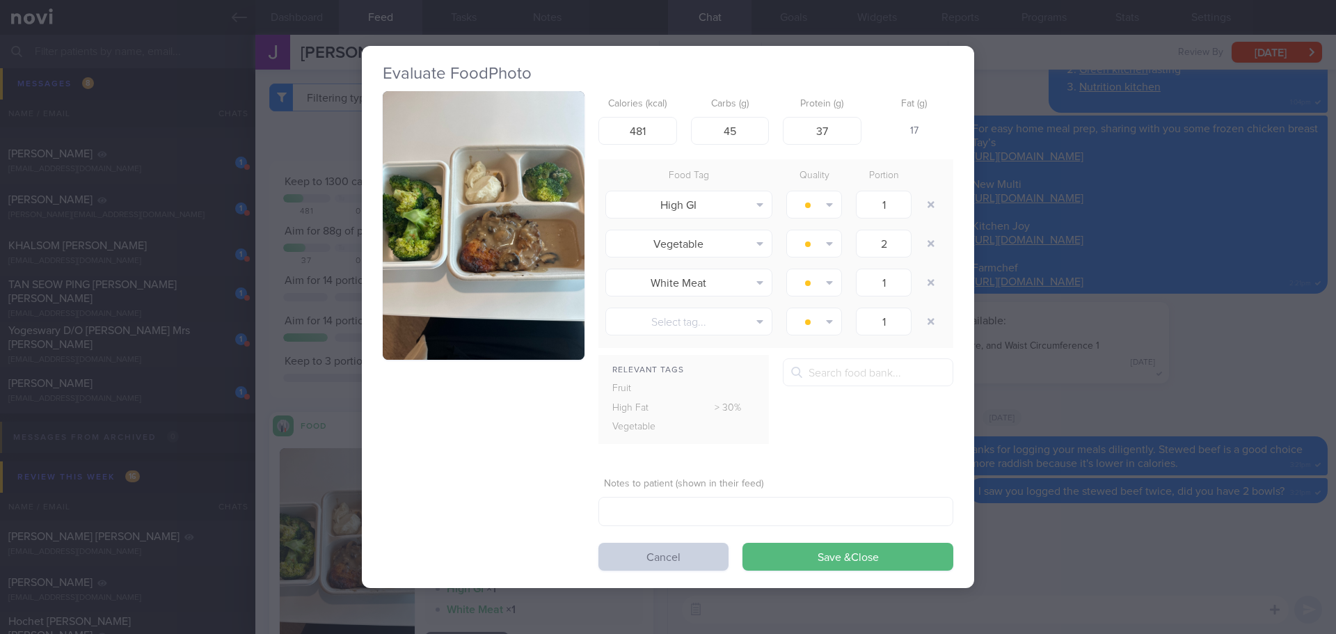
click at [707, 549] on button "Cancel" at bounding box center [663, 557] width 130 height 28
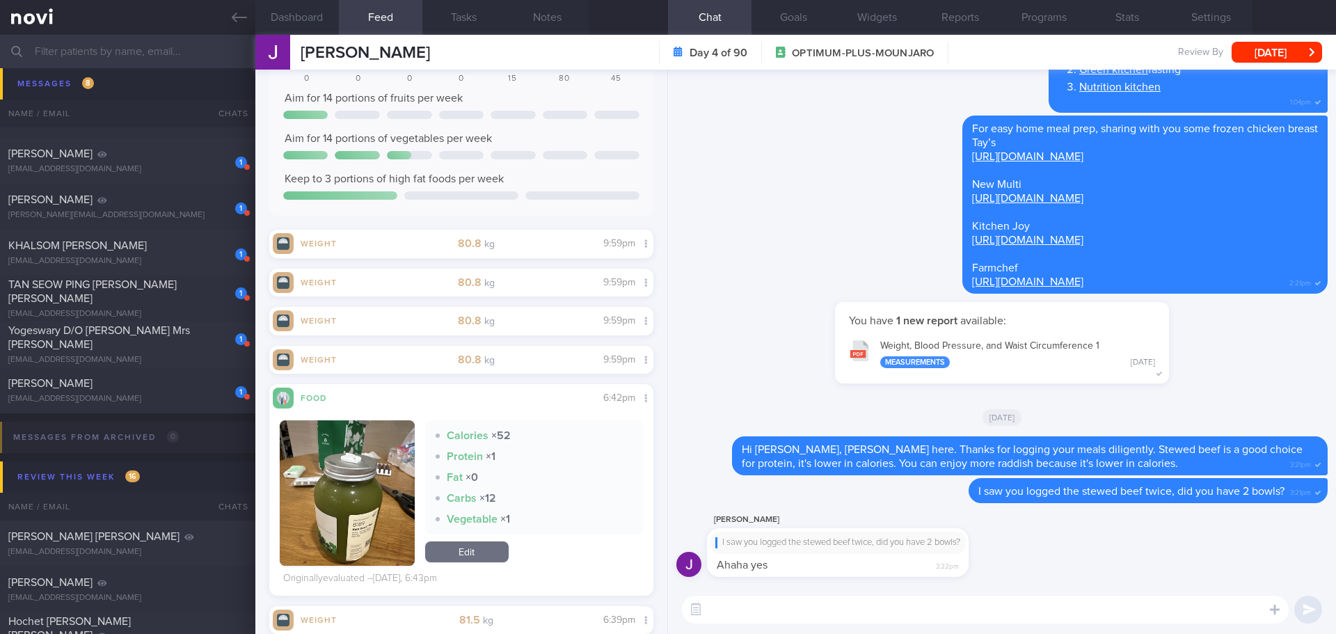
click at [349, 450] on button "button" at bounding box center [347, 492] width 135 height 145
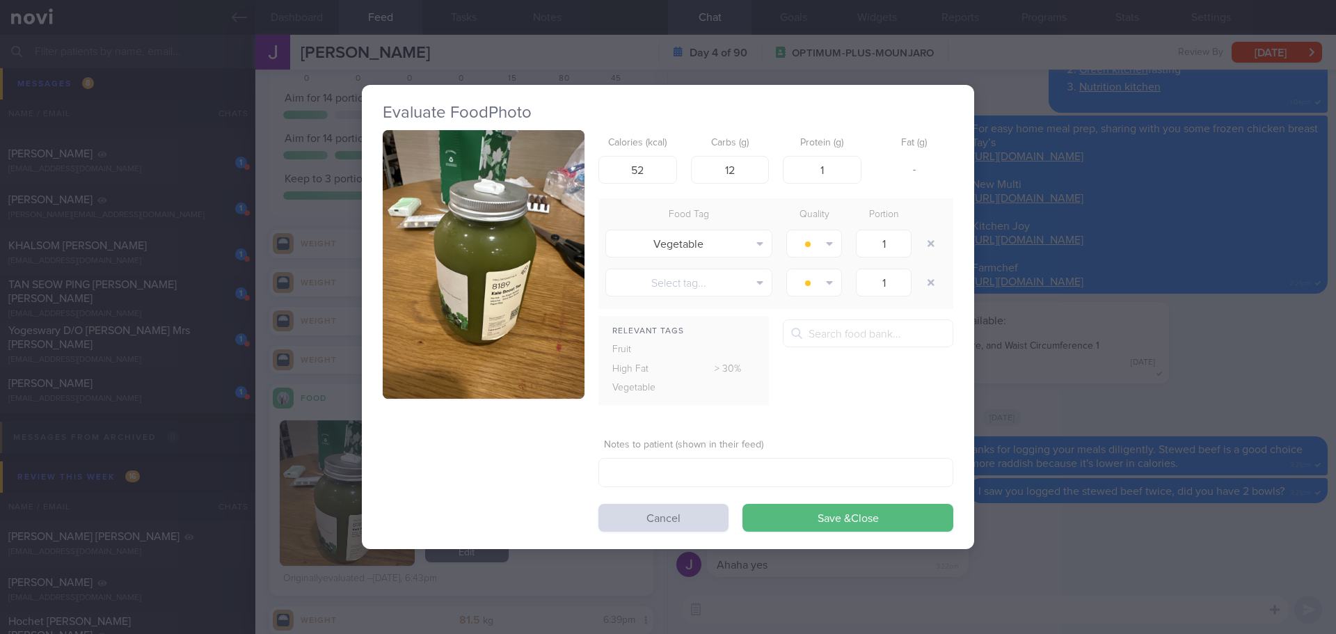
click at [429, 290] on button "button" at bounding box center [484, 264] width 202 height 269
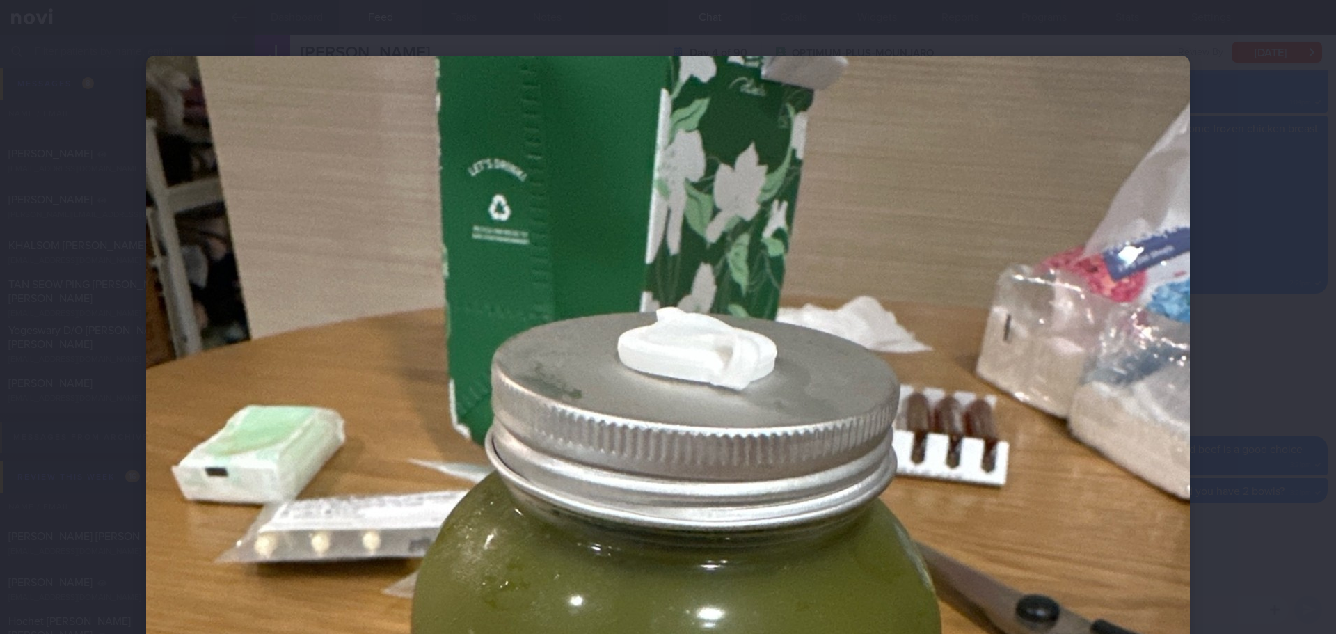
click at [1249, 301] on div at bounding box center [668, 317] width 1336 height 634
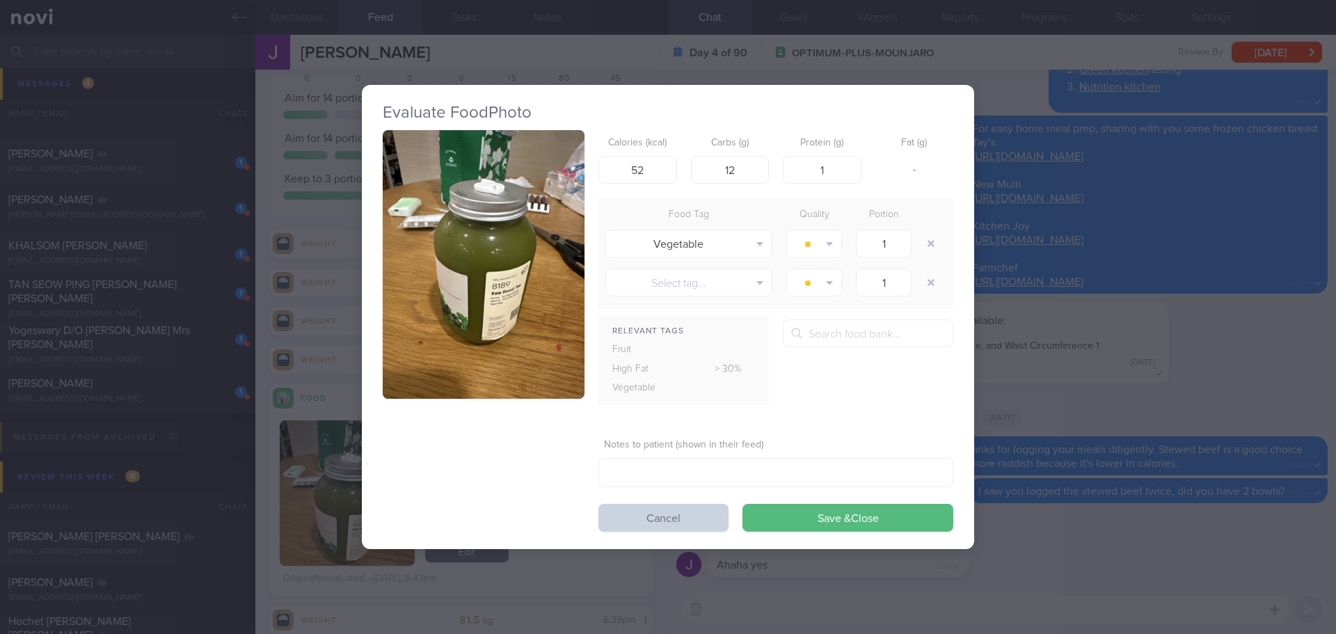
click at [704, 523] on button "Cancel" at bounding box center [663, 518] width 130 height 28
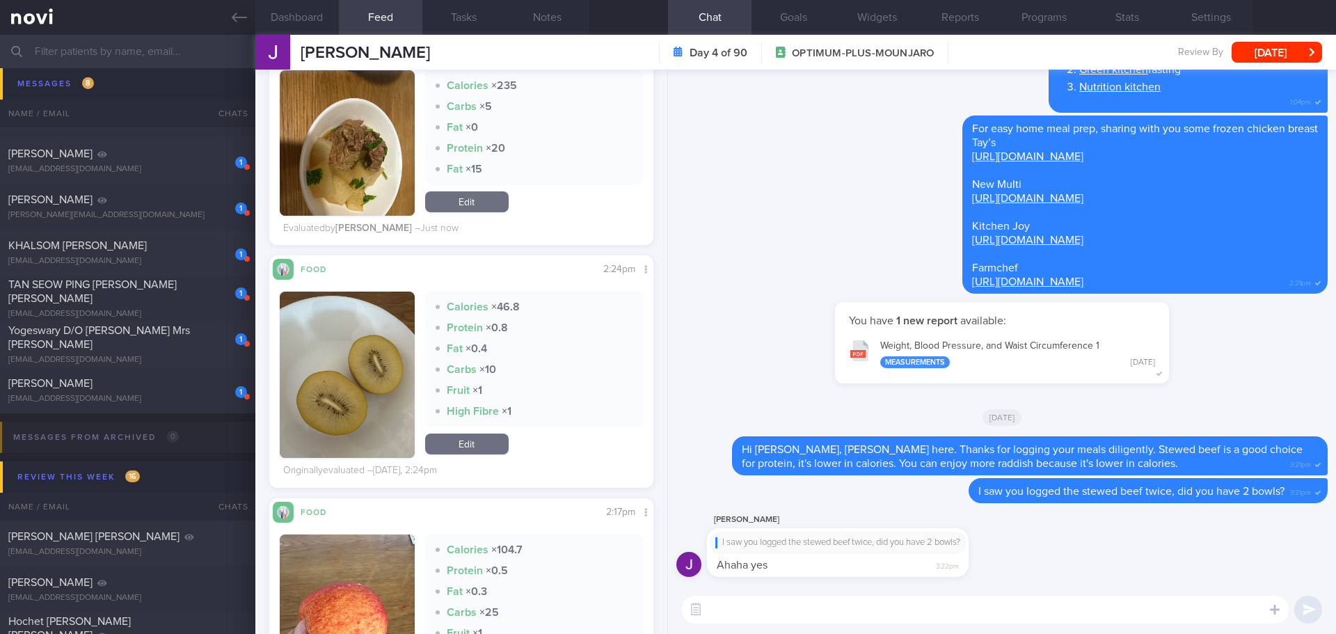
scroll to position [2147, 0]
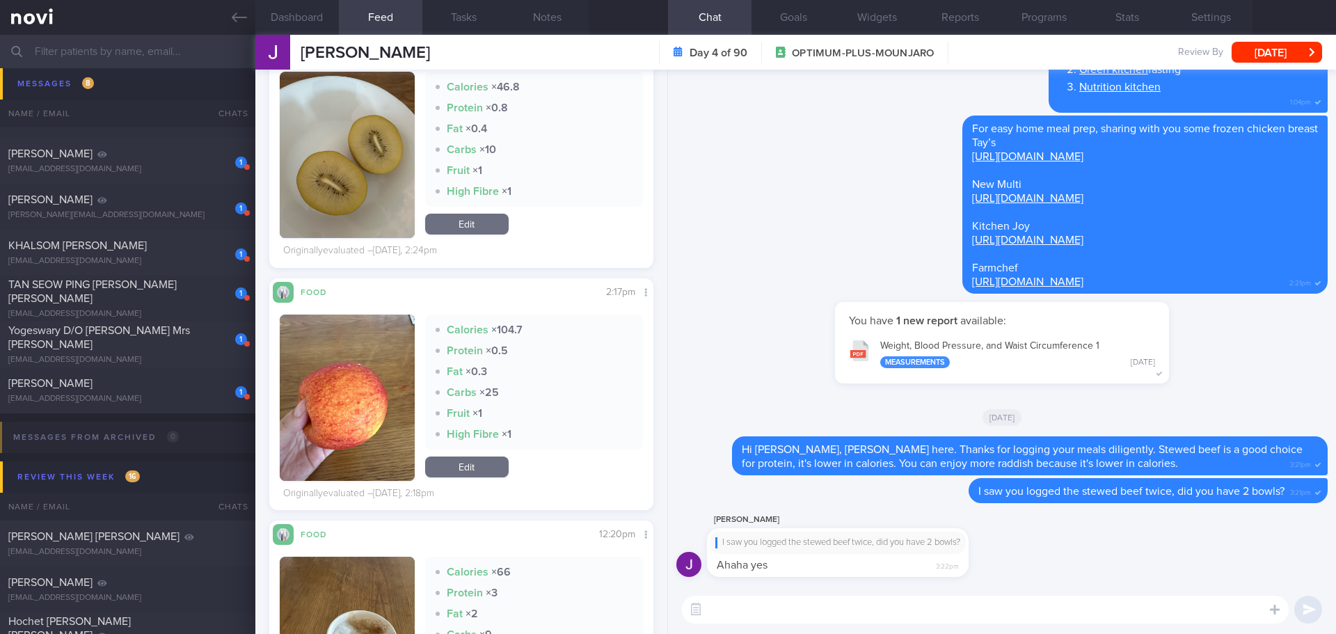
click at [793, 598] on textarea at bounding box center [985, 610] width 607 height 28
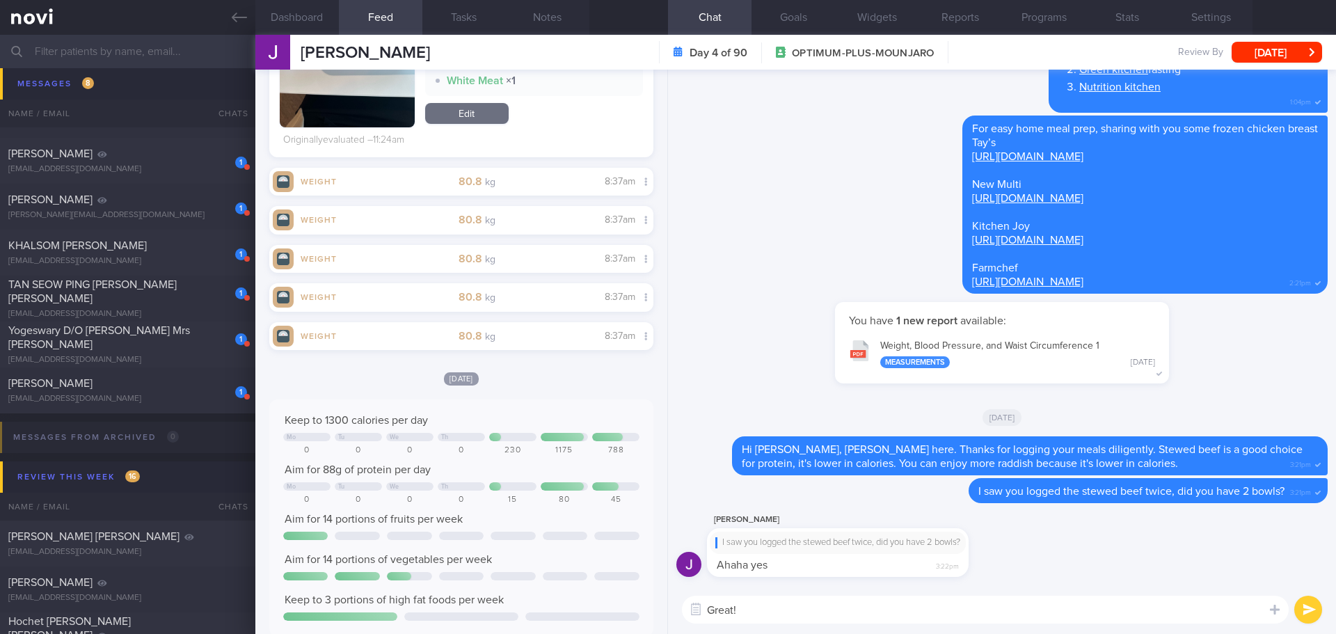
scroll to position [0, 0]
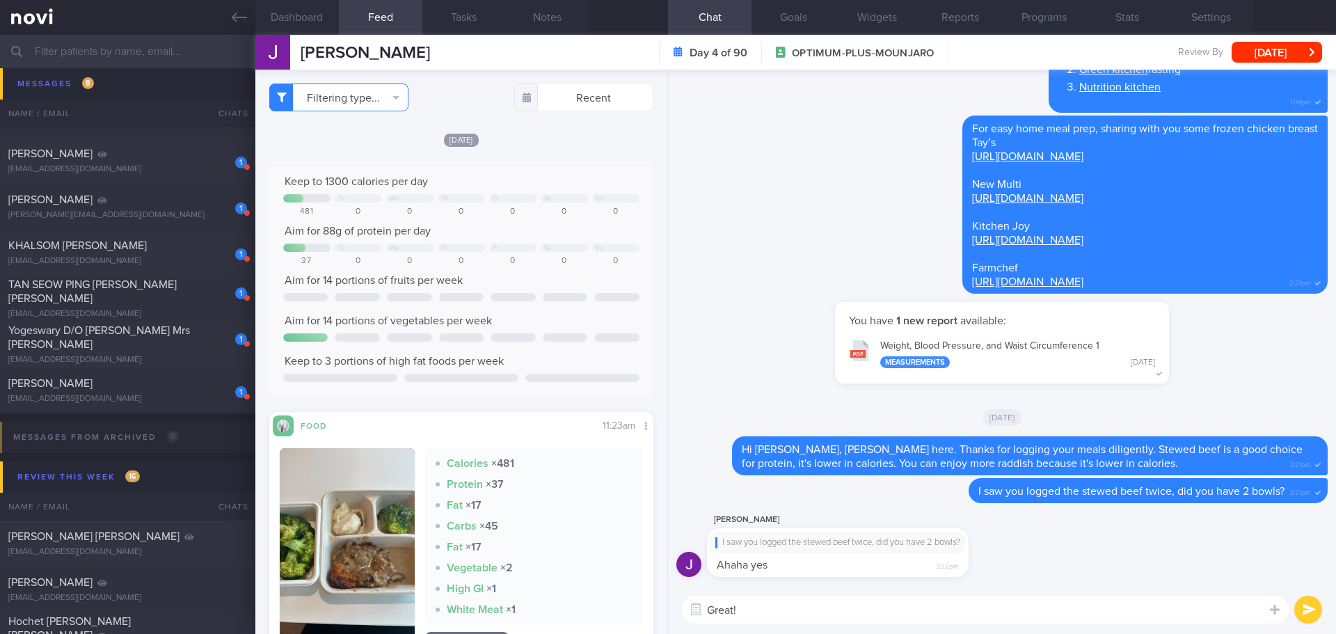
type textarea "Great!"
click at [385, 95] on button "Filtering type..." at bounding box center [338, 98] width 139 height 28
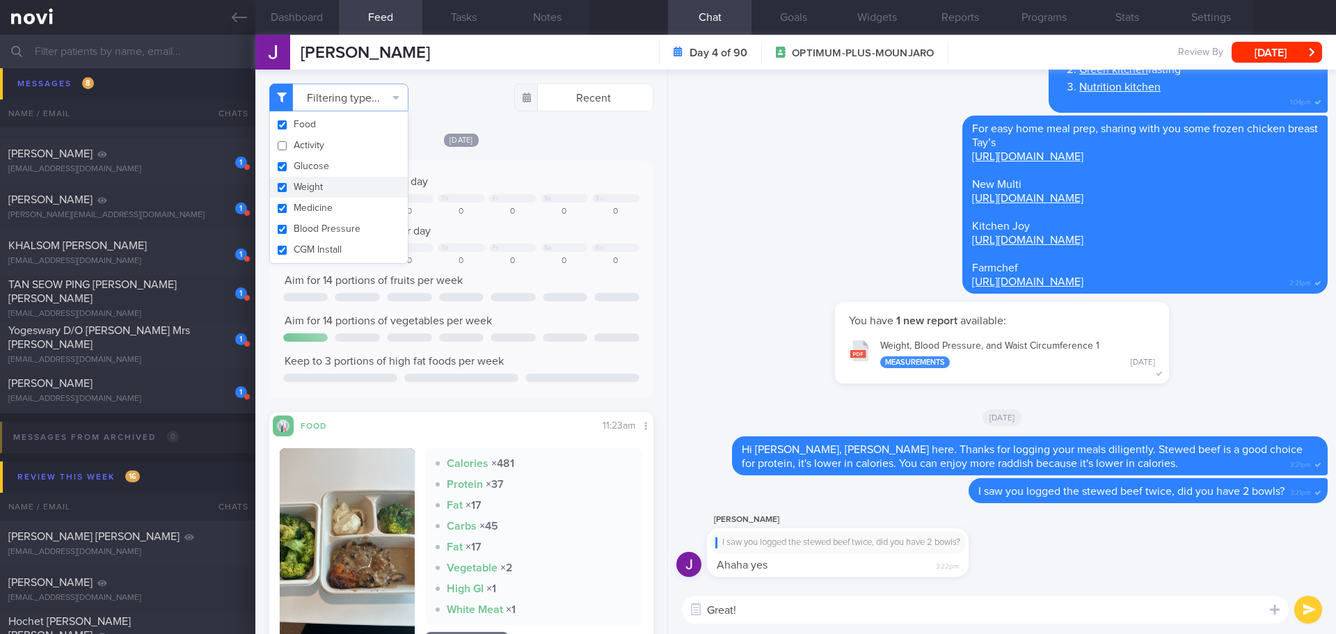
click at [348, 189] on button "Weight" at bounding box center [339, 187] width 138 height 21
checkbox input "false"
click at [525, 145] on div "[DATE]" at bounding box center [461, 139] width 384 height 15
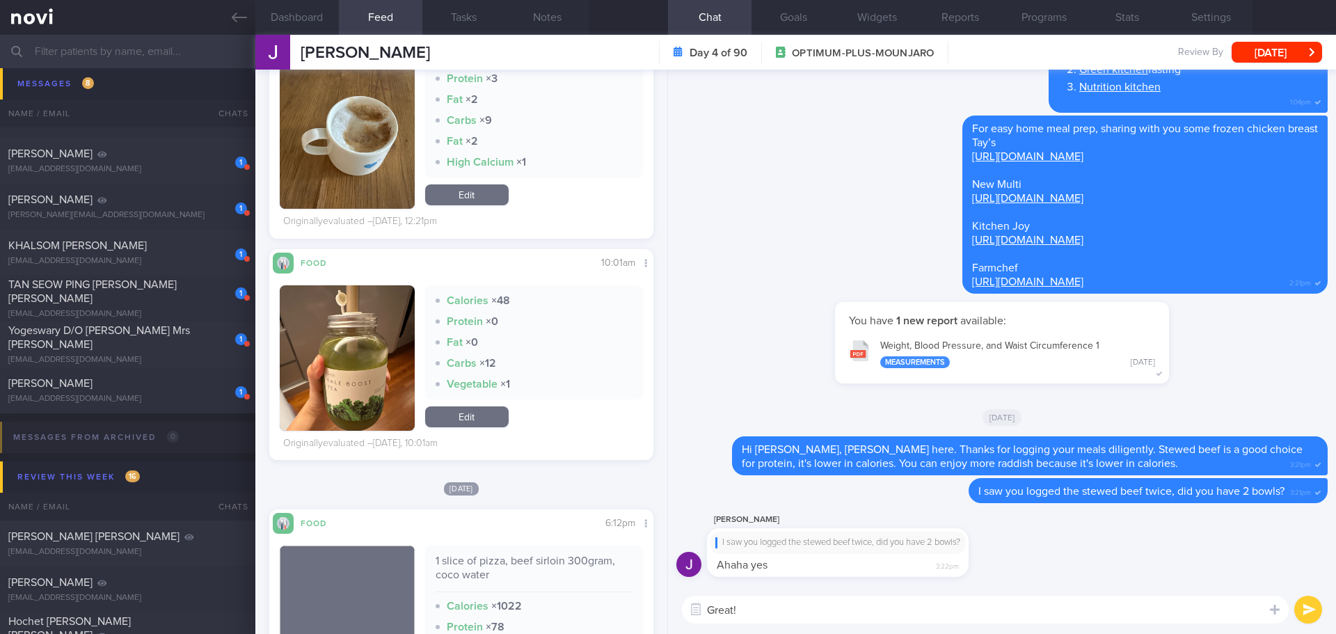
scroll to position [2436, 0]
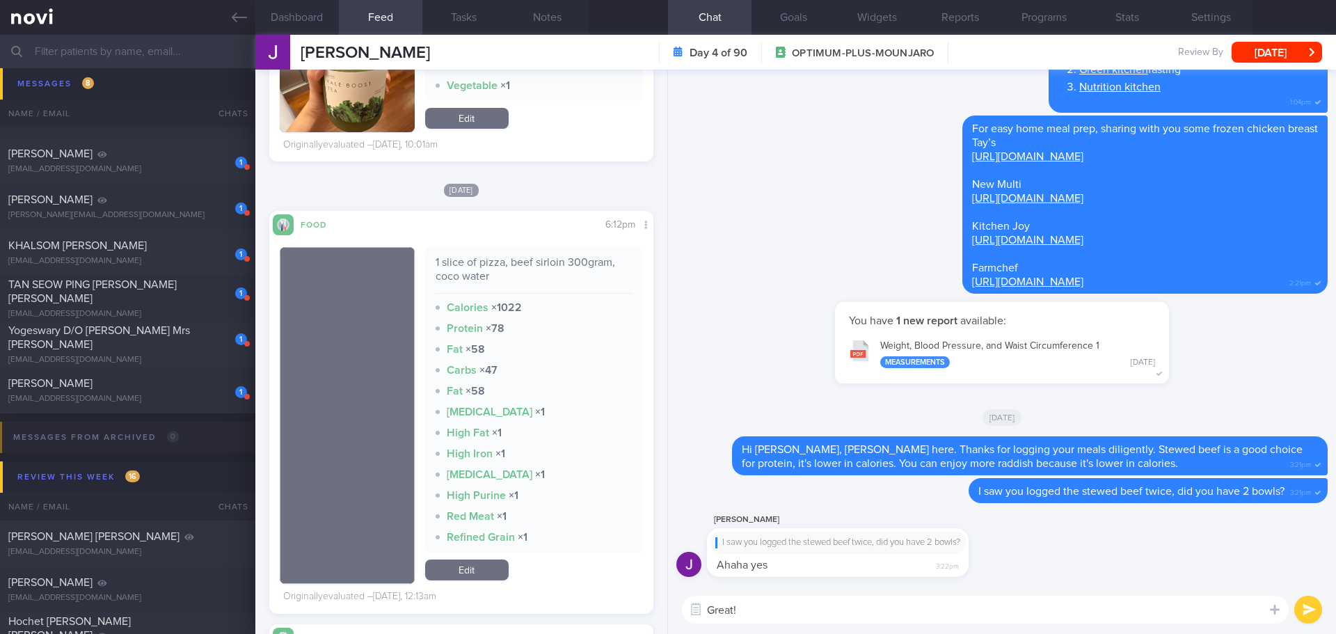
click at [765, 608] on textarea "Great!" at bounding box center [985, 610] width 607 height 28
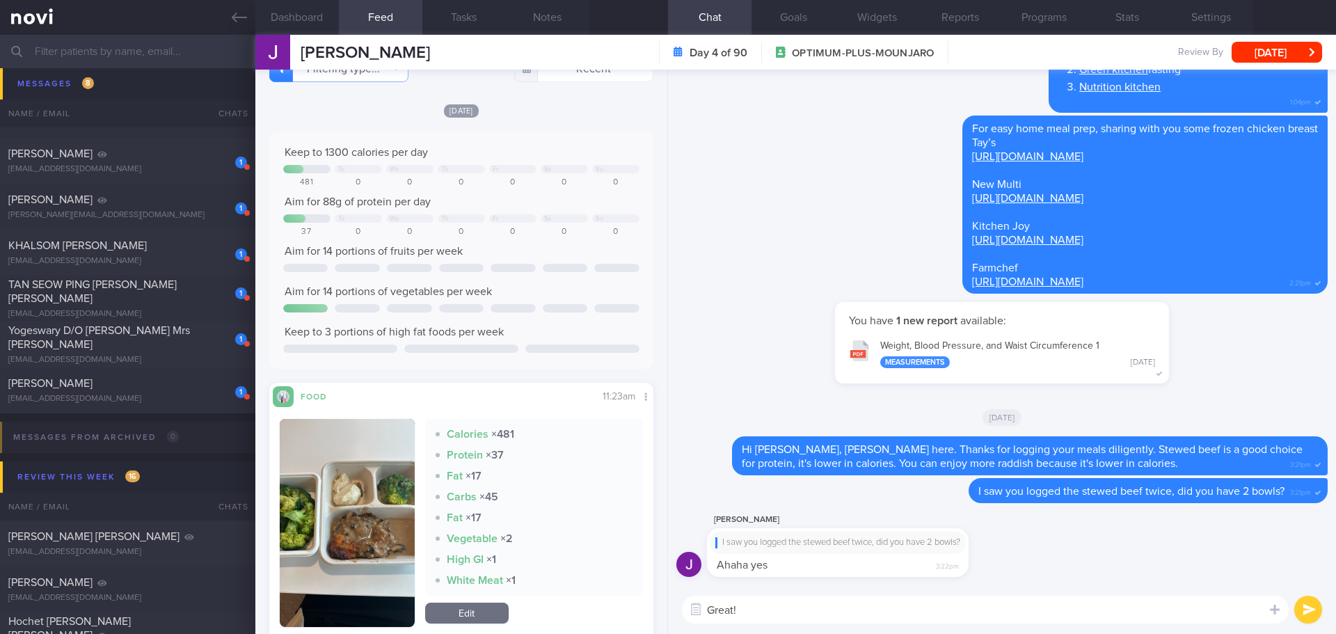
scroll to position [0, 0]
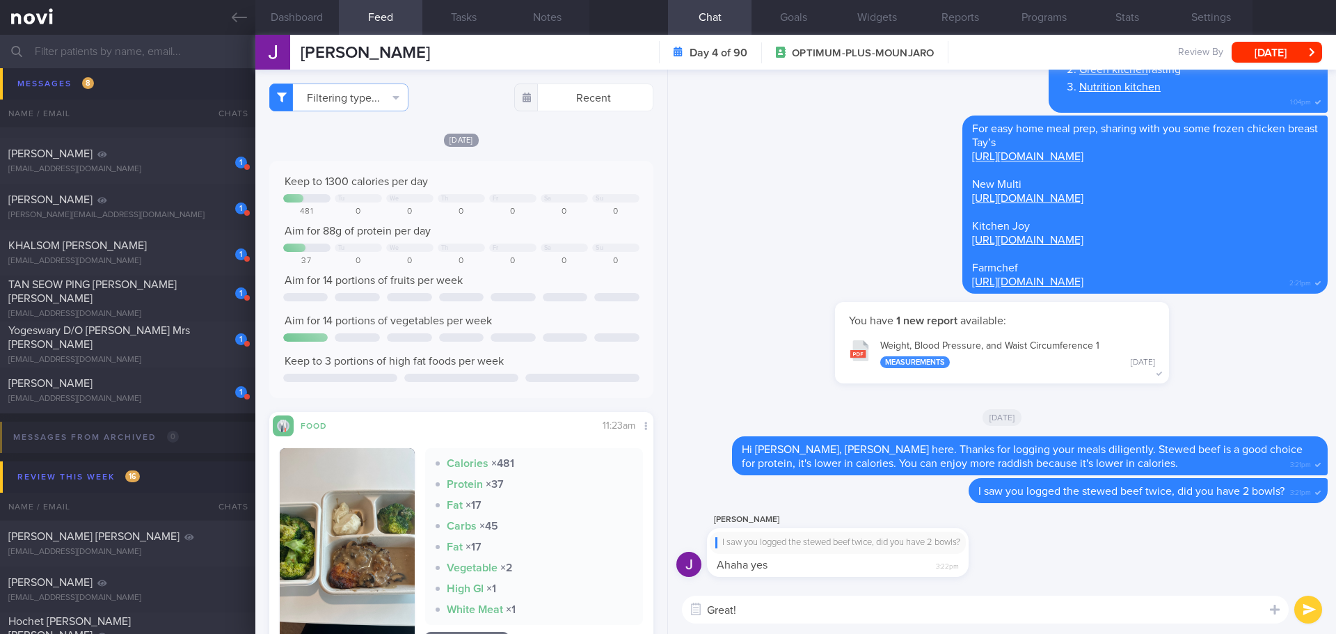
click at [797, 610] on textarea "Great!" at bounding box center [985, 610] width 607 height 28
click at [1318, 612] on button "submit" at bounding box center [1308, 610] width 28 height 28
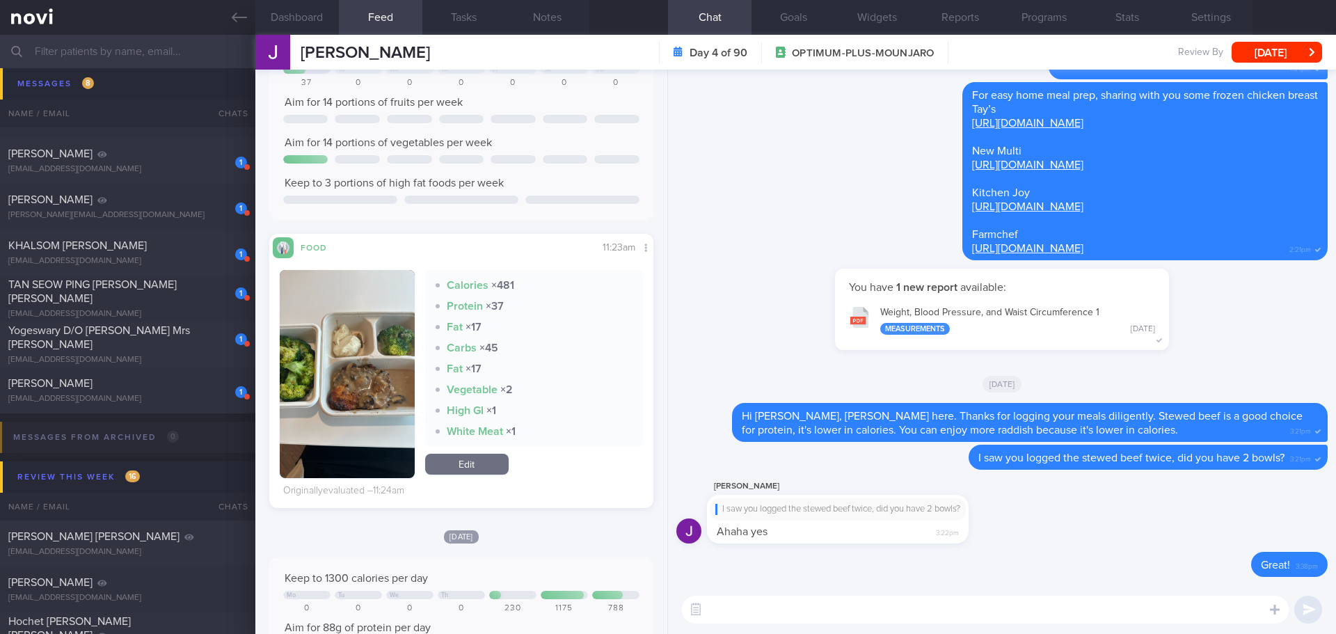
scroll to position [70, 0]
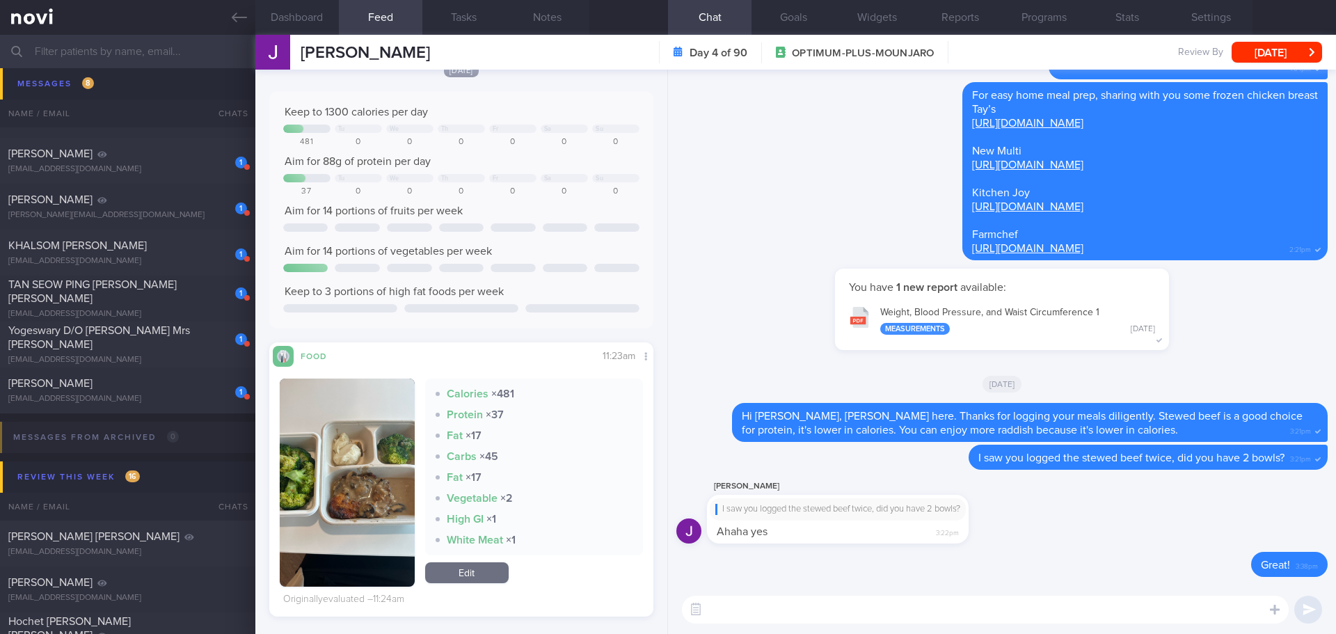
click at [725, 605] on textarea at bounding box center [985, 610] width 607 height 28
click at [1038, 607] on textarea "Remember to stay consistent with protein and vegetables intake ya 😀" at bounding box center [985, 610] width 607 height 28
drag, startPoint x: 763, startPoint y: 608, endPoint x: 685, endPoint y: 599, distance: 79.1
click at [691, 608] on div "Chat Templates Admin CGM Weight Nutrition Physical Activity Infographics Articl…" at bounding box center [1002, 609] width 668 height 49
type textarea "Try to stay consistent with protein and vegetables intake😀"
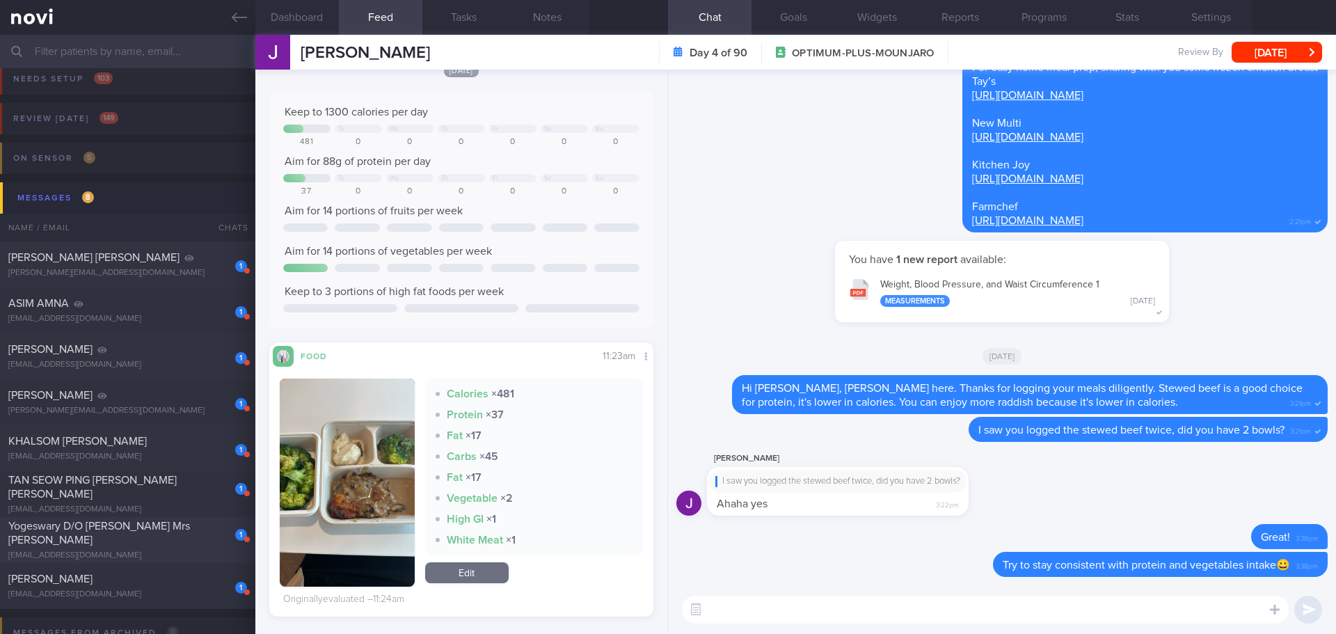
scroll to position [0, 0]
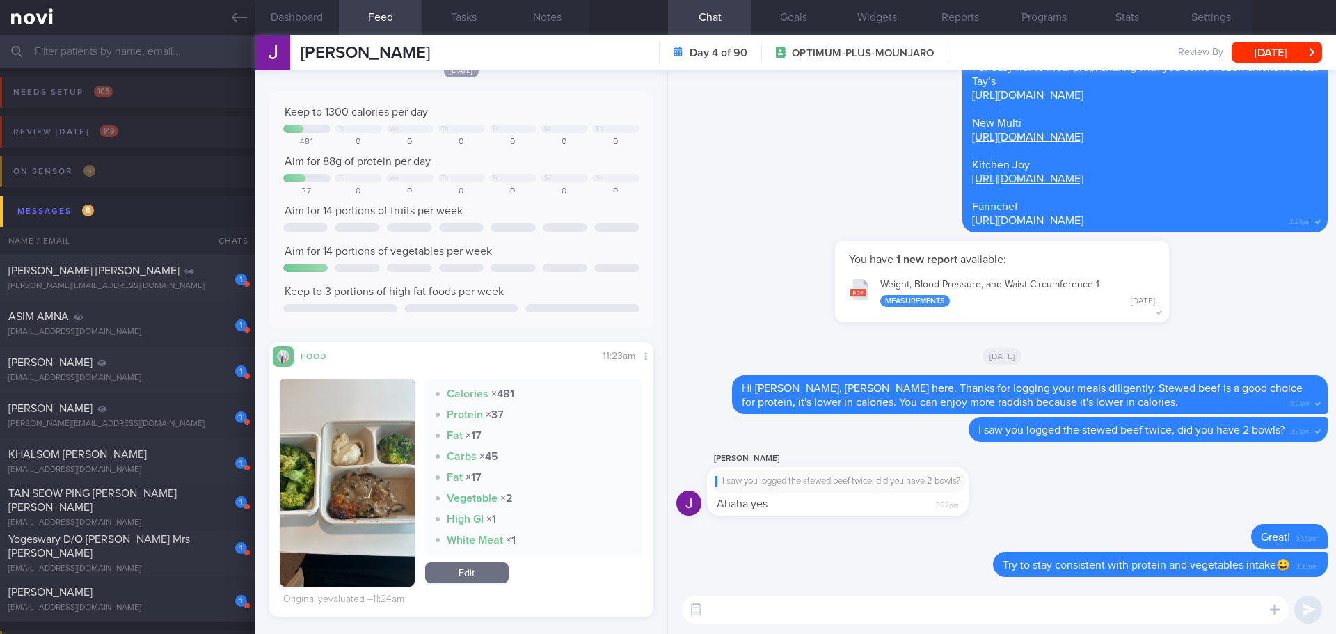
click at [171, 52] on input "text" at bounding box center [668, 51] width 1336 height 33
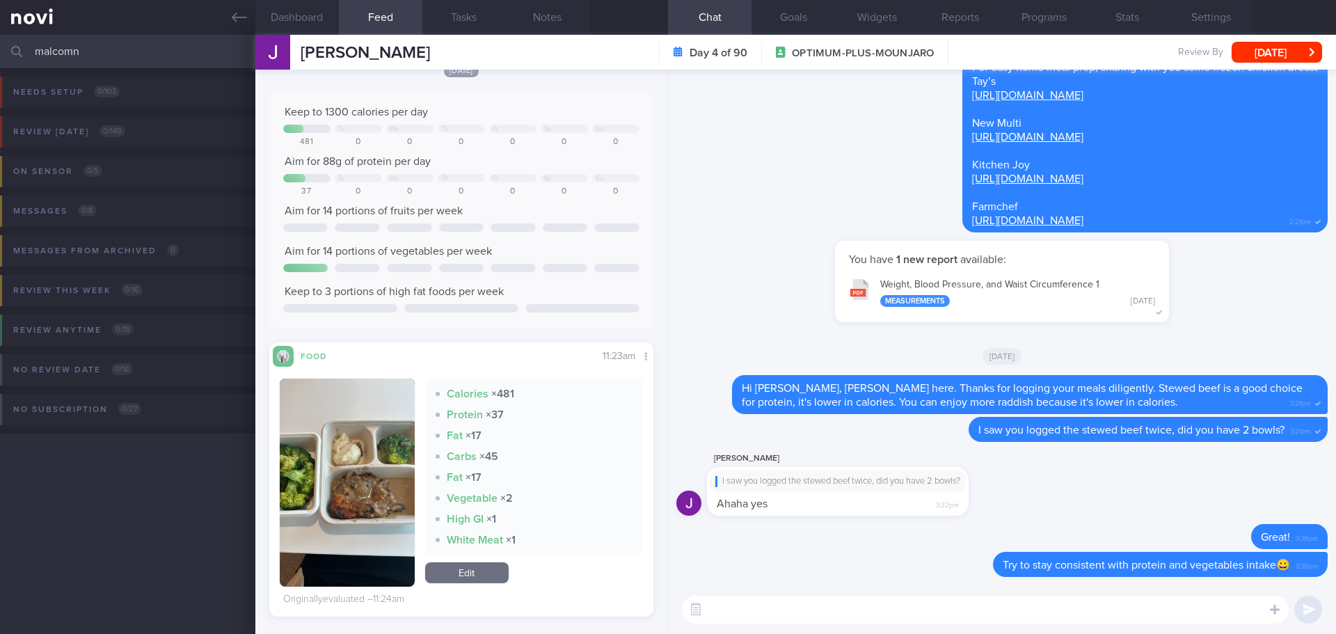
click at [125, 62] on input "malcomn" at bounding box center [668, 51] width 1336 height 33
type input "malco"
drag, startPoint x: 111, startPoint y: 110, endPoint x: 111, endPoint y: 119, distance: 9.1
click at [111, 113] on div "Needs setup 0 / 103 Name / Email Chats Setup tasks needed" at bounding box center [668, 102] width 1336 height 68
click at [111, 121] on button "Review today 1 / 149" at bounding box center [666, 136] width 1340 height 40
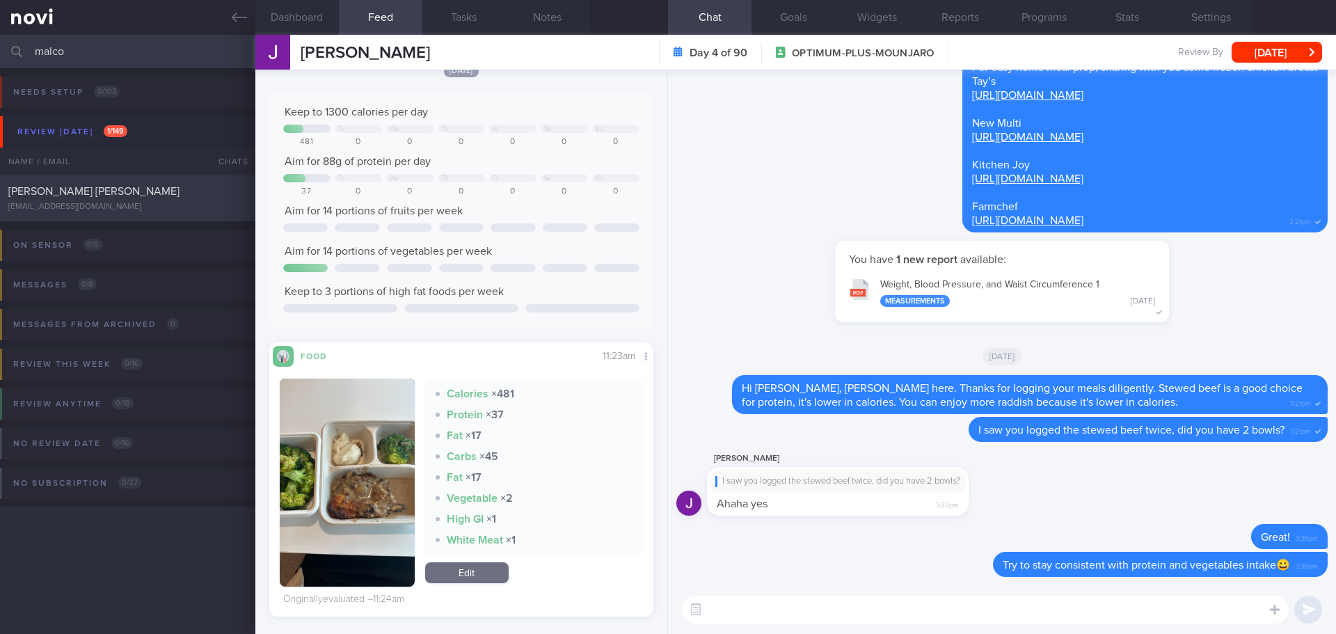
click at [89, 192] on span "[PERSON_NAME] [PERSON_NAME]" at bounding box center [93, 191] width 171 height 11
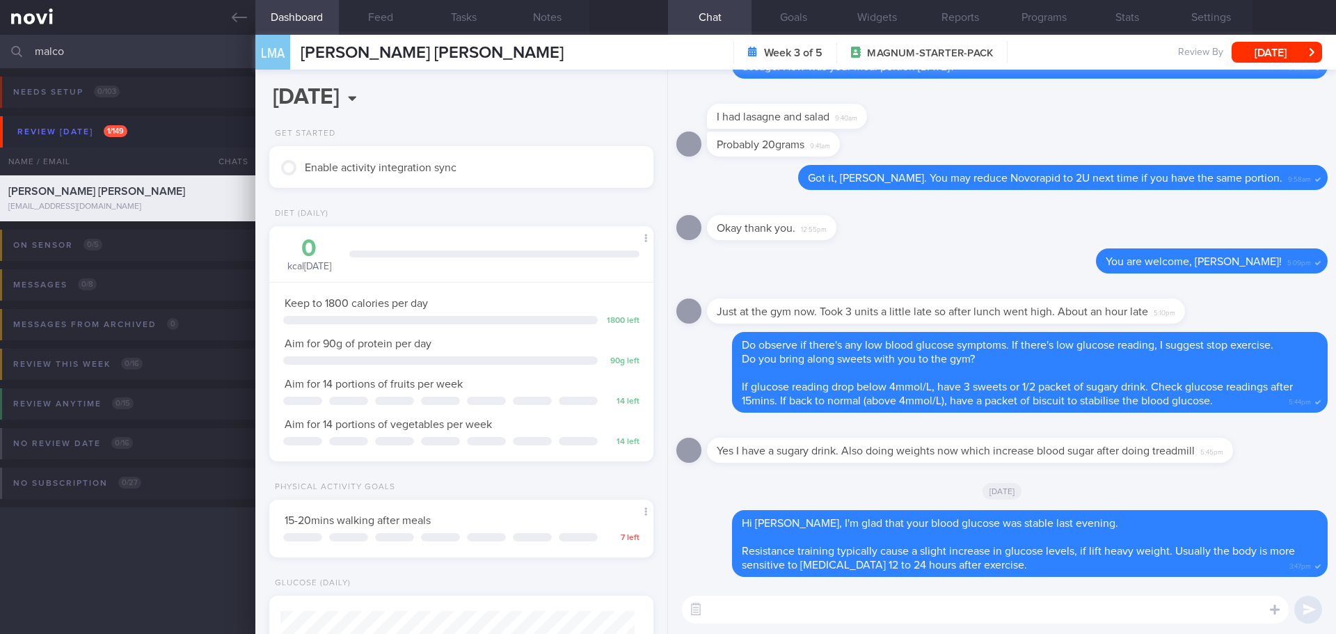
scroll to position [177, 355]
click at [351, 15] on button "Feed" at bounding box center [381, 17] width 84 height 35
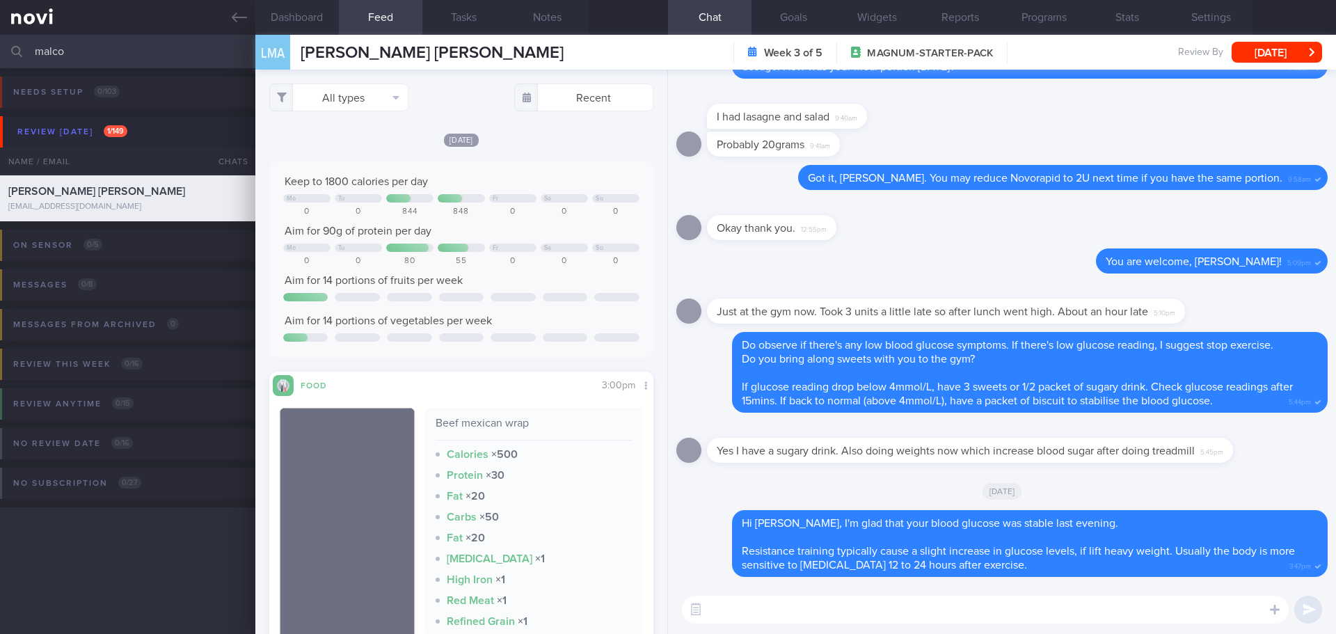
scroll to position [177, 355]
click at [791, 618] on textarea at bounding box center [985, 610] width 607 height 28
type textarea "Hi Mr Lee, Elizabeth here. I hope you have had a great weekend."
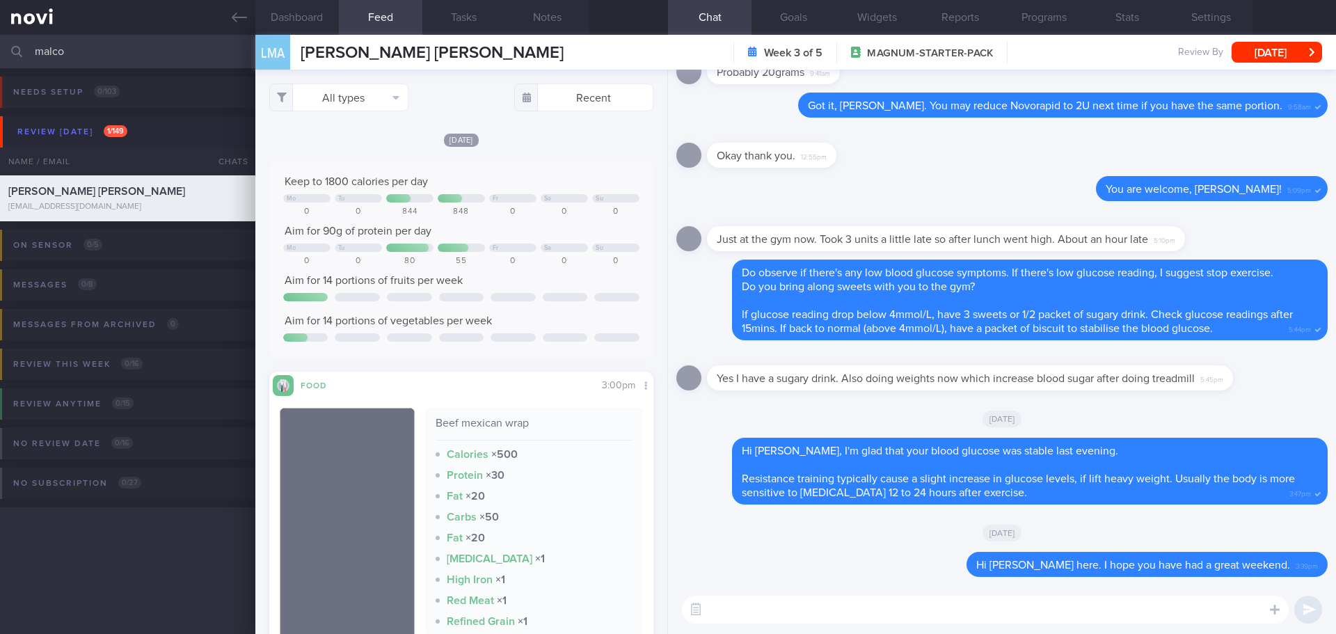
click at [780, 621] on textarea at bounding box center [985, 610] width 607 height 28
type textarea "Y"
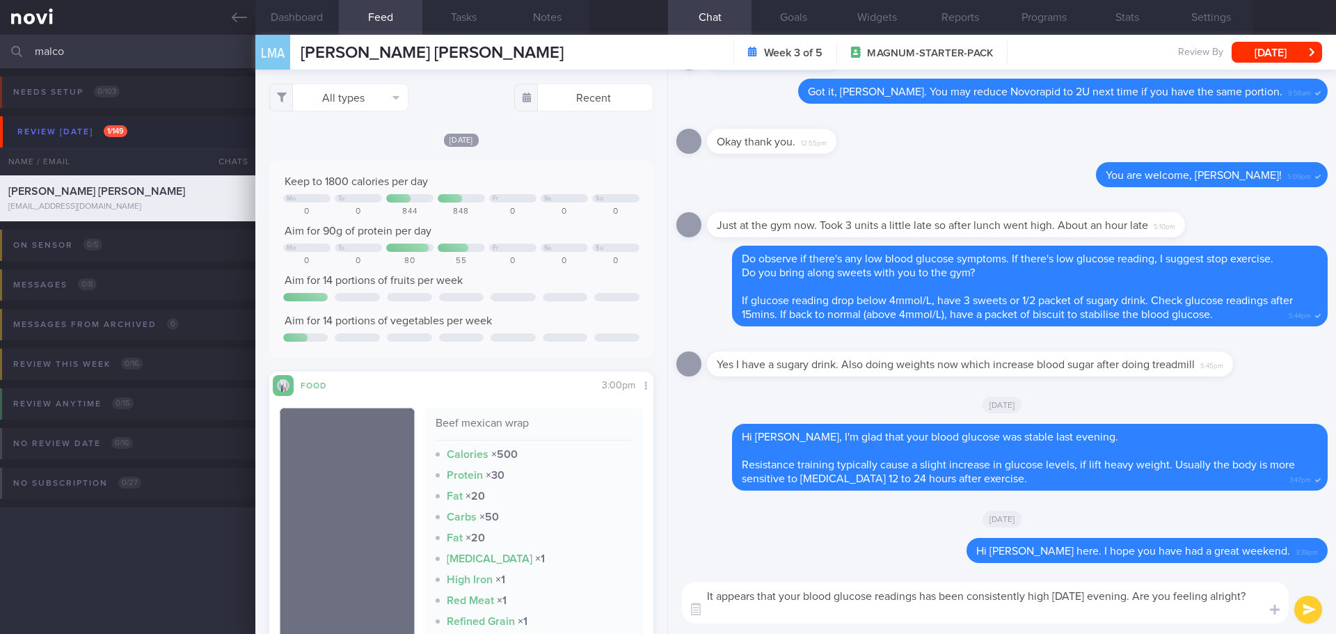
type textarea "It appears that your blood glucose readings has been consistently high since Sa…"
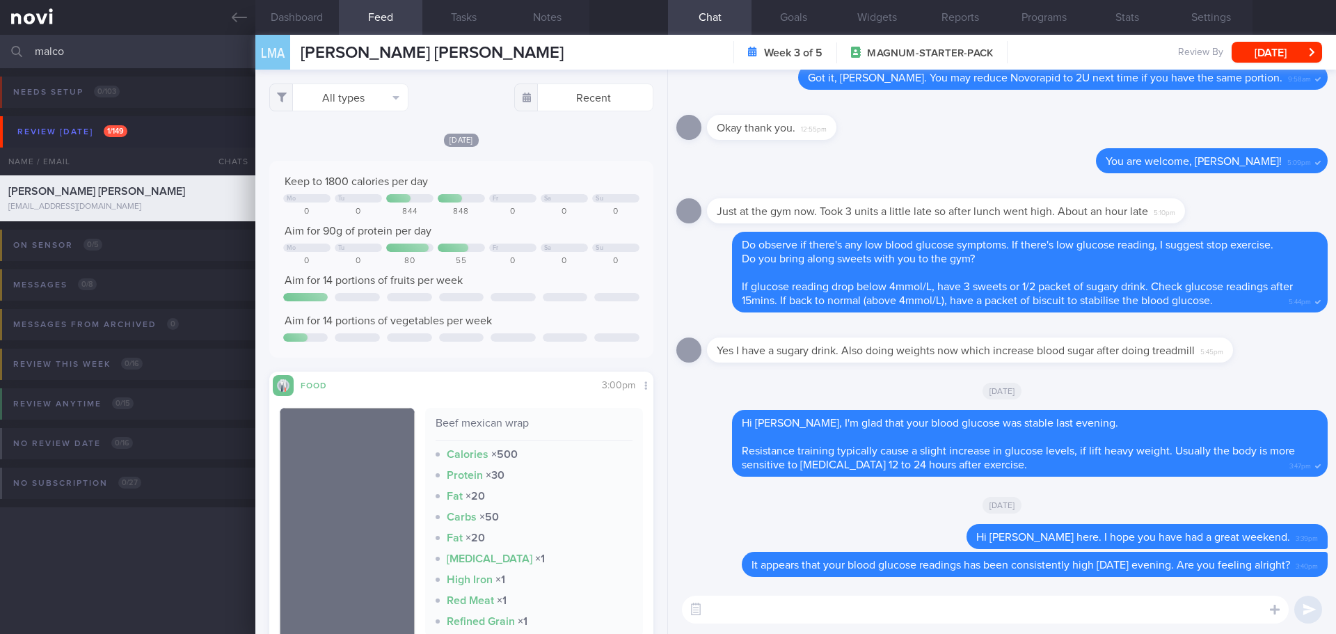
click at [727, 609] on textarea at bounding box center [985, 610] width 607 height 28
drag, startPoint x: 77, startPoint y: 37, endPoint x: -44, endPoint y: 52, distance: 121.4
click at [0, 52] on html "You are offline! Some functionality will be unavailable Patients New Users Coac…" at bounding box center [668, 317] width 1336 height 634
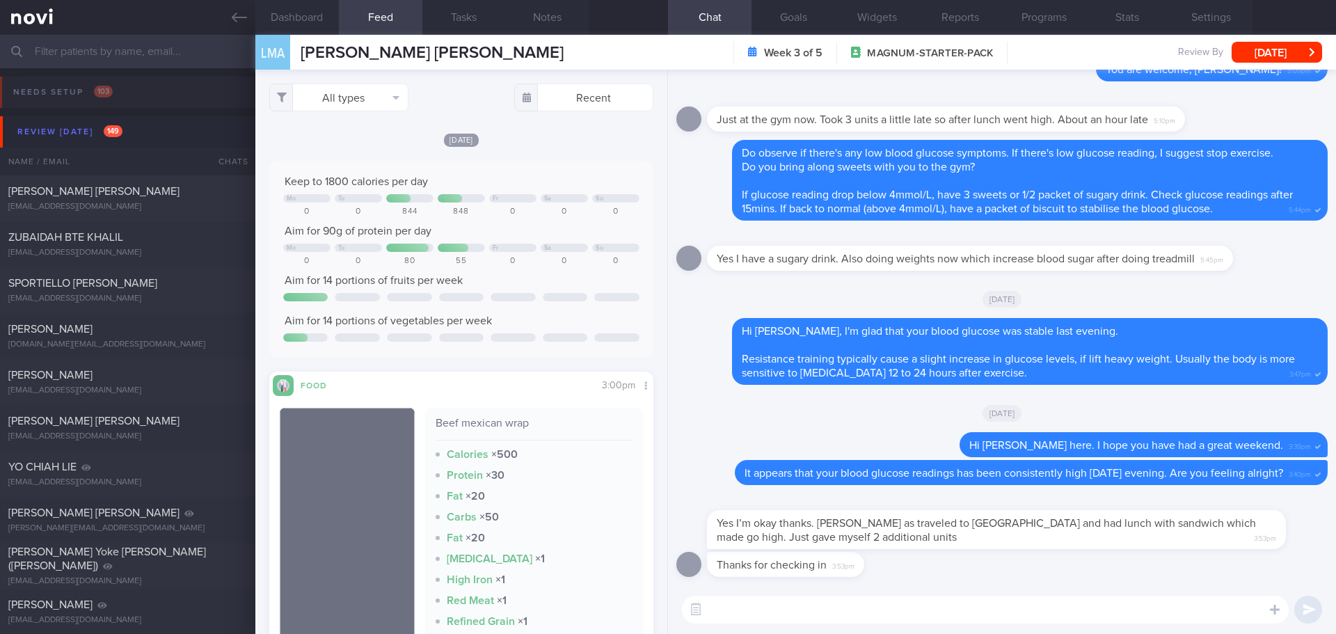
click at [805, 617] on textarea at bounding box center [985, 610] width 607 height 28
click at [807, 616] on textarea at bounding box center [985, 610] width 607 height 28
drag, startPoint x: 240, startPoint y: 15, endPoint x: 798, endPoint y: 75, distance: 561.4
click at [240, 15] on icon at bounding box center [239, 17] width 15 height 15
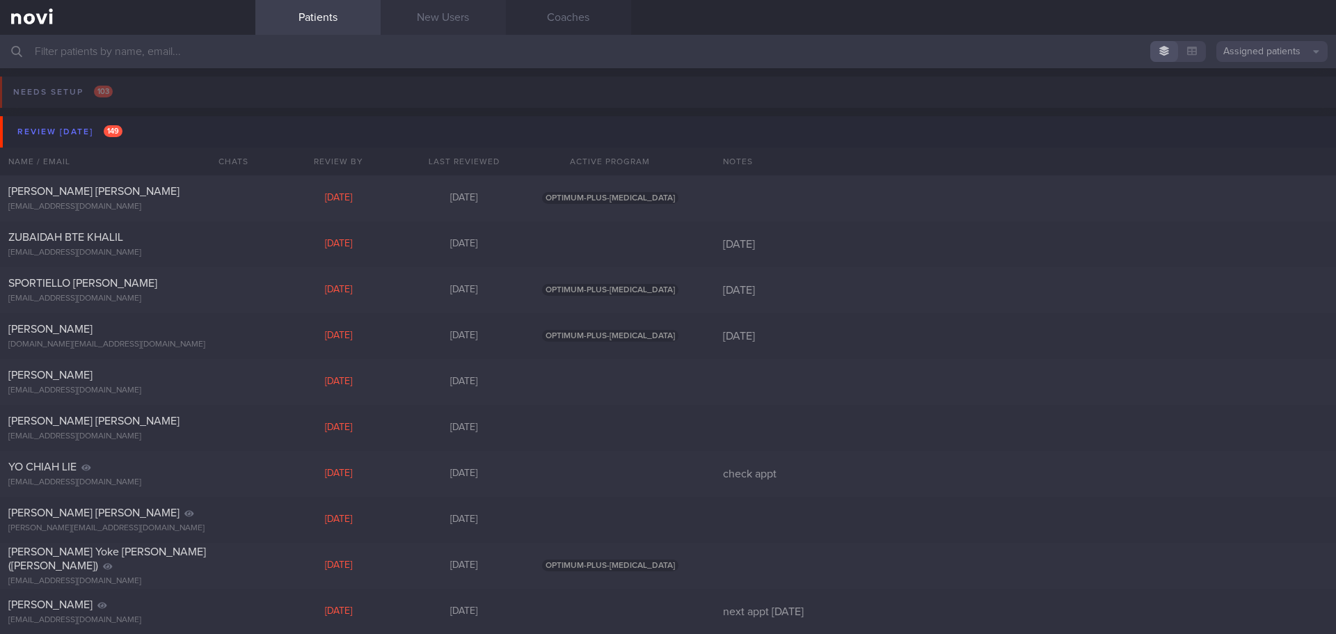
click at [438, 24] on link "New Users" at bounding box center [443, 17] width 125 height 35
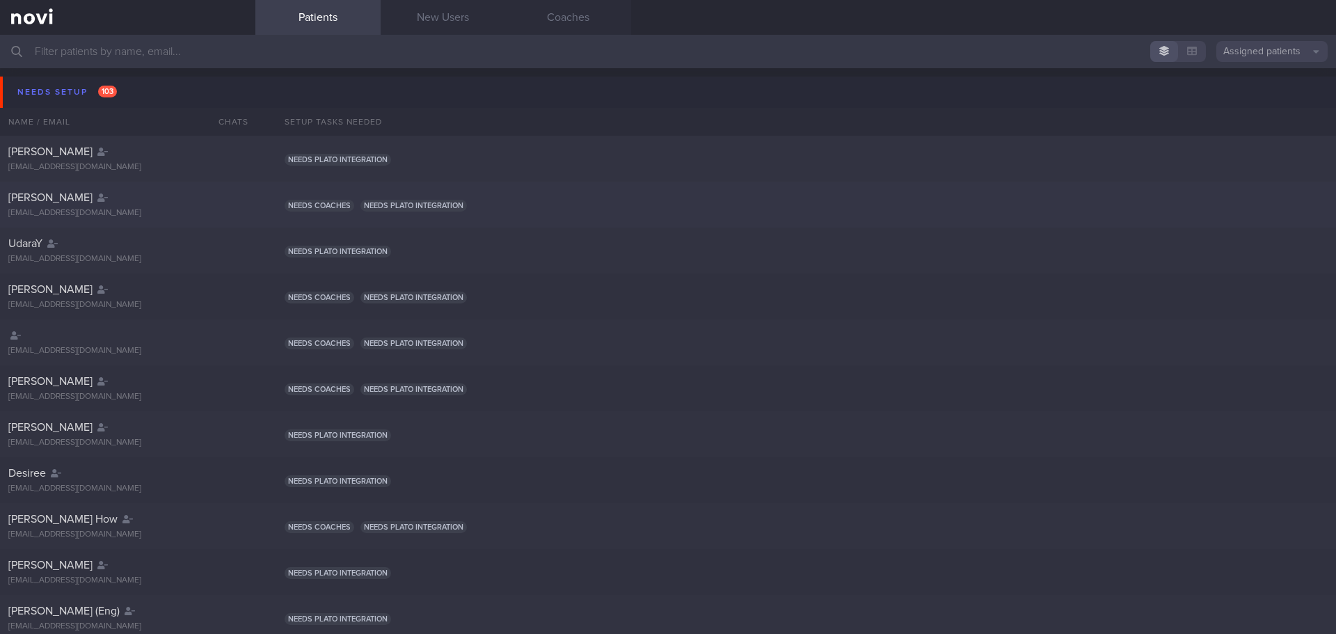
drag, startPoint x: 921, startPoint y: 222, endPoint x: 69, endPoint y: 100, distance: 861.2
click at [919, 222] on div "[PERSON_NAME] [EMAIL_ADDRESS][DOMAIN_NAME] Needs coaches Needs plato integration" at bounding box center [668, 205] width 1336 height 46
click at [69, 100] on div "Needs setup 103" at bounding box center [67, 92] width 106 height 19
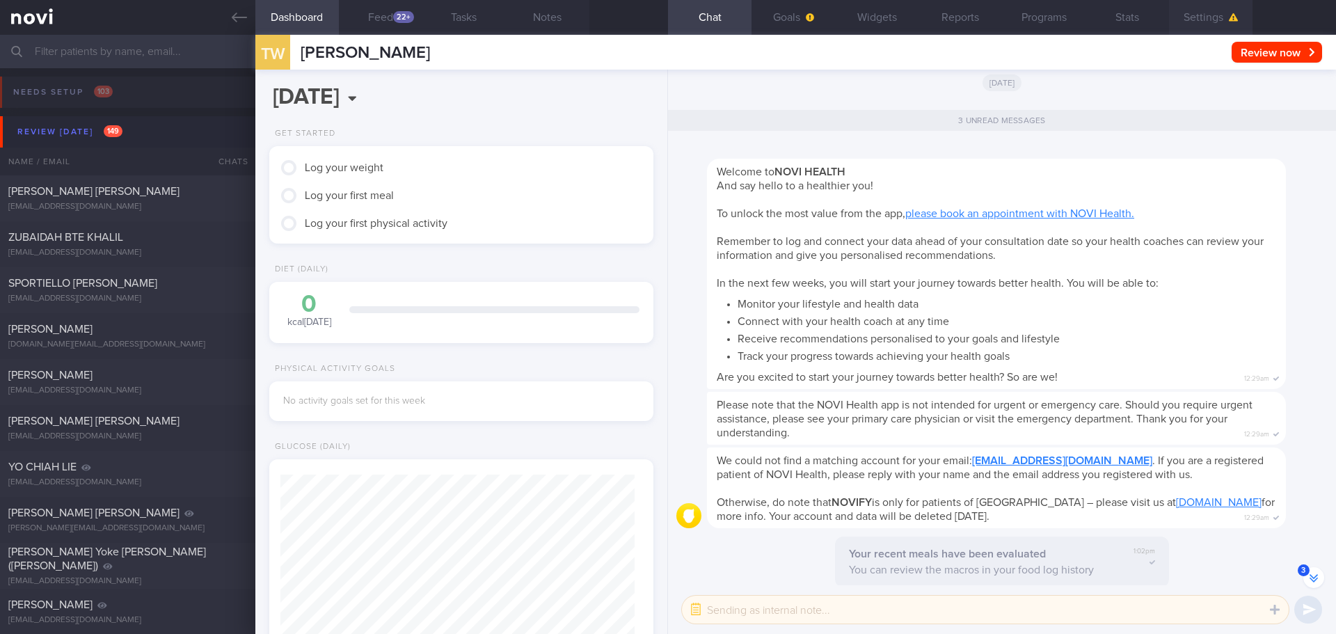
scroll to position [-569, 0]
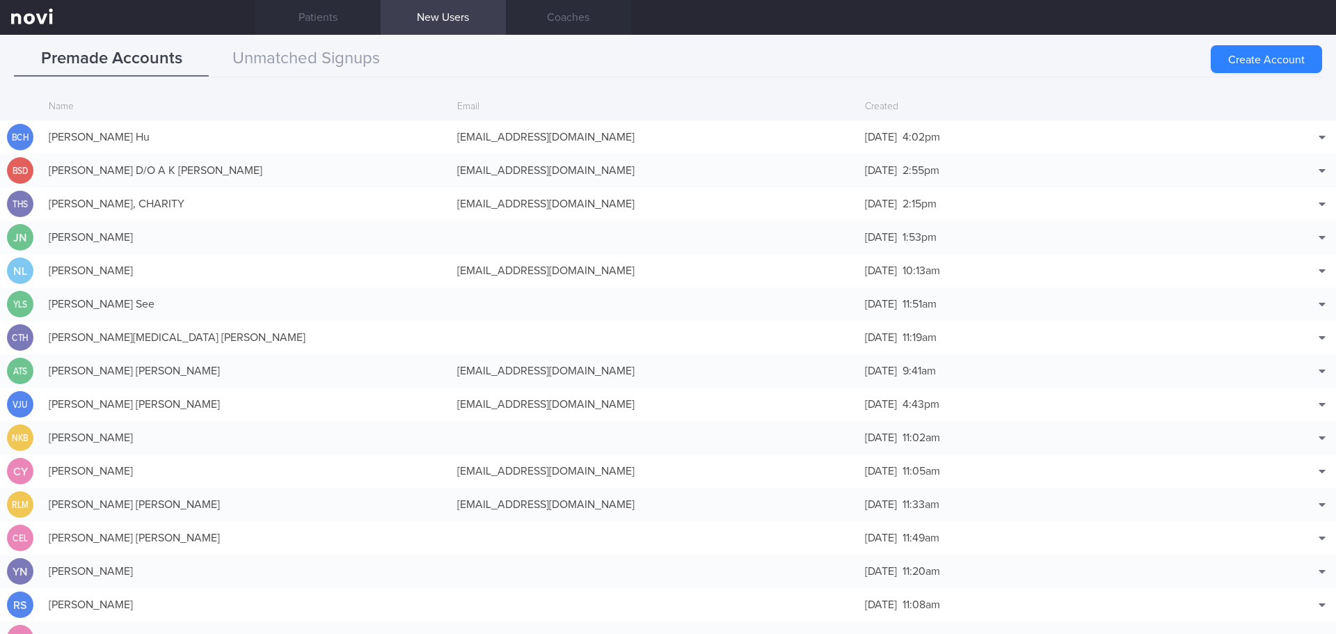
drag, startPoint x: 294, startPoint y: 193, endPoint x: 278, endPoint y: 187, distance: 16.5
click at [294, 193] on div "[PERSON_NAME], CHARITY" at bounding box center [246, 204] width 409 height 28
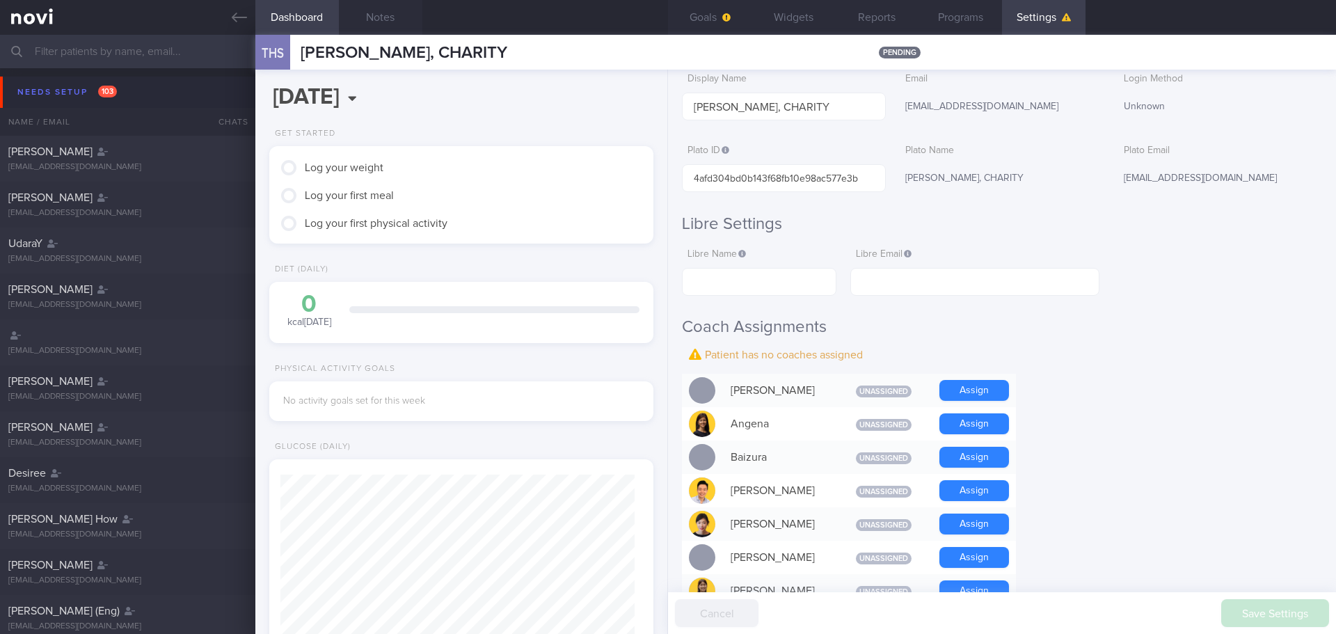
scroll to position [348, 0]
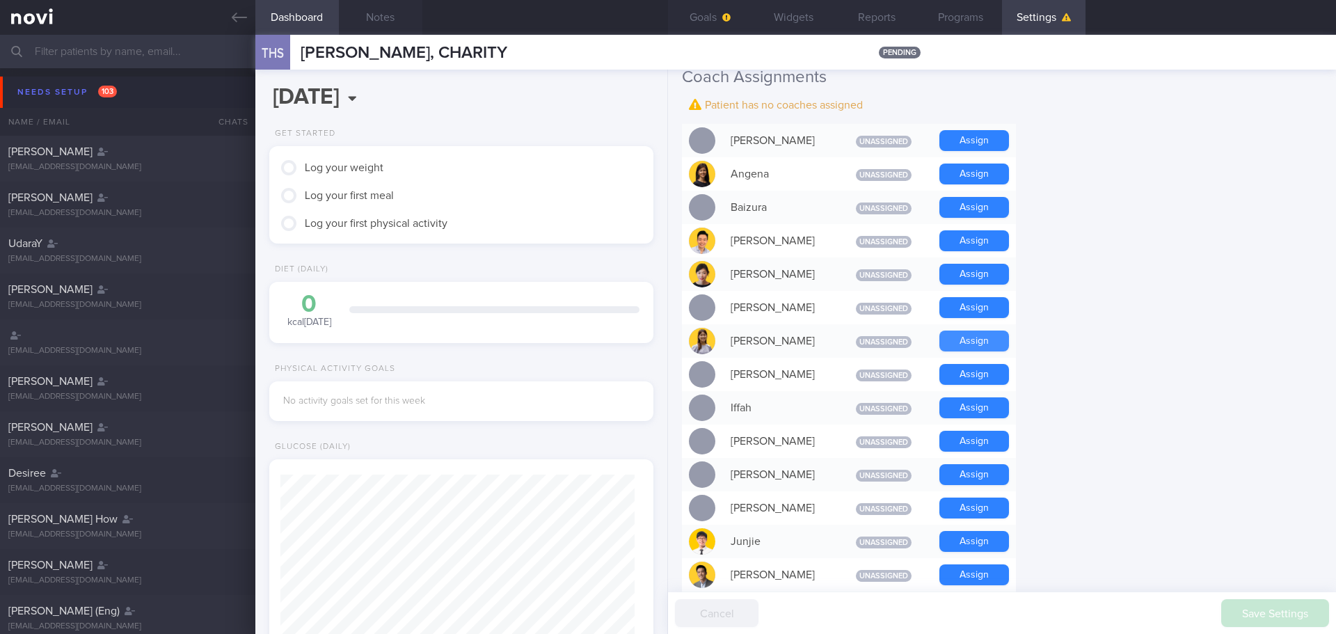
click at [979, 331] on button "Assign" at bounding box center [975, 341] width 70 height 21
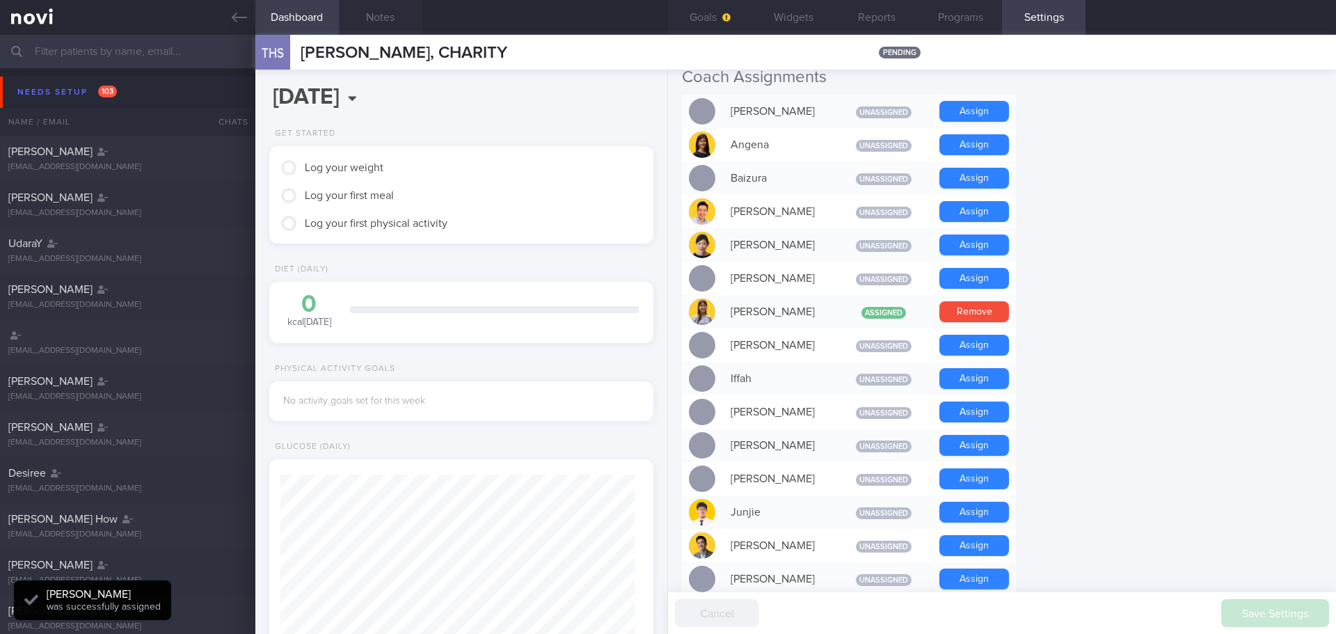
click at [1119, 397] on form "Profile Display Name [PERSON_NAME], CHARITY Email [EMAIL_ADDRESS][DOMAIN_NAME] …" at bounding box center [1002, 513] width 640 height 1450
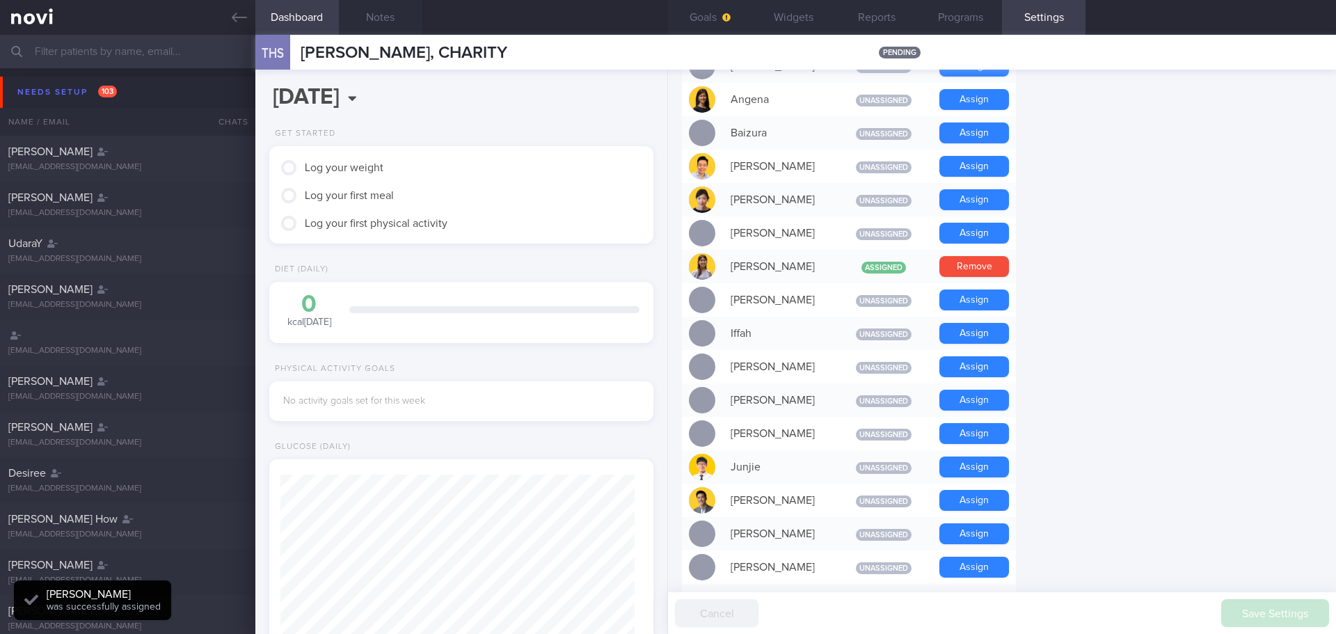
scroll to position [487, 0]
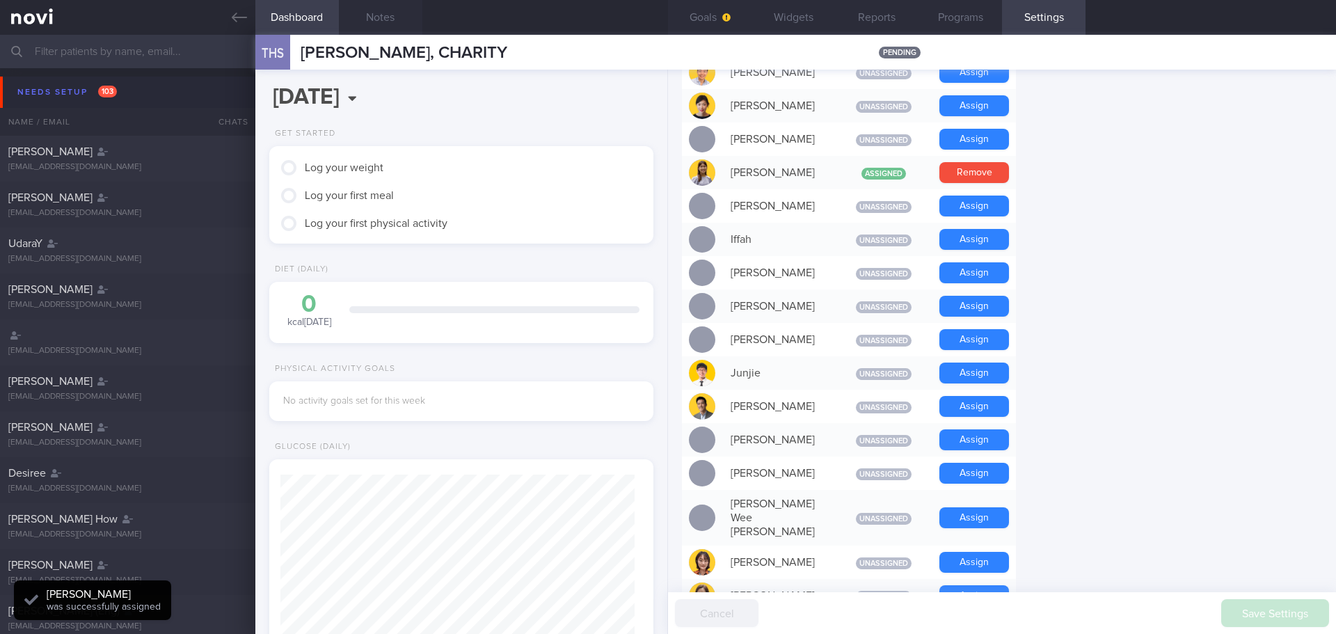
click at [1119, 397] on form "Profile Display Name [PERSON_NAME], CHARITY Email [EMAIL_ADDRESS][DOMAIN_NAME] …" at bounding box center [1002, 374] width 640 height 1450
click at [951, 402] on button "Assign" at bounding box center [975, 406] width 70 height 21
click at [1187, 384] on form "Profile Display Name [PERSON_NAME], CHARITY Email [EMAIL_ADDRESS][DOMAIN_NAME] …" at bounding box center [1002, 374] width 640 height 1450
click at [727, 13] on icon "button" at bounding box center [726, 17] width 8 height 8
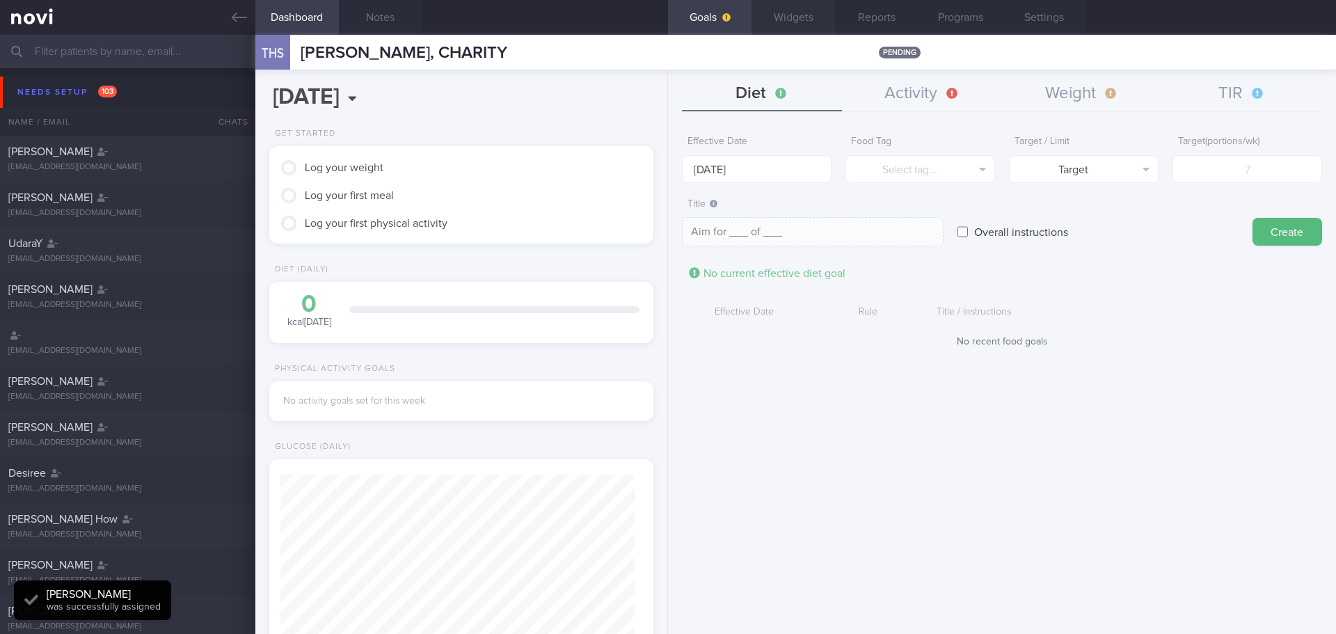
click at [804, 22] on button "Widgets" at bounding box center [794, 17] width 84 height 35
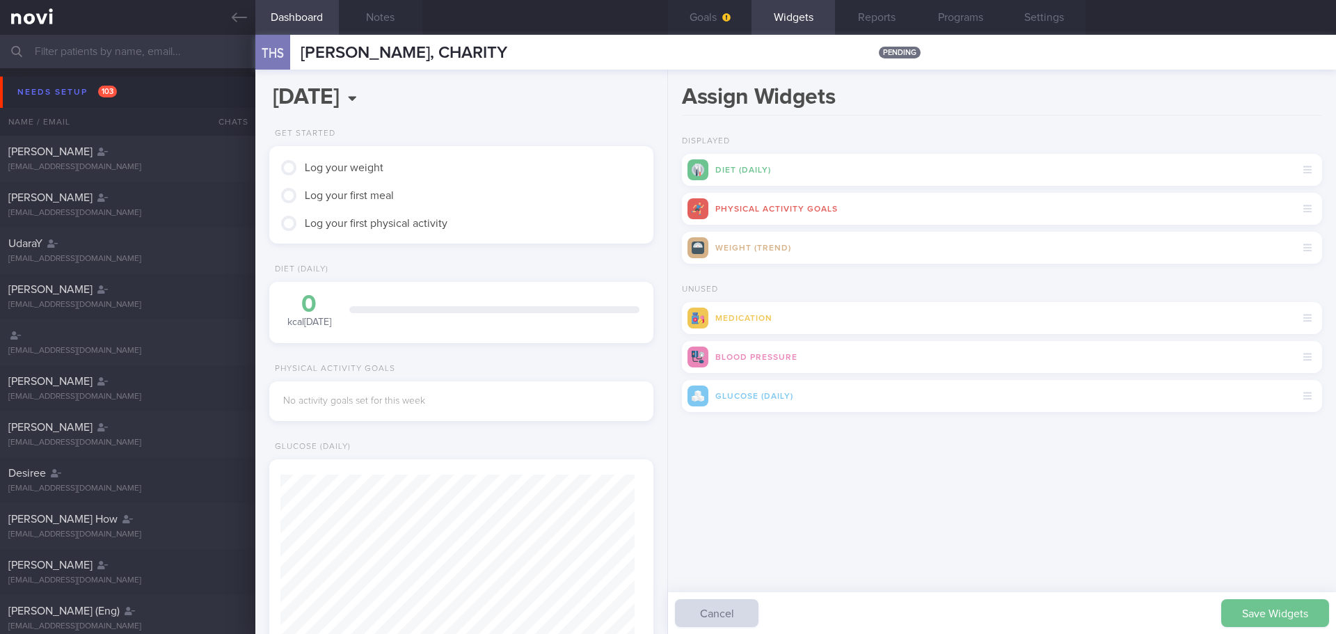
click at [1305, 608] on button "Save Widgets" at bounding box center [1275, 613] width 108 height 28
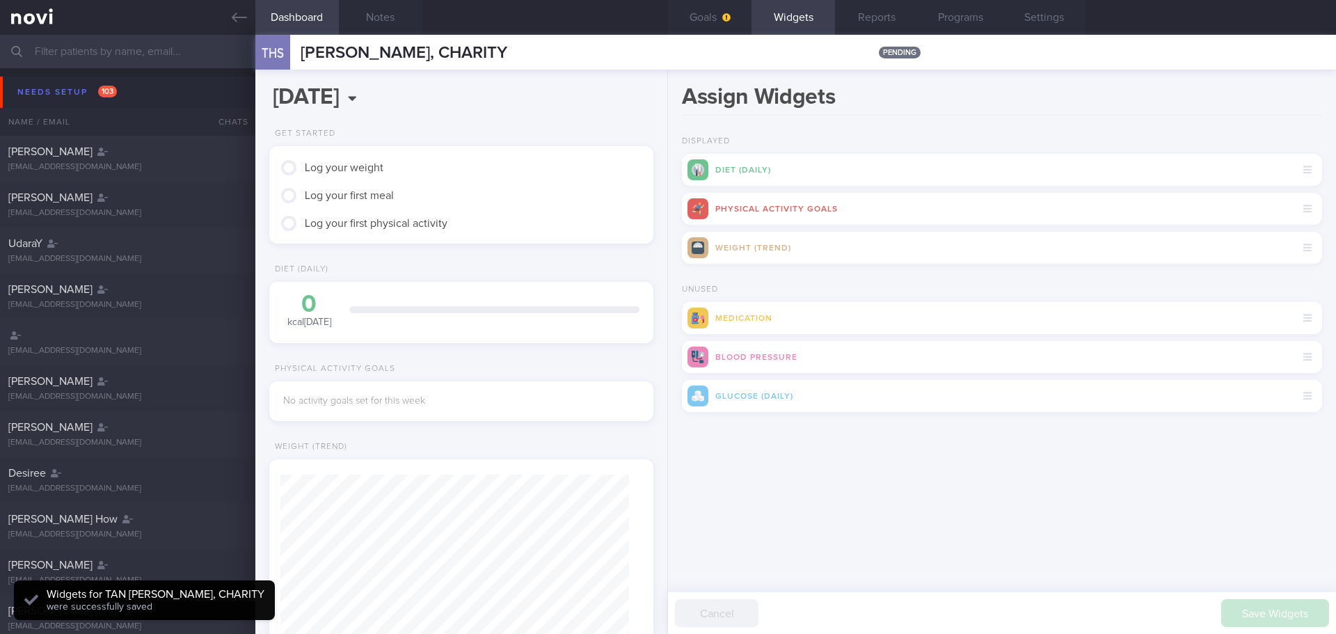
click at [1091, 548] on div "Assign Widgets Displayed Diet (Daily) Physical Activity Goals Weight (Trend) Un…" at bounding box center [1002, 352] width 668 height 564
click at [722, 28] on button "Goals" at bounding box center [710, 17] width 84 height 35
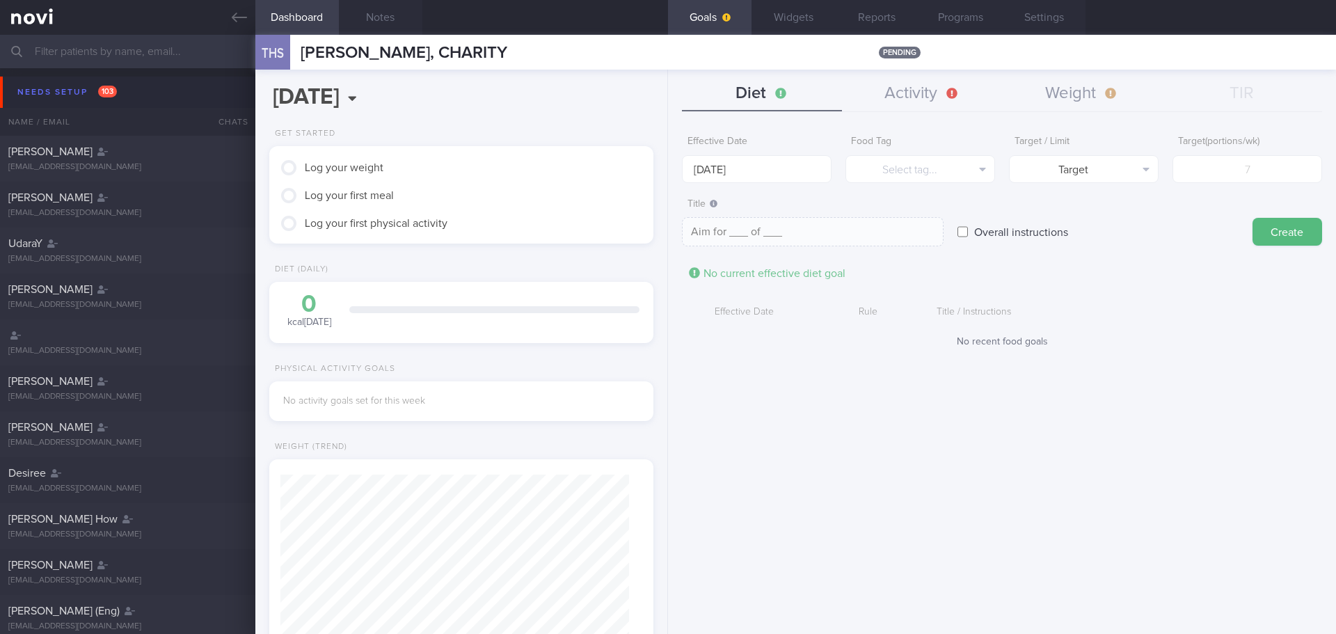
click at [900, 395] on div "Effective Date [DATE] Food Tag Select tag... Select tag... Calories Carbs Prote…" at bounding box center [1002, 376] width 668 height 516
click at [712, 15] on button "Goals" at bounding box center [710, 17] width 84 height 35
click at [1188, 326] on div "Effective Date Rule Title / Instructions No recent food goals" at bounding box center [1002, 323] width 640 height 49
click at [997, 397] on div "Effective Date [DATE] Food Tag Select tag... Select tag... Calories Carbs Prote…" at bounding box center [1002, 376] width 668 height 516
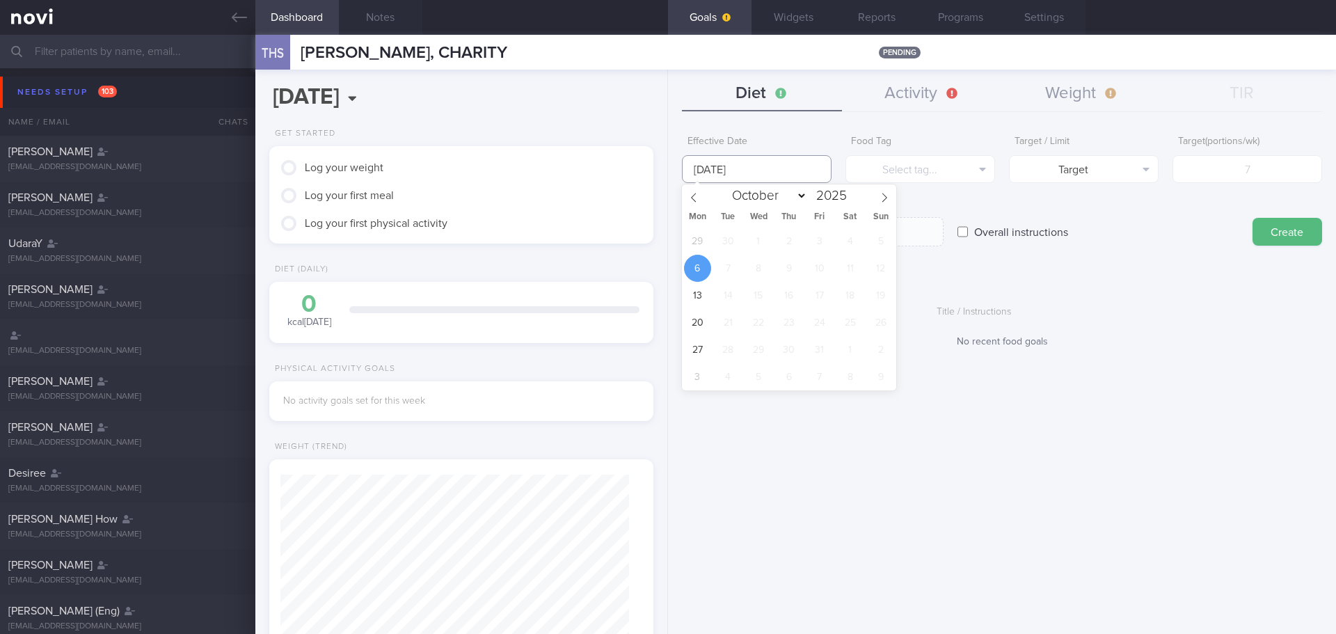
click at [748, 164] on input "[DATE]" at bounding box center [757, 169] width 150 height 28
click at [699, 239] on span "29" at bounding box center [697, 241] width 27 height 27
type input "[DATE]"
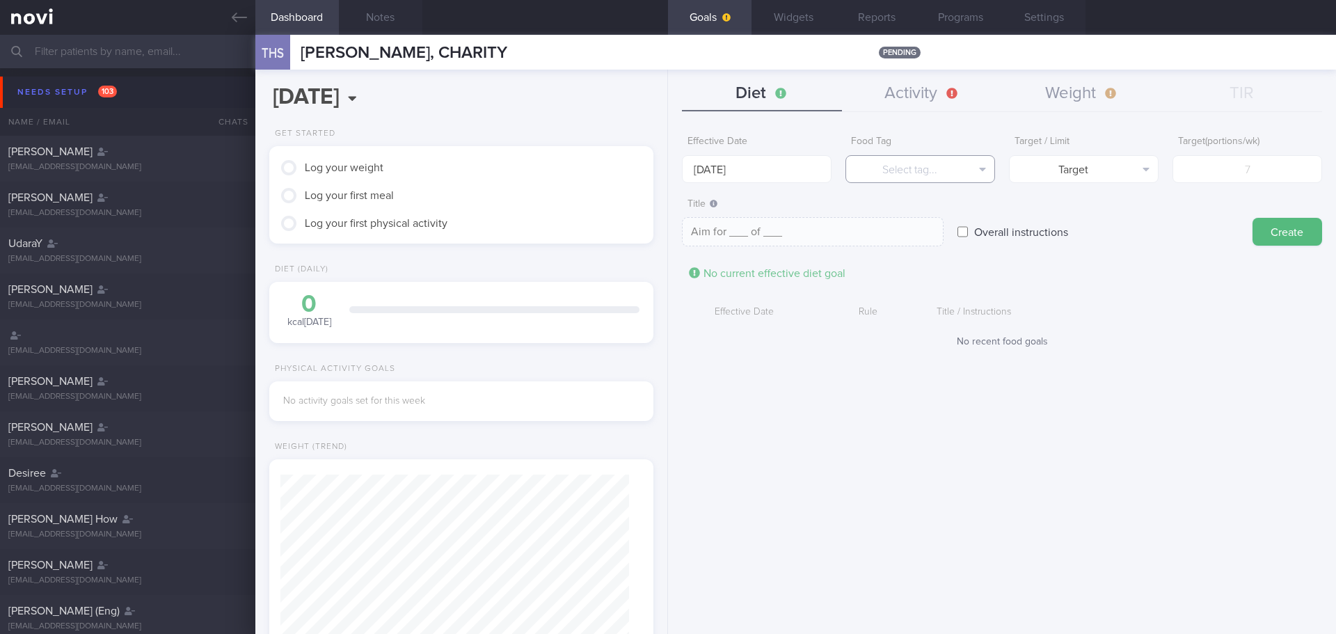
click at [945, 159] on button "Select tag..." at bounding box center [921, 169] width 150 height 28
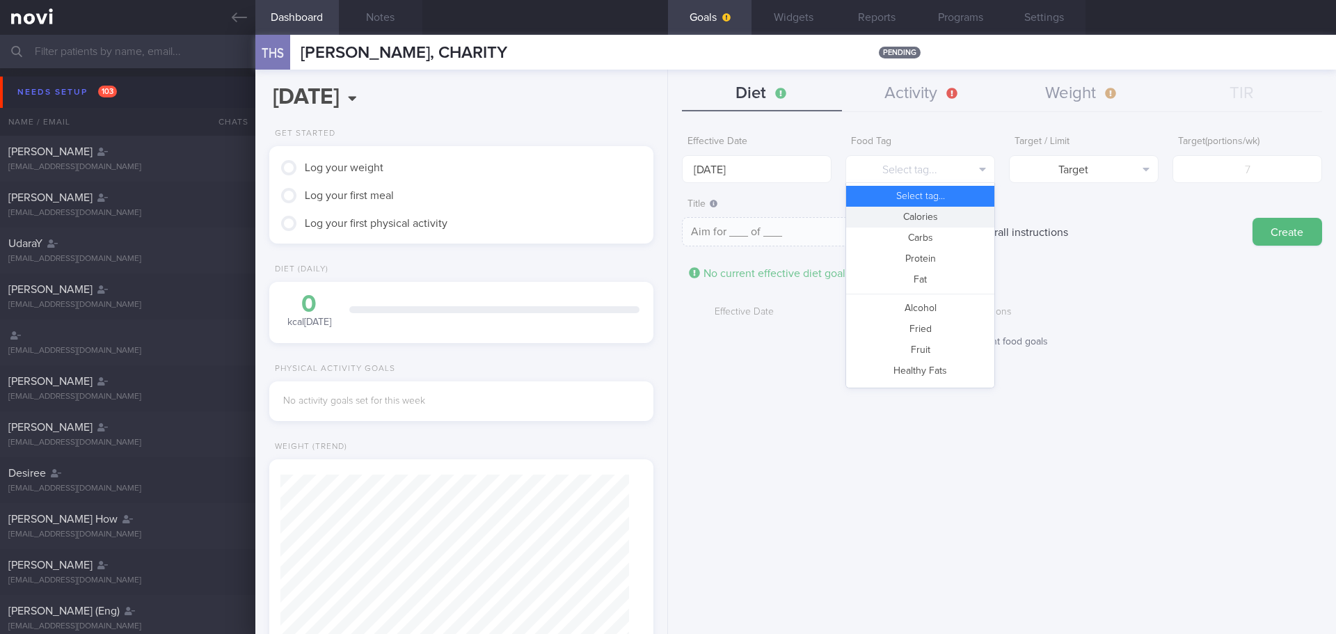
click at [928, 209] on button "Calories" at bounding box center [920, 217] width 148 height 21
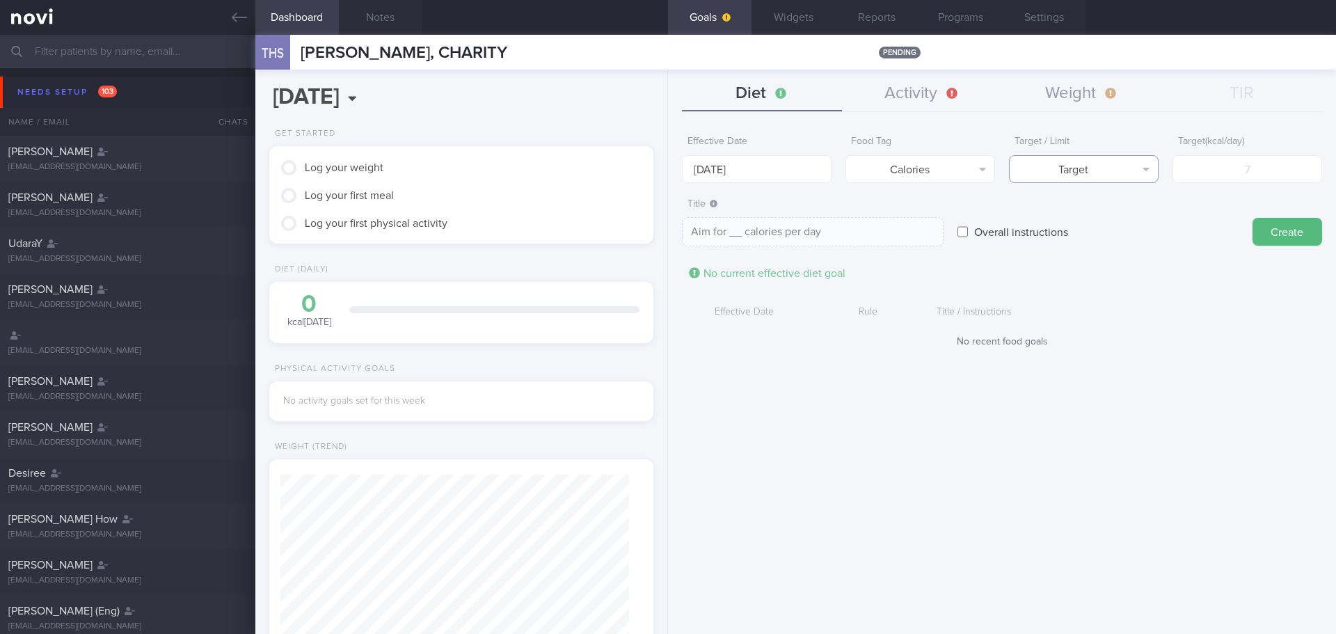
click at [1068, 168] on button "Target" at bounding box center [1084, 169] width 150 height 28
click at [1075, 213] on button "Limit" at bounding box center [1084, 217] width 148 height 21
type textarea "Keep to __ calories per day"
click at [1200, 183] on form "Effective Date [DATE] Food Tag Calories Select tag... Calories Carbs Protein Fa…" at bounding box center [1002, 245] width 640 height 233
click at [1205, 175] on input "number" at bounding box center [1248, 169] width 150 height 28
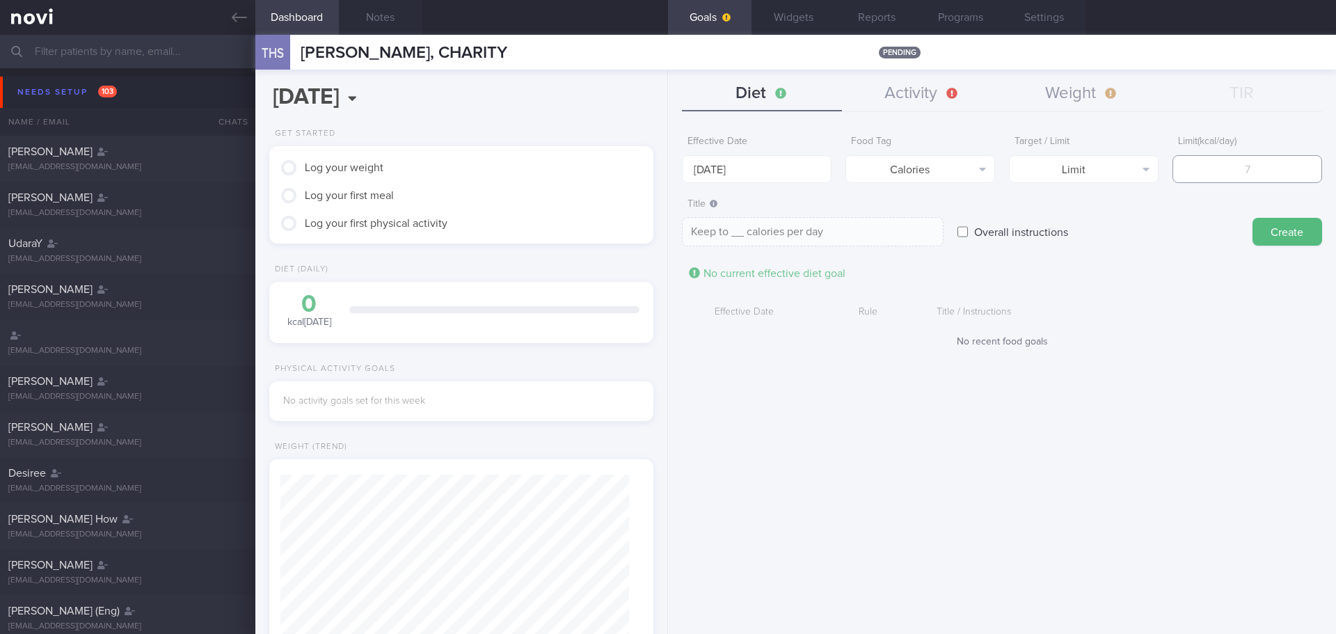
type input "1"
type textarea "Keep to 1 calories per day"
type input "12"
type textarea "Keep to 12 calories per day"
type input "120"
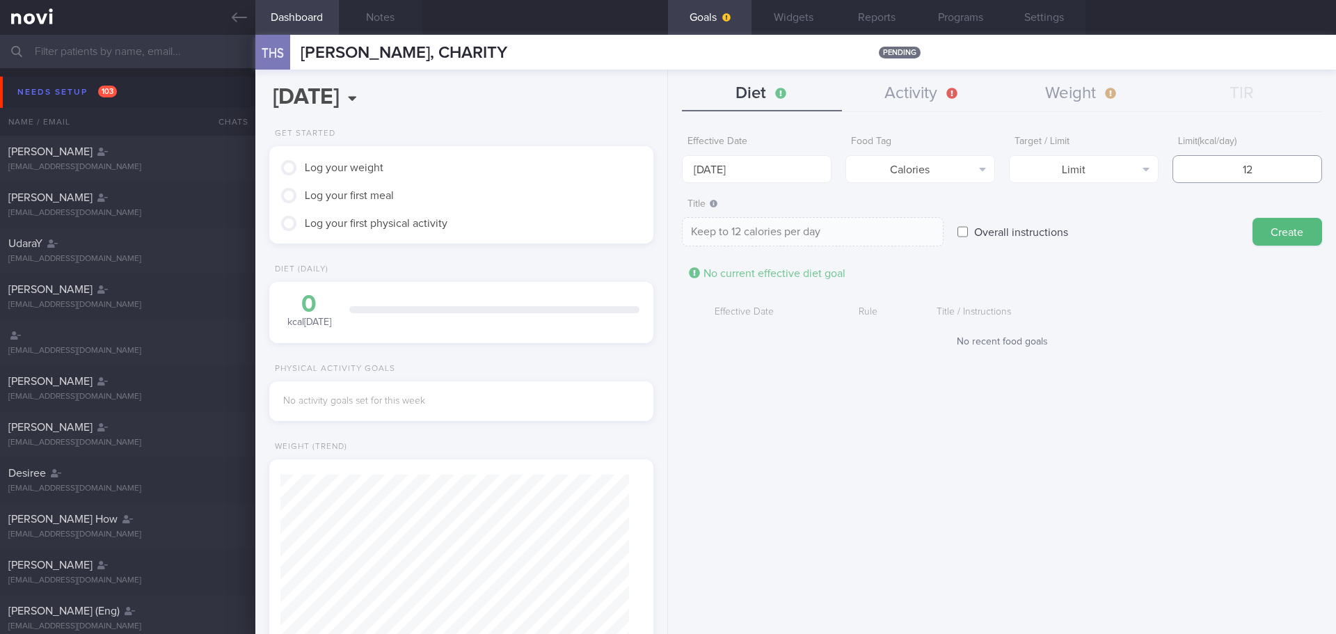
type textarea "Keep to 120 calories per day"
type input "1200"
type textarea "Keep to 1200 calories per day"
type input "1200"
drag, startPoint x: 731, startPoint y: 229, endPoint x: 749, endPoint y: 230, distance: 18.1
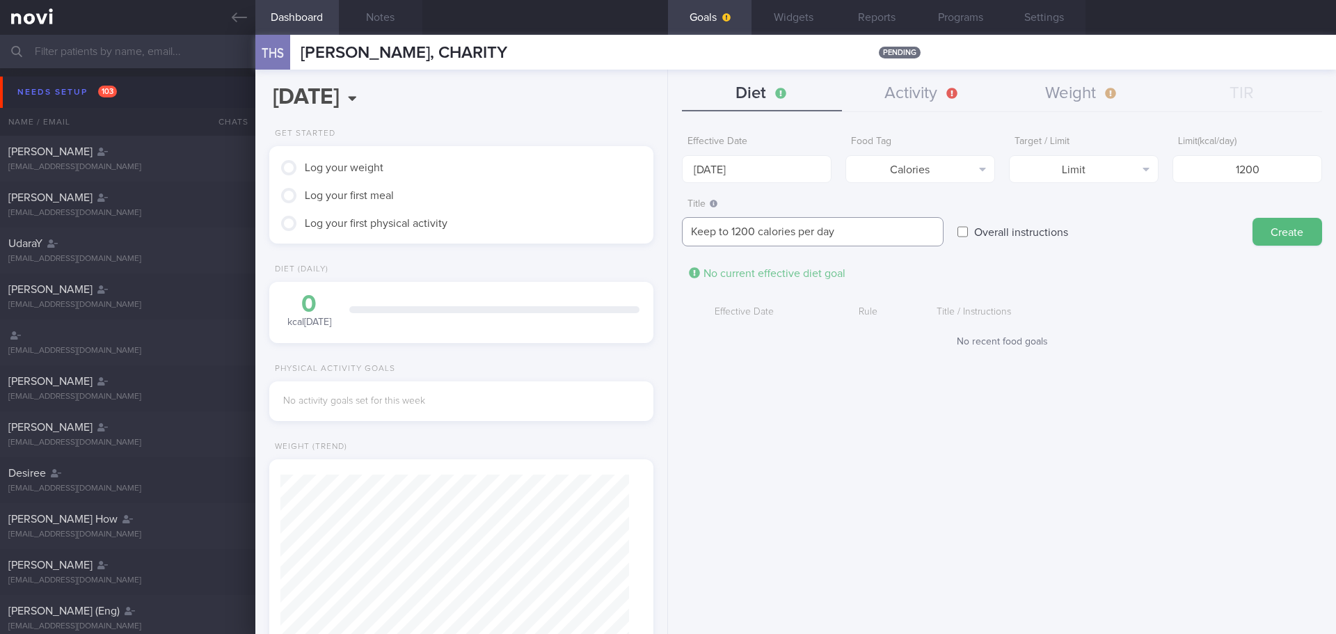
click at [731, 229] on textarea "Keep to 1200 calories per day" at bounding box center [813, 231] width 262 height 29
type textarea "Keep to [DATE]-[DATE] calories per day"
click at [1267, 235] on button "Create" at bounding box center [1288, 232] width 70 height 28
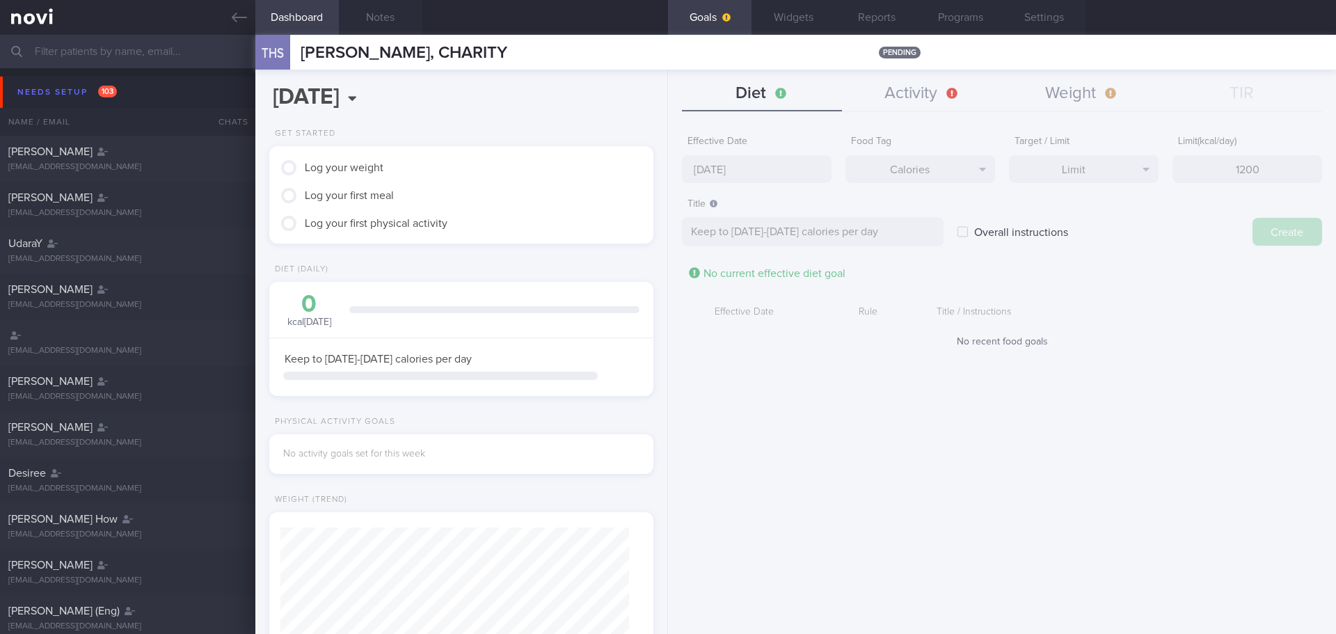
type input "[DATE]"
type textarea "Aim for ___ of ___"
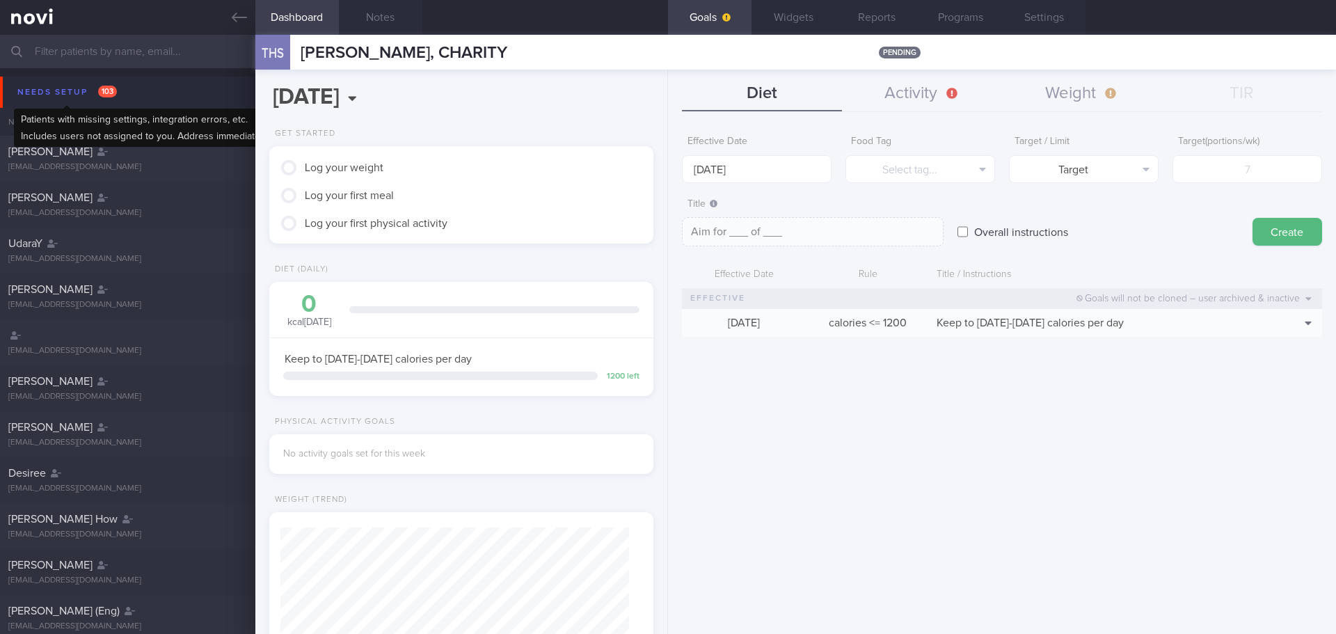
click at [63, 93] on div "Needs setup 103" at bounding box center [67, 92] width 106 height 19
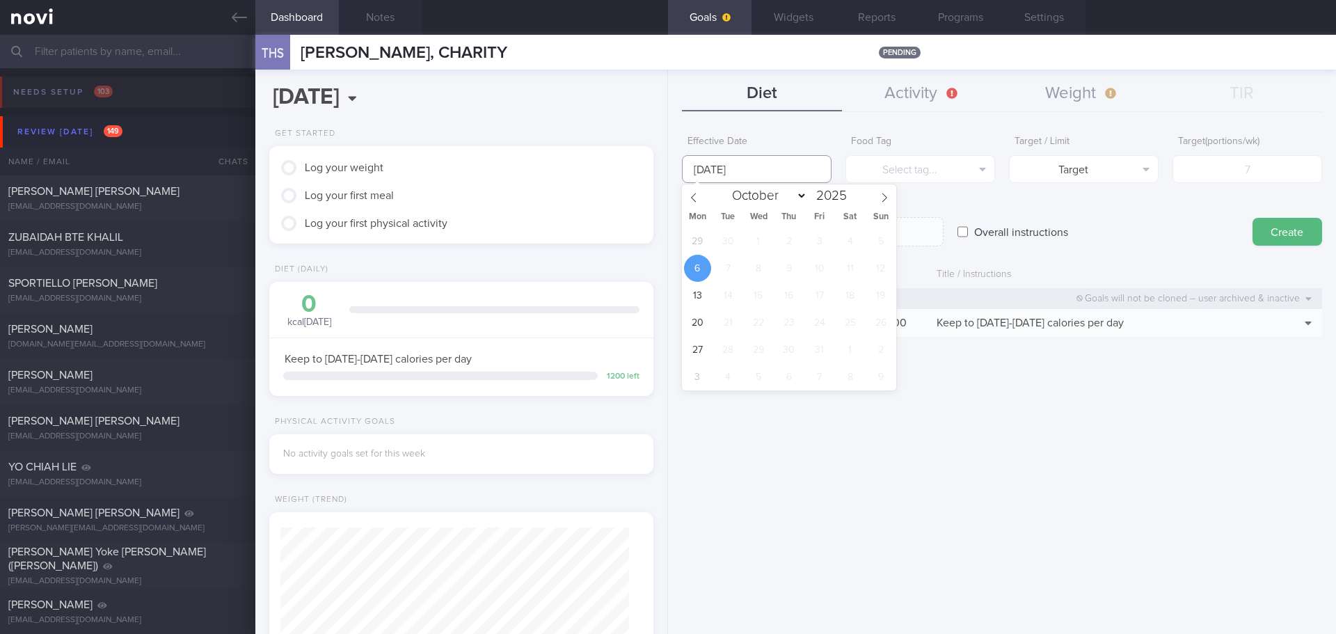
click at [715, 156] on input "[DATE]" at bounding box center [757, 169] width 150 height 28
click at [690, 237] on span "29" at bounding box center [697, 241] width 27 height 27
type input "[DATE]"
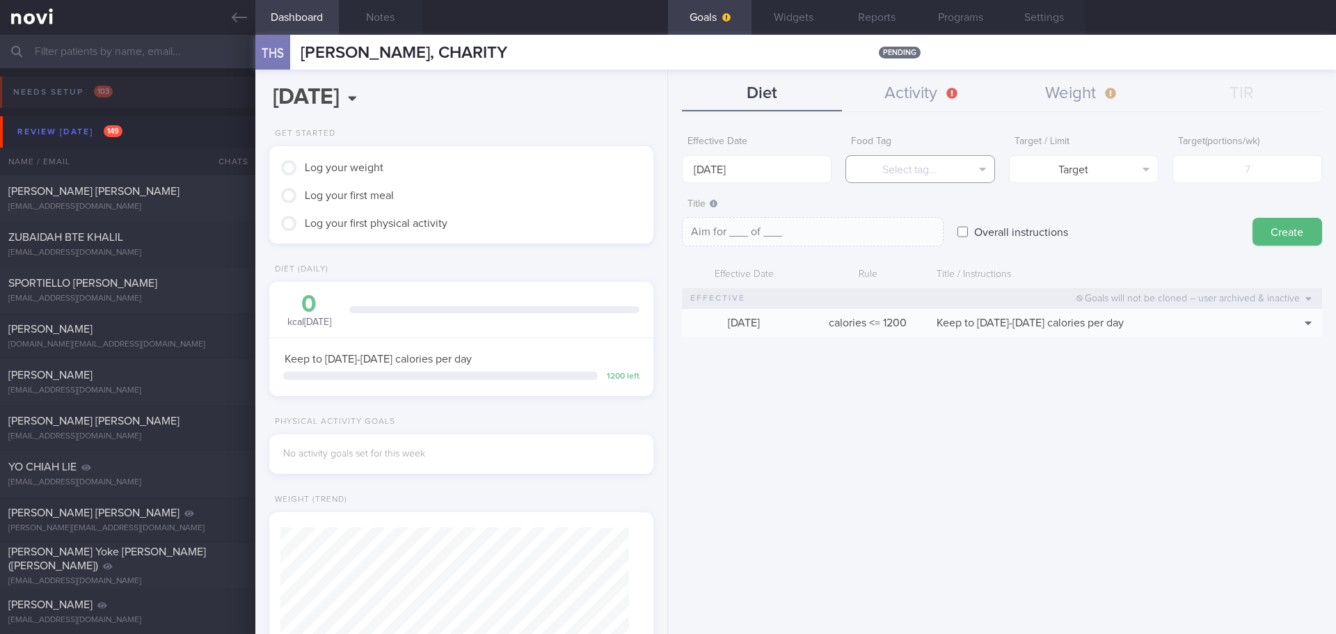
click at [949, 173] on button "Select tag..." at bounding box center [921, 169] width 150 height 28
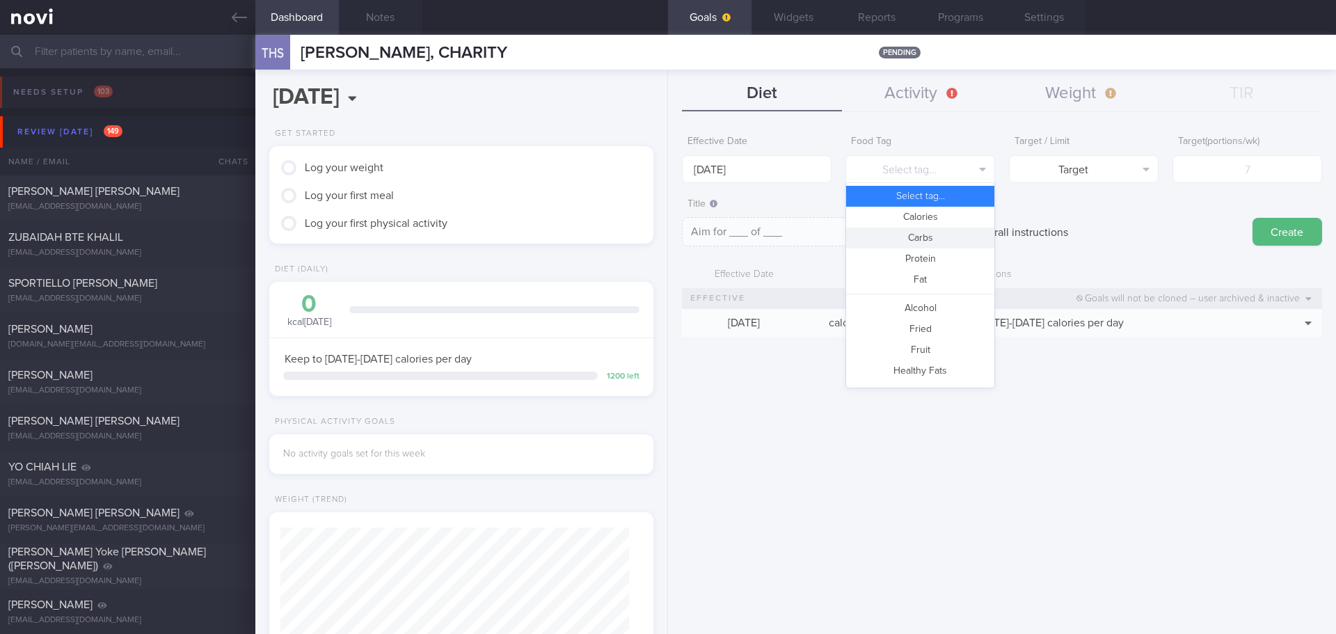
click at [921, 234] on button "Carbs" at bounding box center [920, 238] width 148 height 21
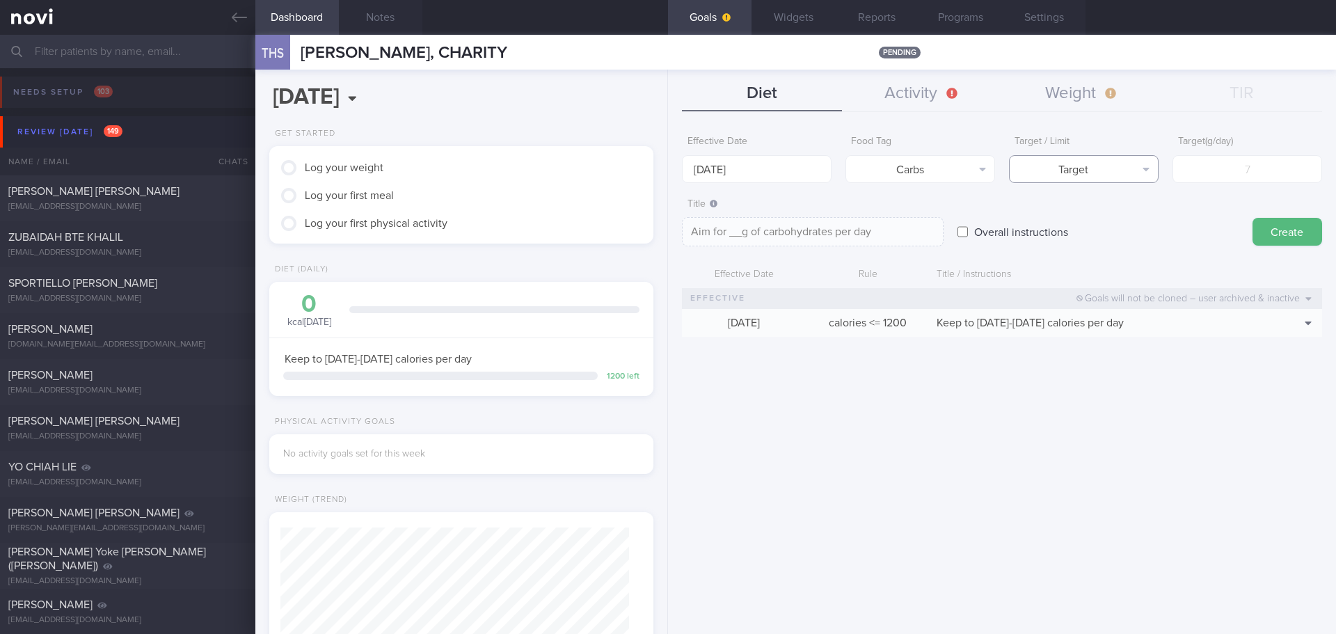
click at [1101, 168] on button "Target" at bounding box center [1084, 169] width 150 height 28
click at [966, 168] on button "Carbs" at bounding box center [921, 169] width 150 height 28
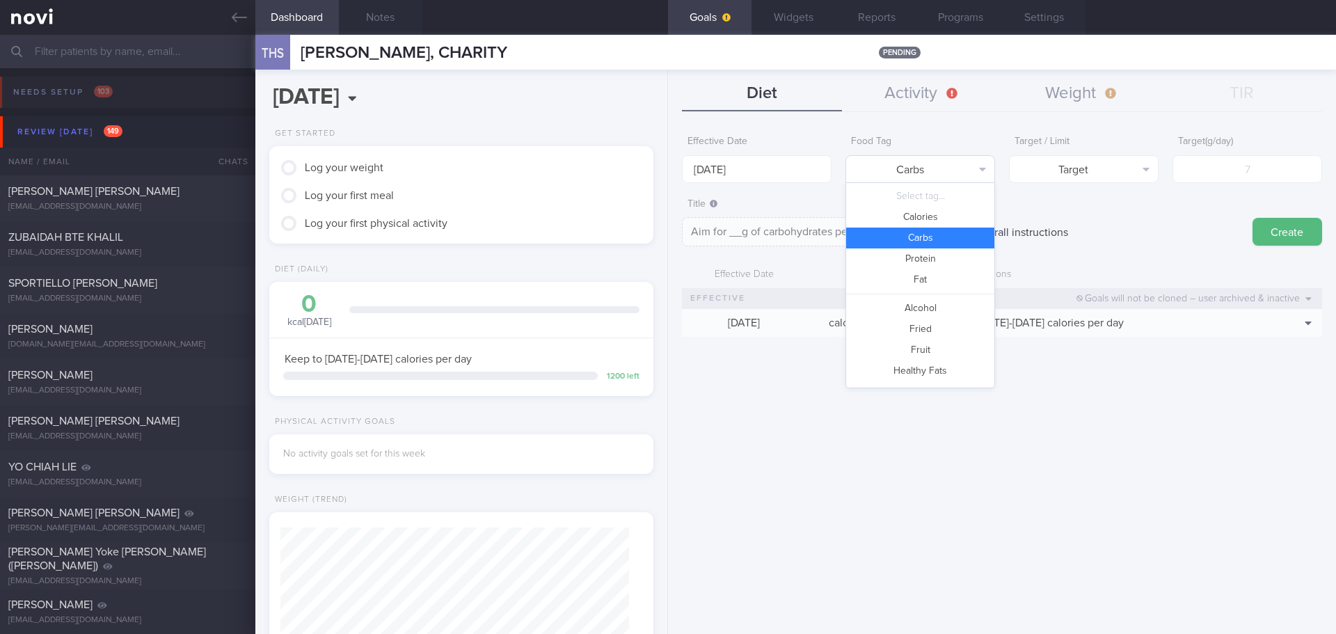
scroll to position [45, 0]
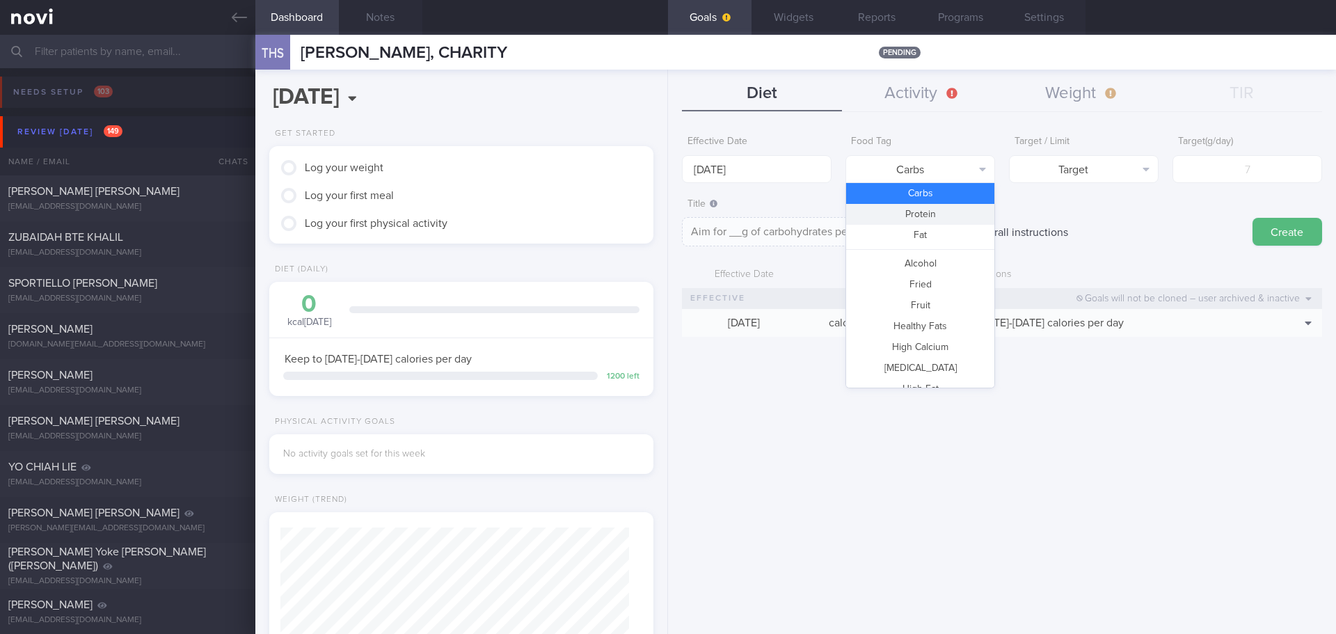
click at [958, 217] on button "Protein" at bounding box center [920, 214] width 148 height 21
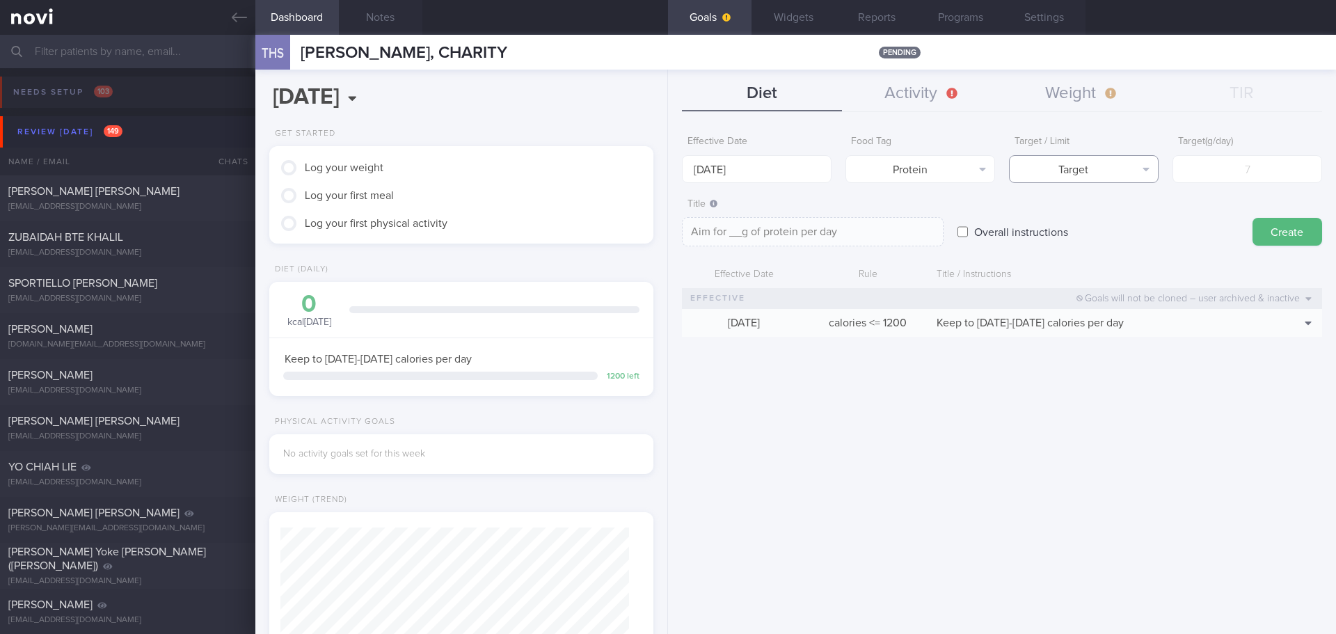
click at [1100, 179] on button "Target" at bounding box center [1084, 169] width 150 height 28
click at [1100, 209] on button "Limit" at bounding box center [1084, 217] width 148 height 21
click at [1266, 174] on input "number" at bounding box center [1248, 169] width 150 height 28
click at [1122, 164] on button "Limit" at bounding box center [1084, 169] width 150 height 28
click at [1108, 197] on button "Target" at bounding box center [1084, 196] width 148 height 21
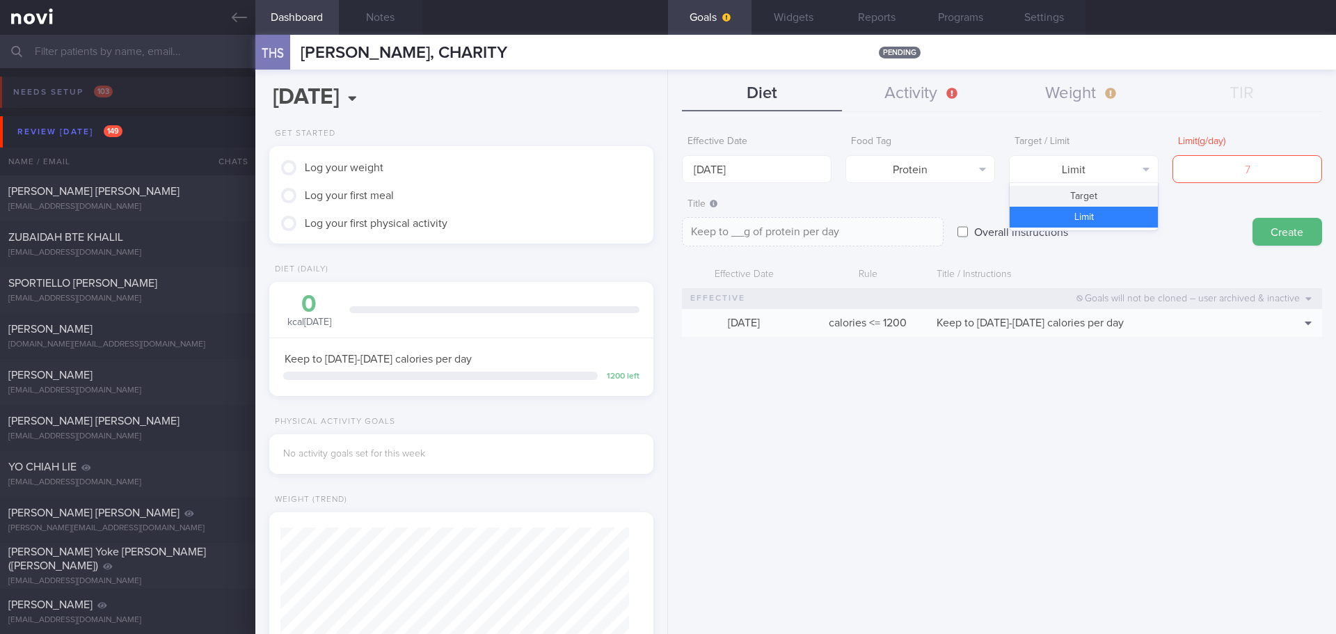
type textarea "Aim for __g of protein per day"
click at [1223, 173] on input "number" at bounding box center [1248, 169] width 150 height 28
type input "7"
type textarea "Aim for 7g of protein per day"
type input "70"
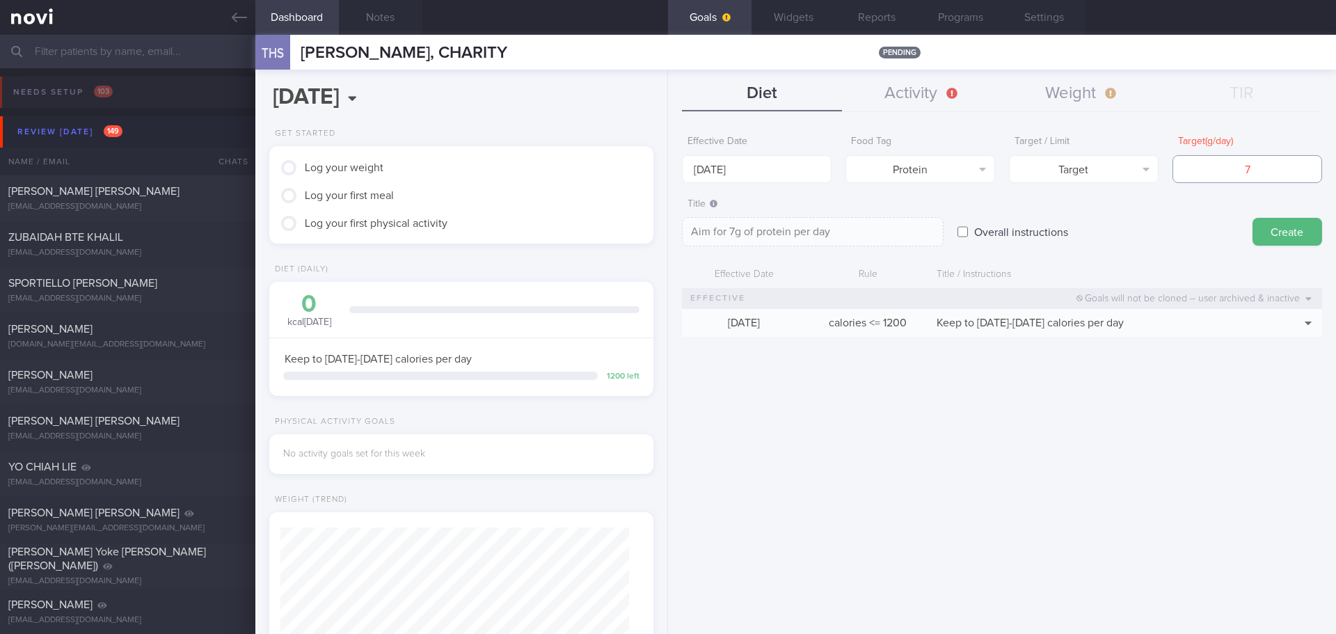
type textarea "Aim for 70g of protein per day"
type input "70"
click at [1278, 229] on button "Create" at bounding box center [1288, 232] width 70 height 28
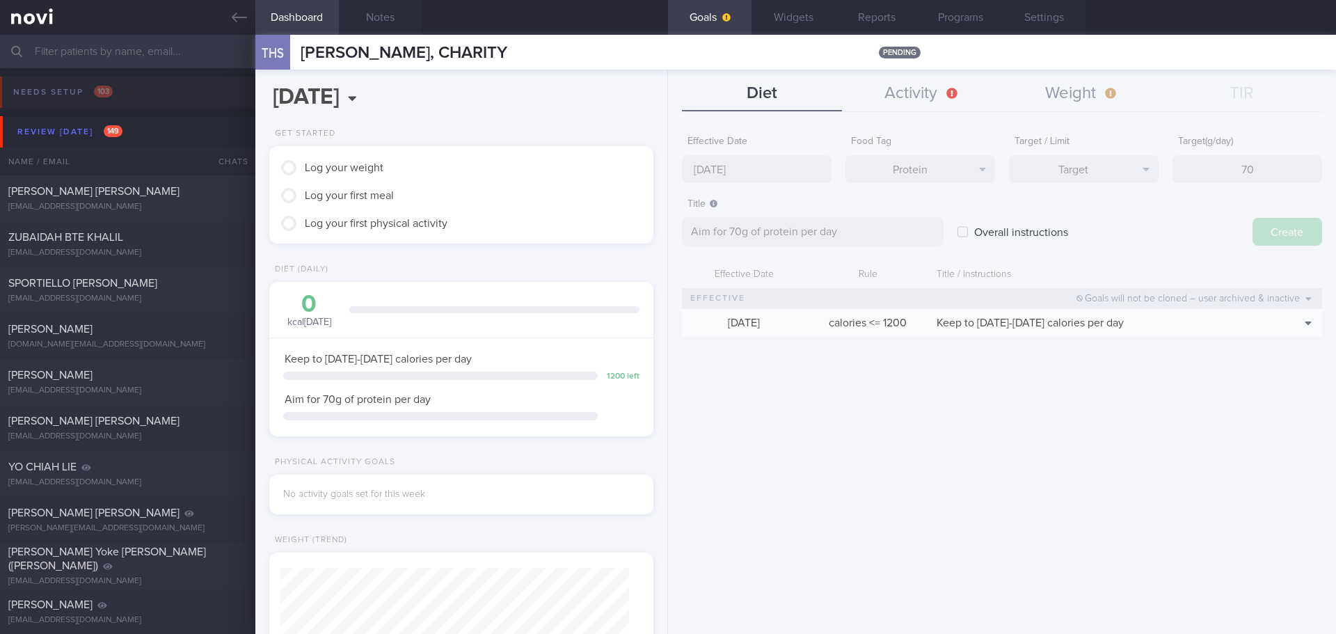
type input "[DATE]"
type textarea "Aim for ___ of ___"
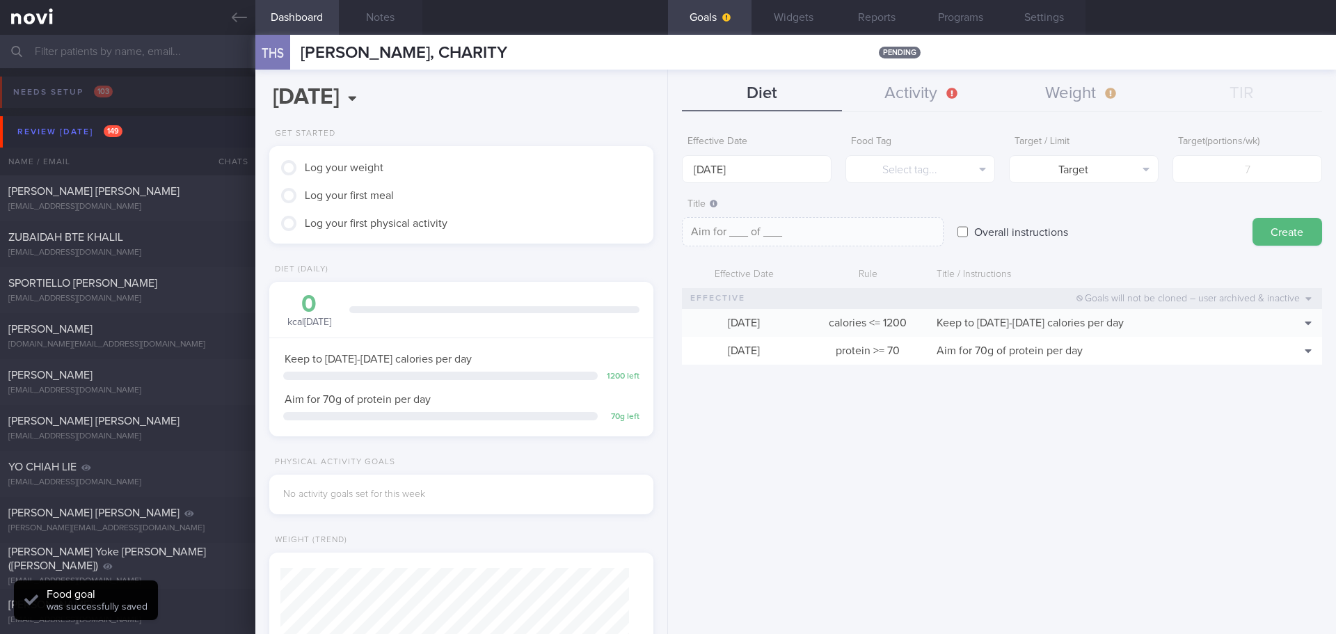
click at [1200, 406] on div "Effective Date [DATE] Food Tag Select tag... Select tag... Calories Carbs Prote…" at bounding box center [1002, 376] width 668 height 516
click at [708, 171] on input "[DATE]" at bounding box center [757, 169] width 150 height 28
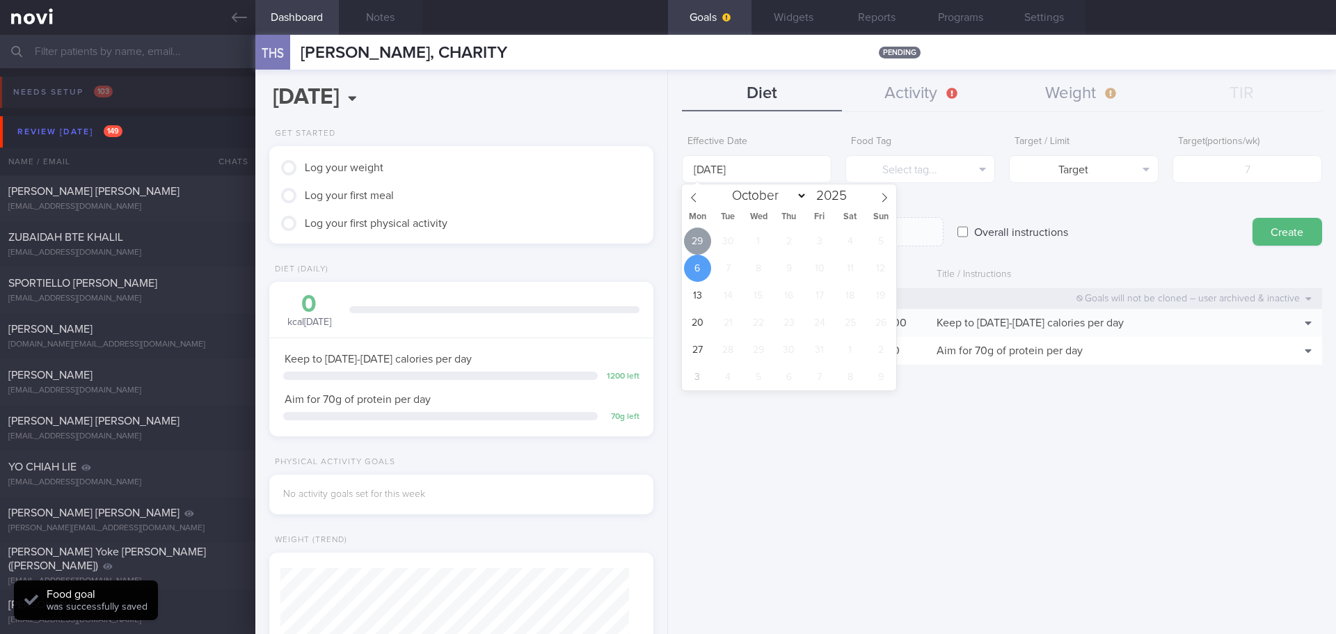
click at [694, 247] on span "29" at bounding box center [697, 241] width 27 height 27
type input "[DATE]"
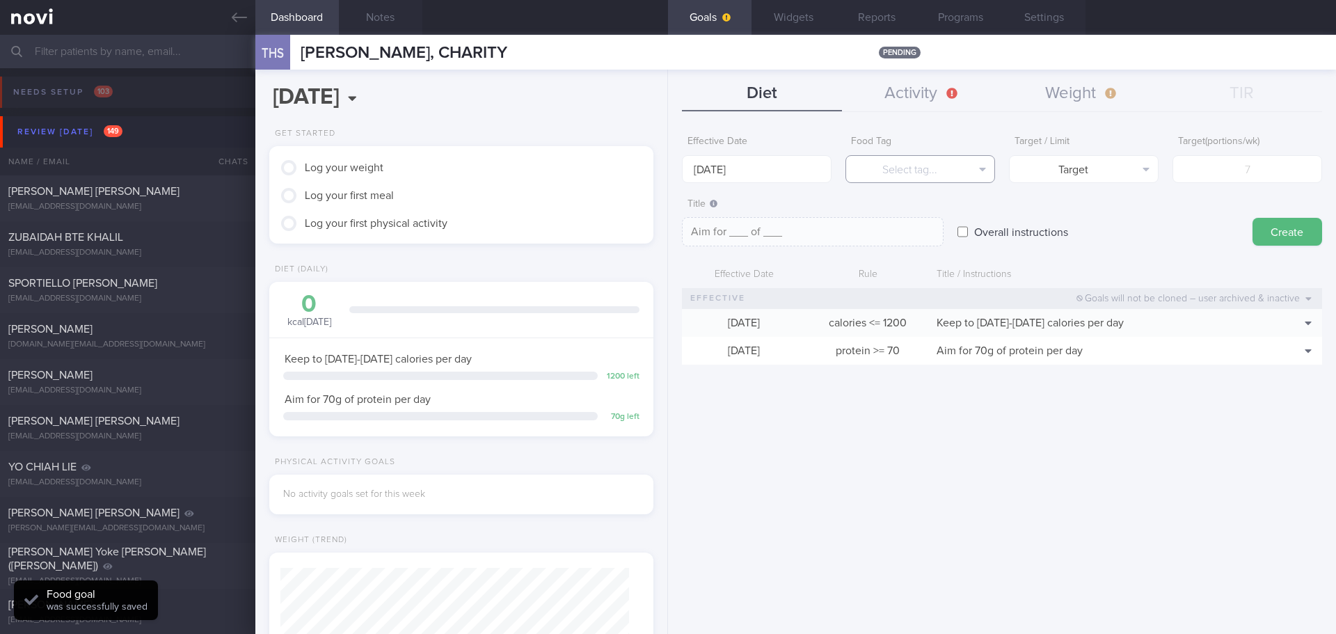
click at [956, 166] on button "Select tag..." at bounding box center [921, 169] width 150 height 28
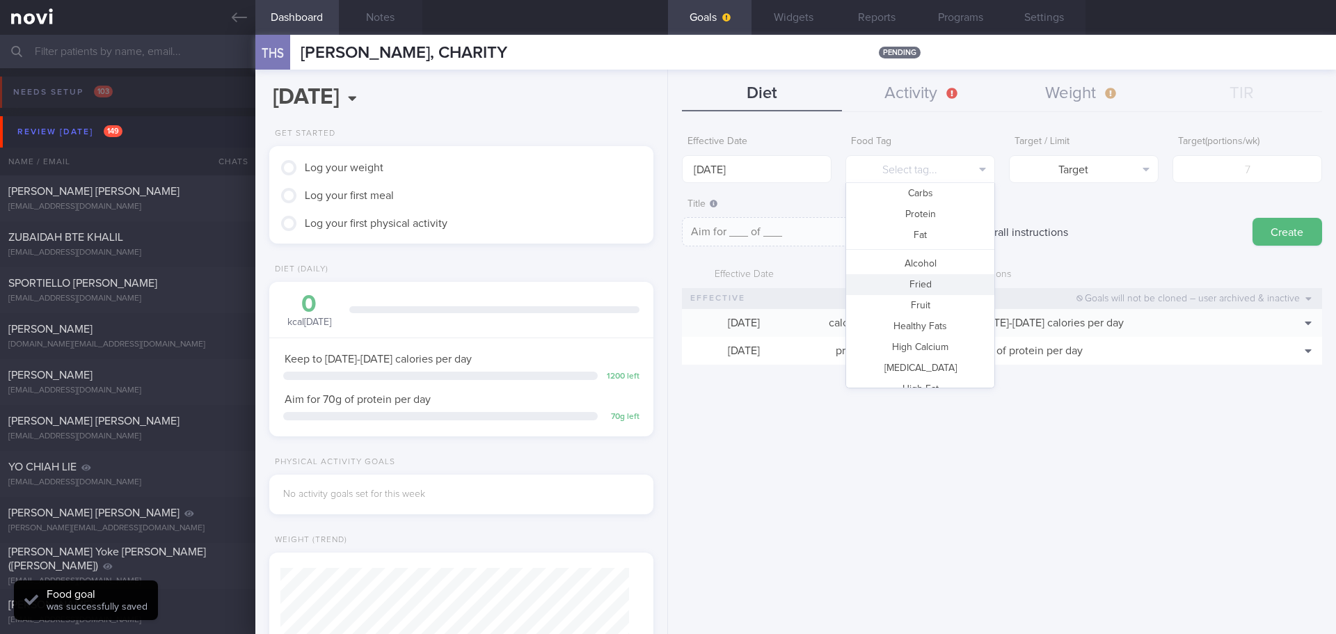
drag, startPoint x: 928, startPoint y: 303, endPoint x: 1095, endPoint y: 196, distance: 199.0
click at [929, 303] on button "Fruit" at bounding box center [920, 305] width 148 height 21
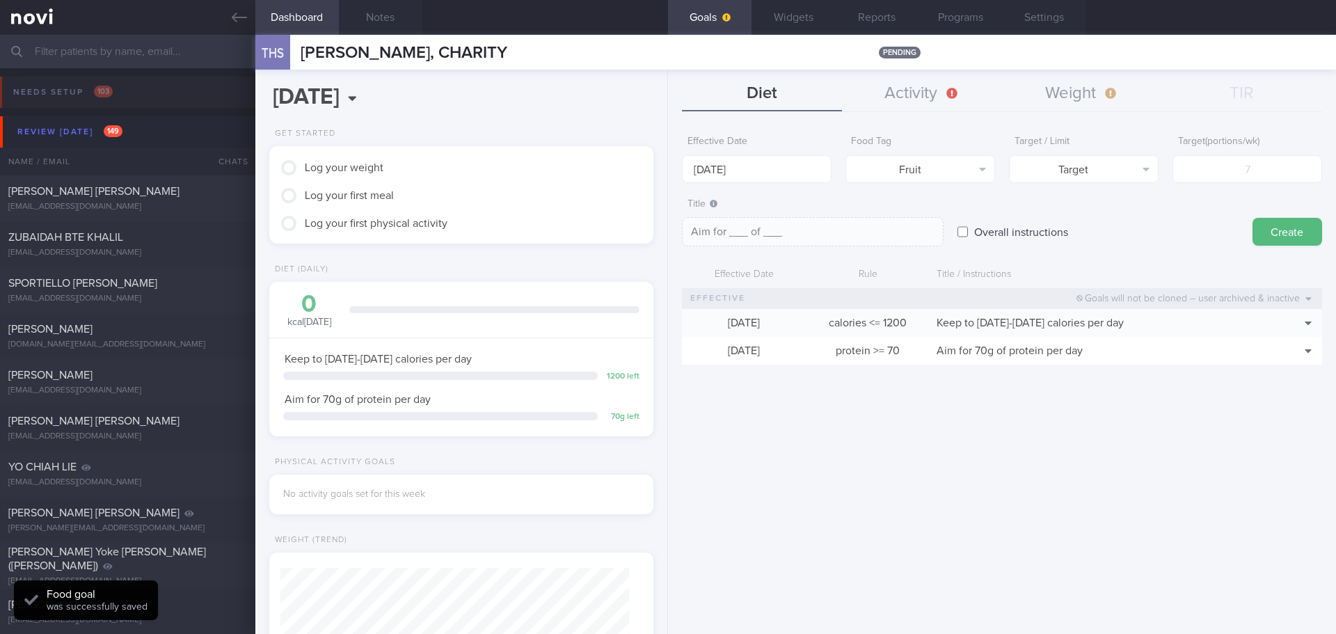
type textarea "Aim for __ portions of fruits per week"
click at [1103, 179] on button "Target" at bounding box center [1084, 169] width 150 height 28
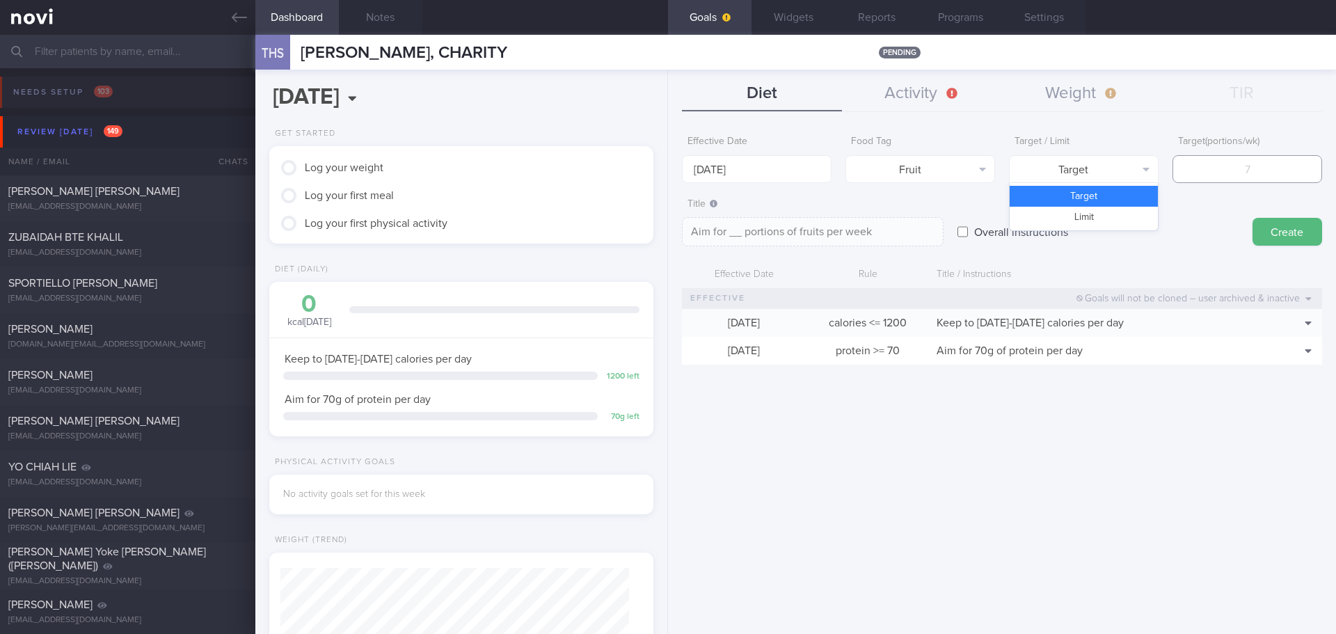
click at [1237, 173] on input "number" at bounding box center [1248, 169] width 150 height 28
type input "1"
type textarea "Aim for 1 portions of fruits per week"
type input "14"
type textarea "Aim for 14 portions of fruits per week"
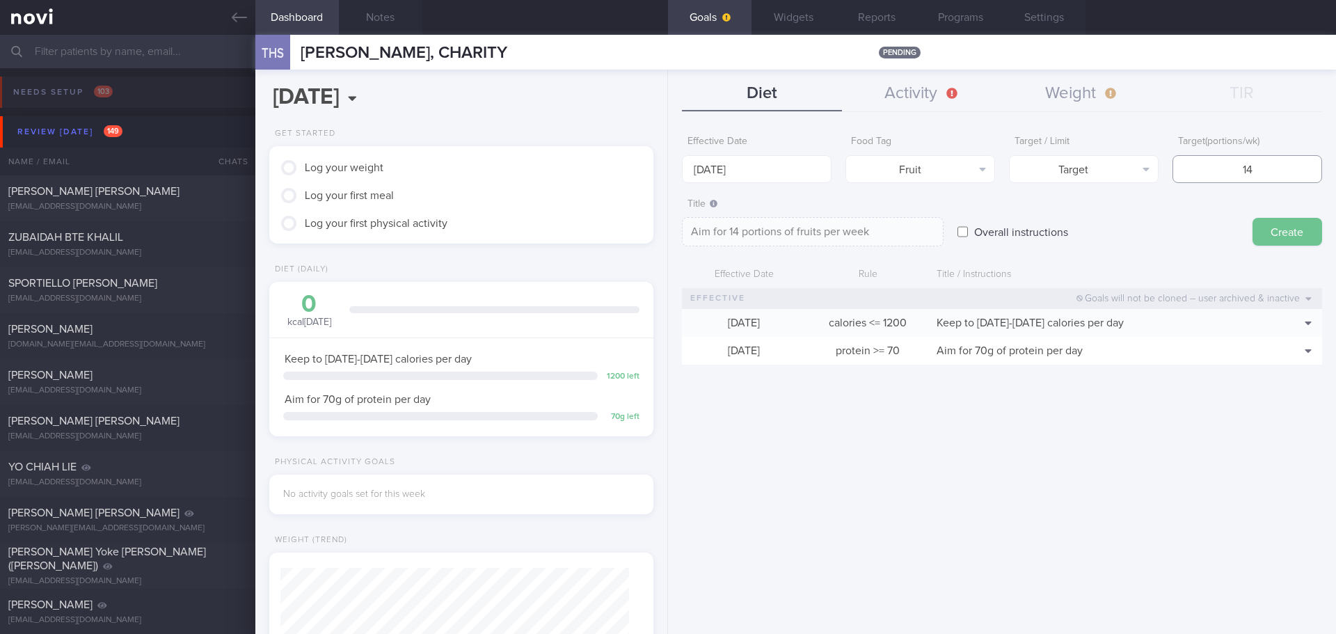
type input "14"
click at [1274, 221] on button "Create" at bounding box center [1288, 232] width 70 height 28
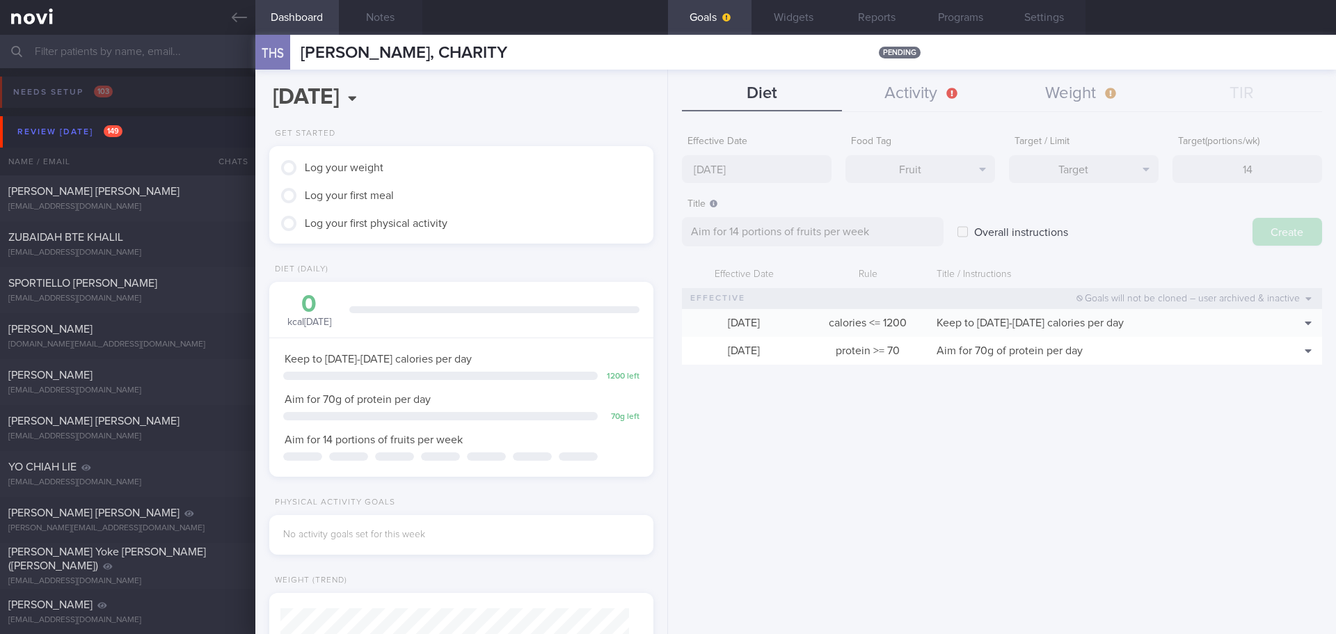
type input "[DATE]"
type textarea "Aim for ___ of ___"
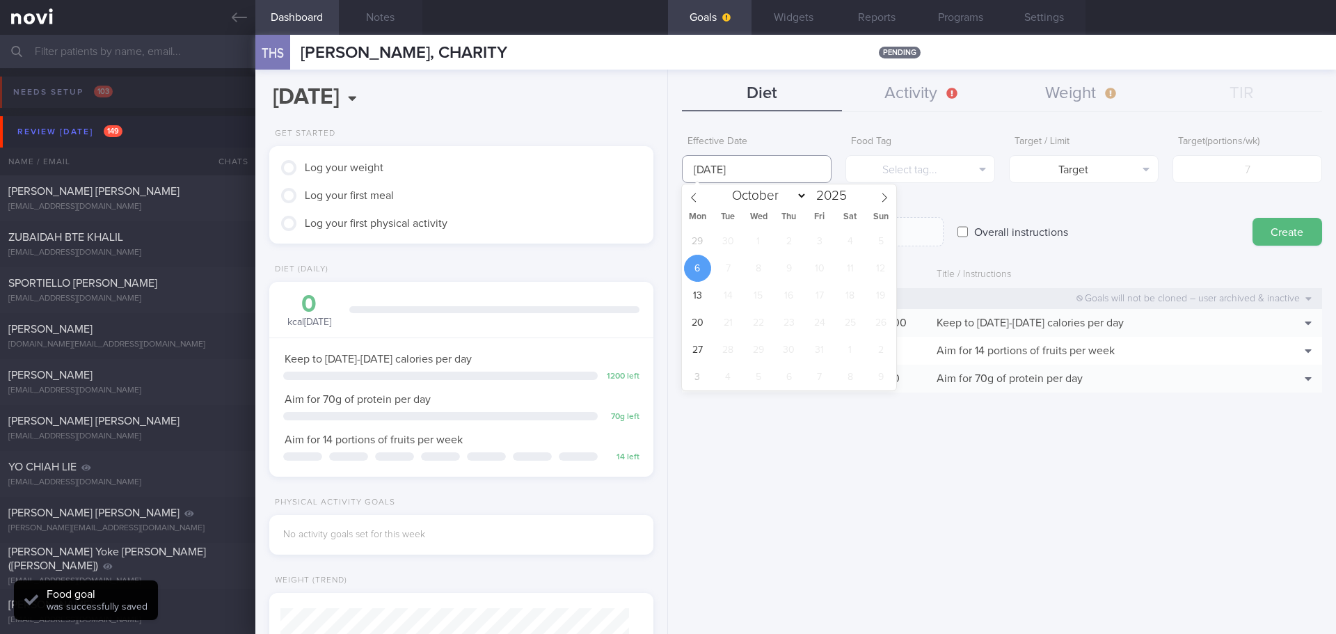
click at [711, 168] on input "[DATE]" at bounding box center [757, 169] width 150 height 28
click at [695, 243] on span "29" at bounding box center [697, 241] width 27 height 27
type input "[DATE]"
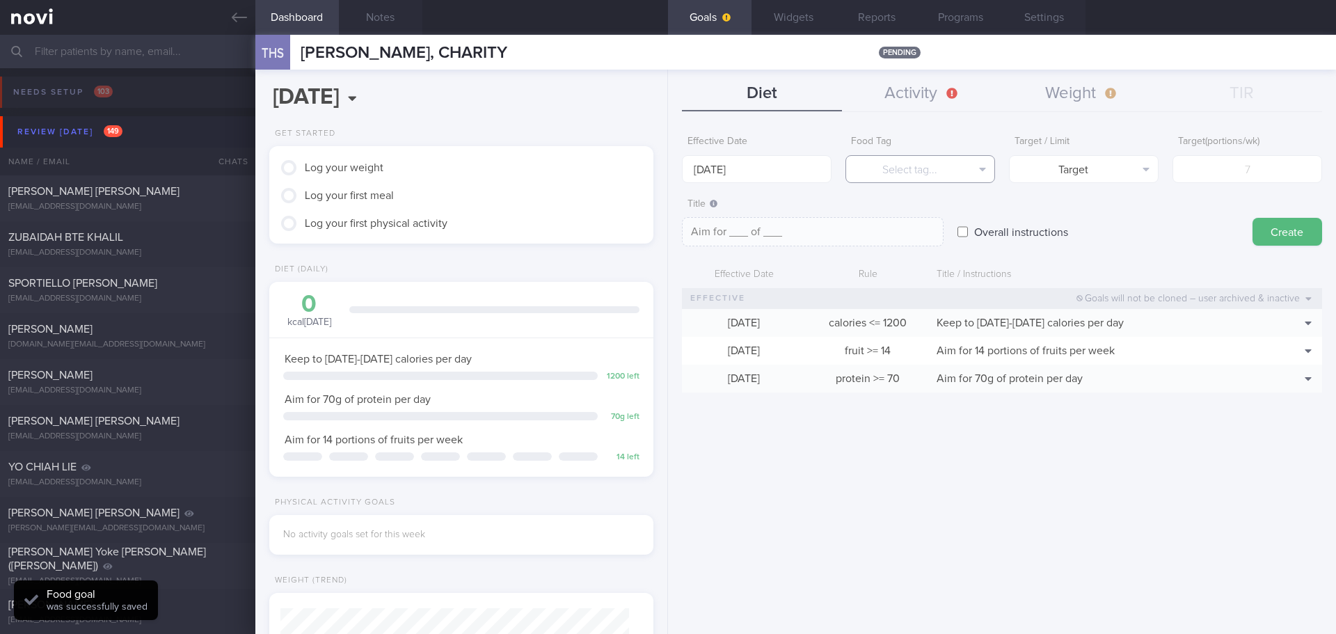
click at [897, 167] on button "Select tag..." at bounding box center [921, 169] width 150 height 28
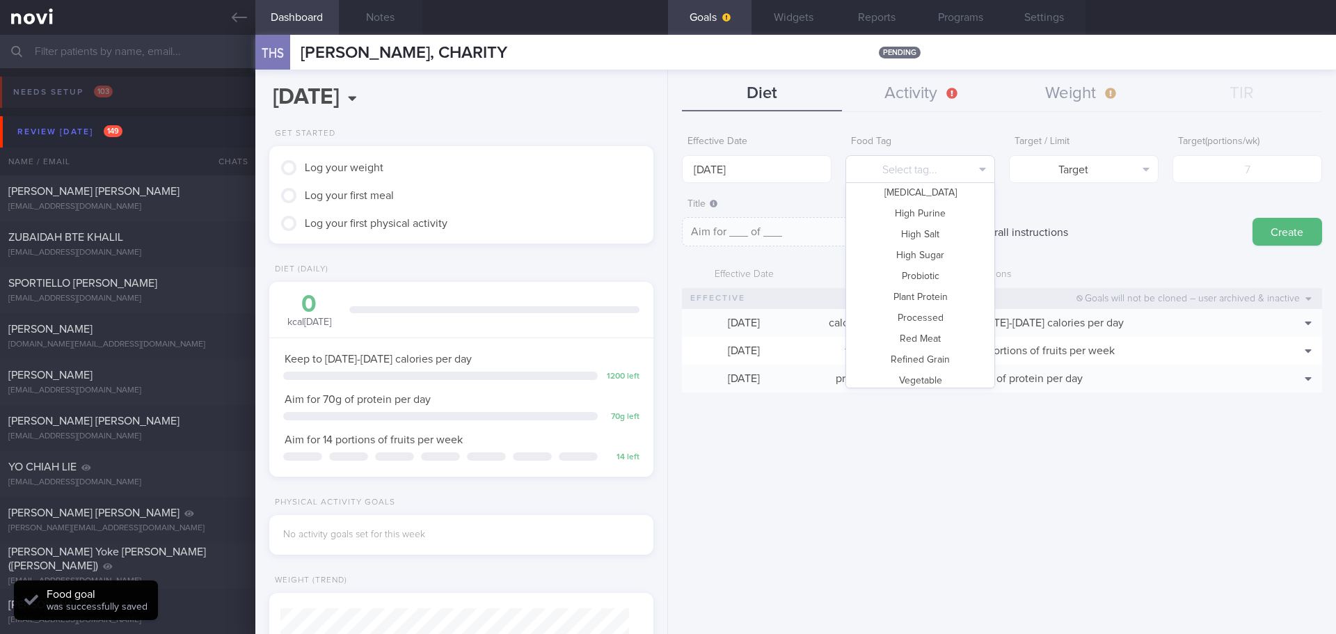
scroll to position [414, 0]
click at [923, 338] on button "Vegetable" at bounding box center [920, 332] width 148 height 21
type textarea "Aim for __ portions of vegetables per week"
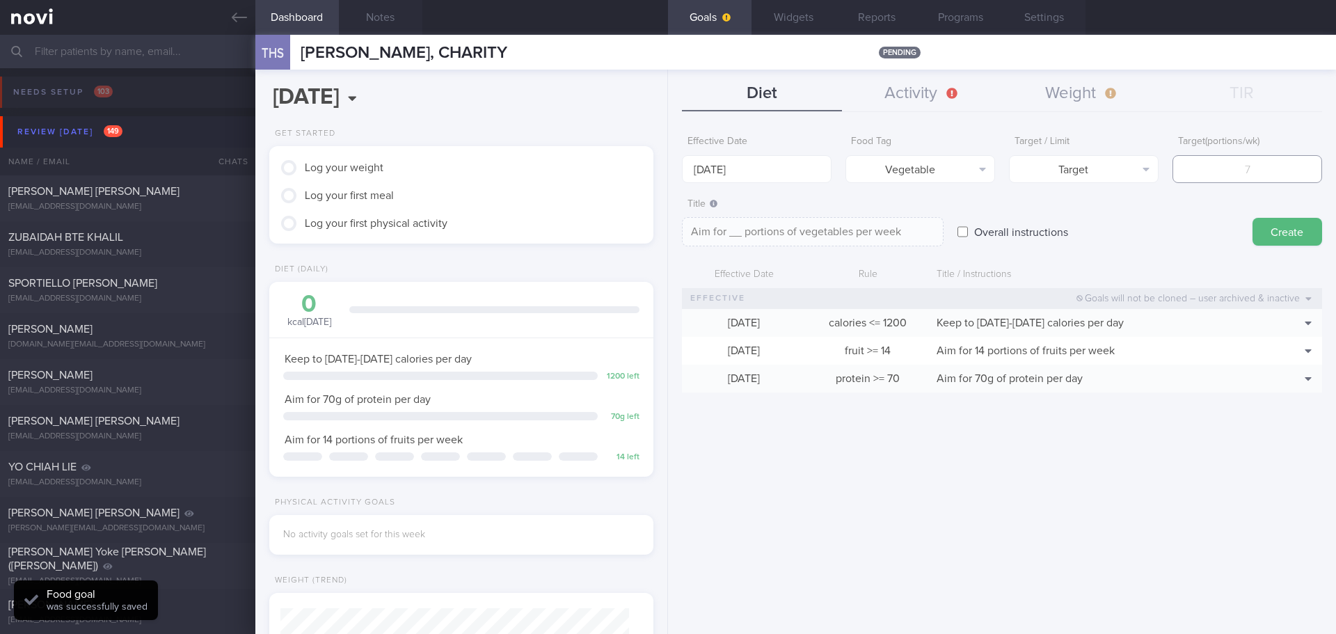
click at [1242, 166] on input "number" at bounding box center [1248, 169] width 150 height 28
type input "1"
type textarea "Aim for 1 portions of vegetables per week"
type input "14"
type textarea "Aim for 14 portions of vegetables per week"
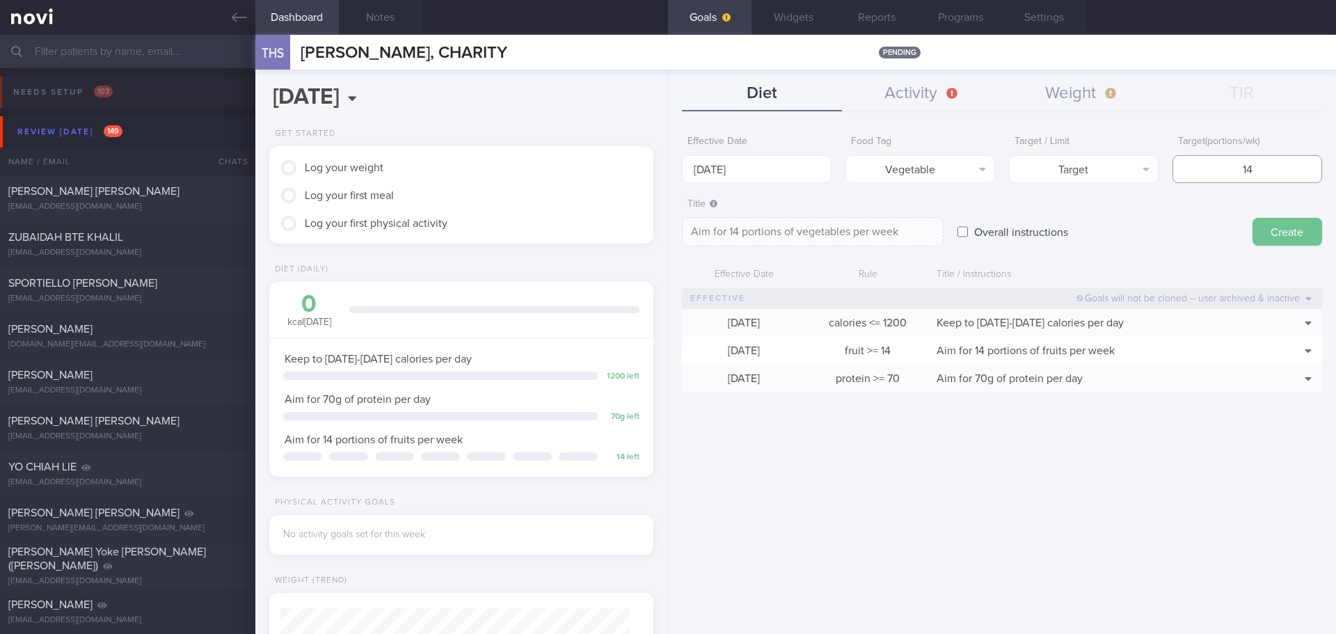
type input "14"
click at [1278, 229] on button "Create" at bounding box center [1288, 232] width 70 height 28
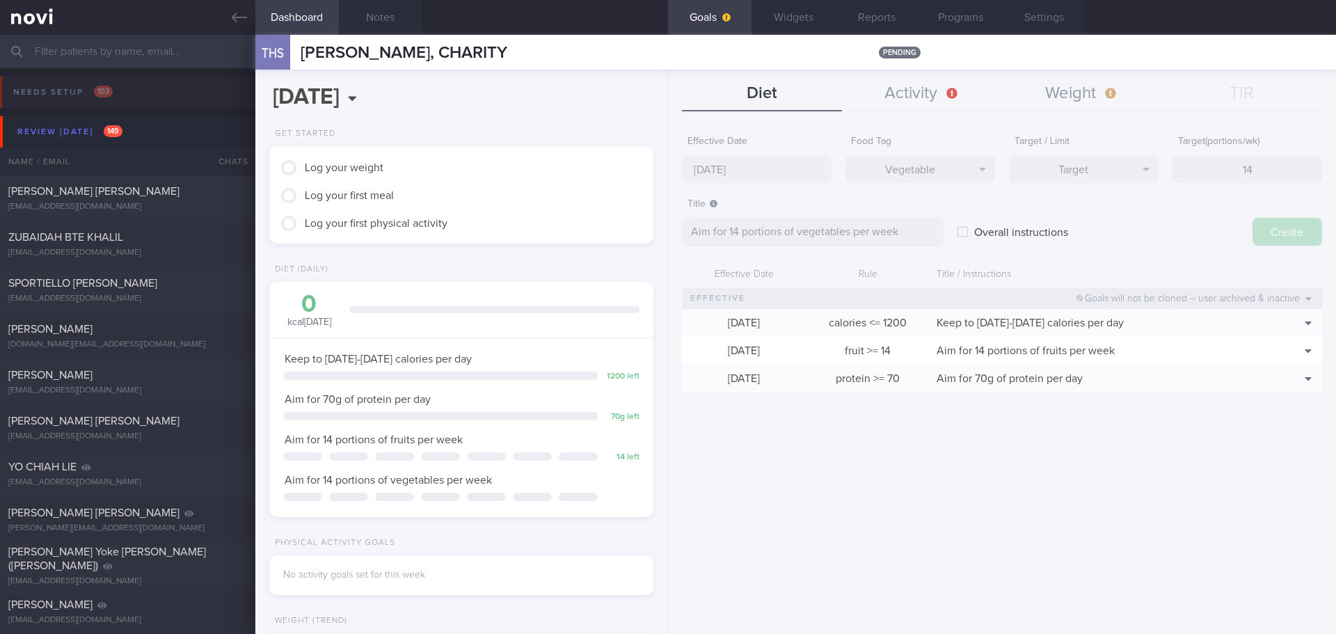
click at [1157, 241] on div "Effective Date [DATE] Food Tag Vegetable Select tag... Calories Carbs Protein F…" at bounding box center [1002, 376] width 668 height 516
type input "[DATE]"
type textarea "Aim for ___ of ___"
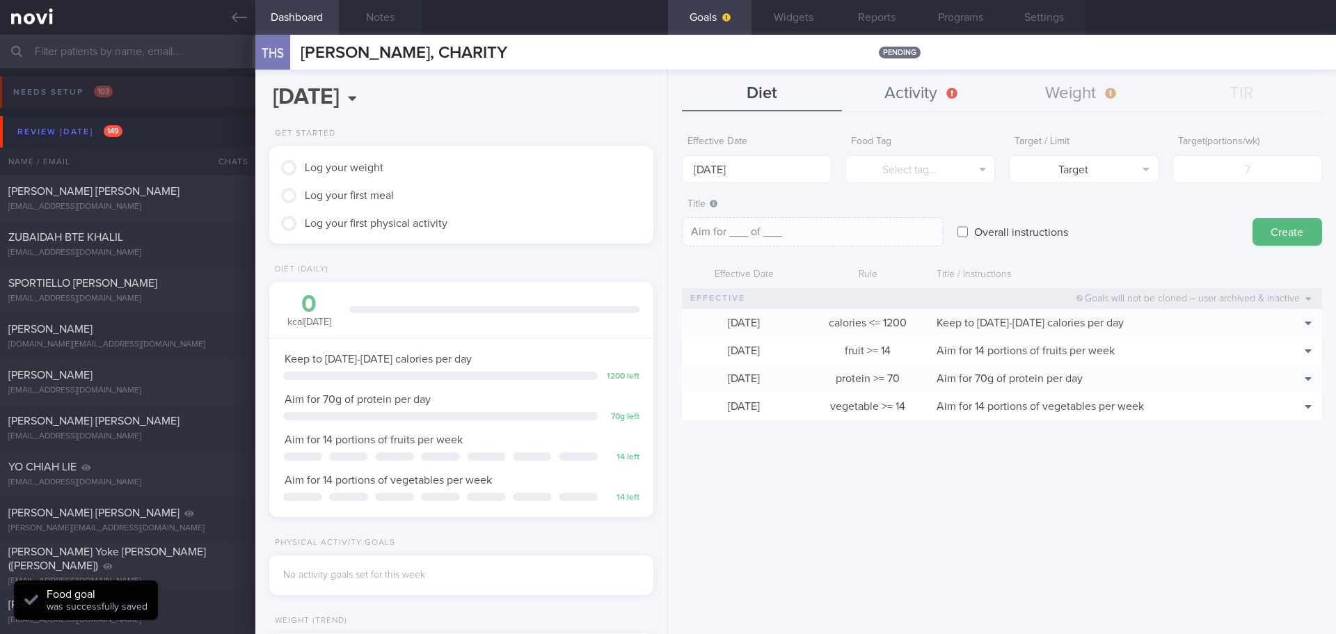
click at [904, 97] on button "Activity" at bounding box center [922, 94] width 160 height 35
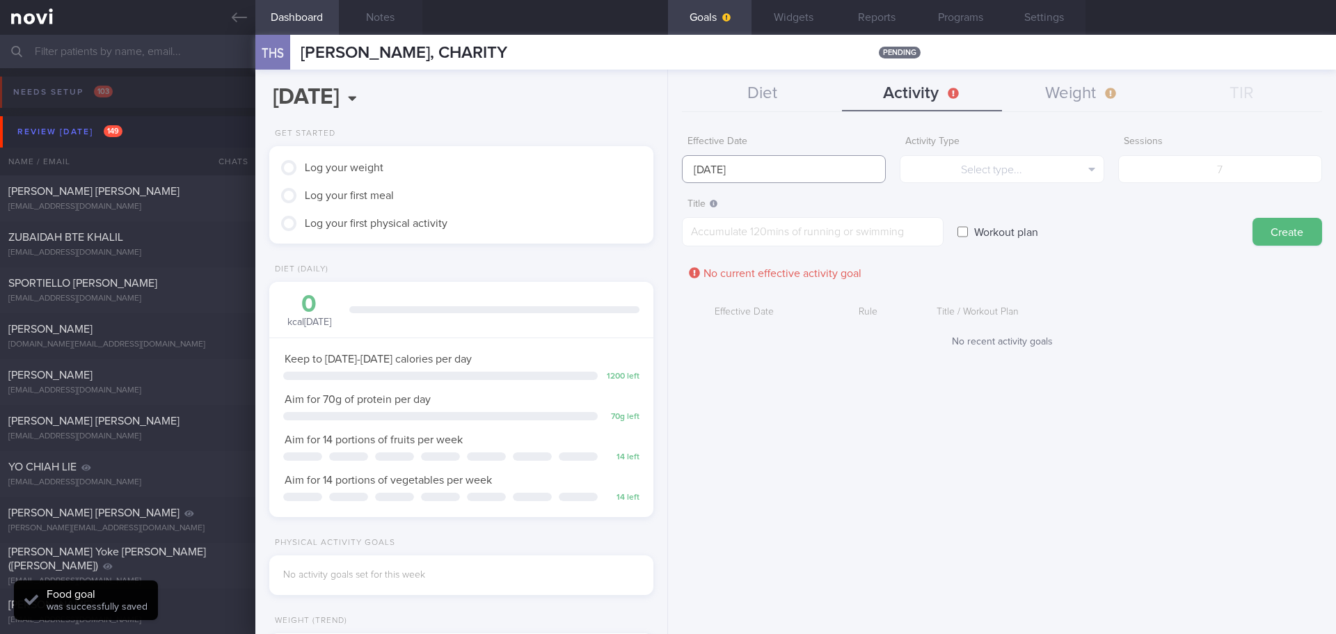
click at [752, 180] on body "You are offline! Some functionality will be unavailable Patients New Users Coac…" at bounding box center [668, 317] width 1336 height 634
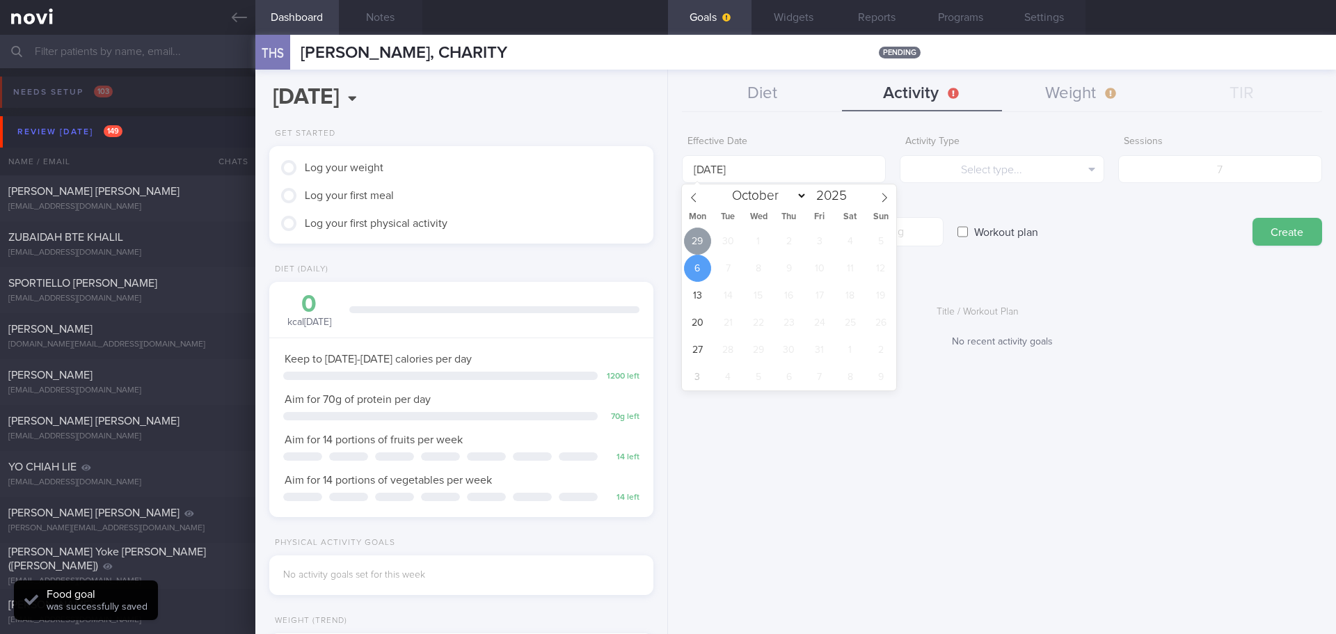
click at [693, 249] on span "29" at bounding box center [697, 241] width 27 height 27
type input "[DATE]"
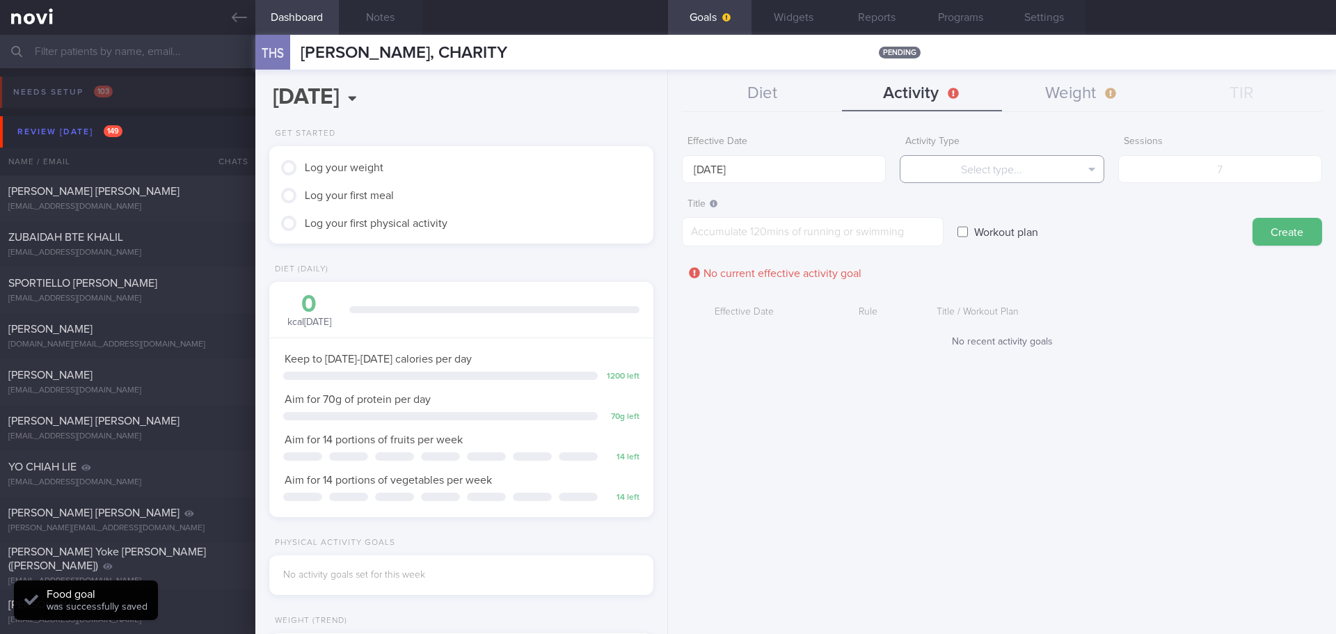
click at [965, 175] on button "Select type..." at bounding box center [1002, 169] width 204 height 28
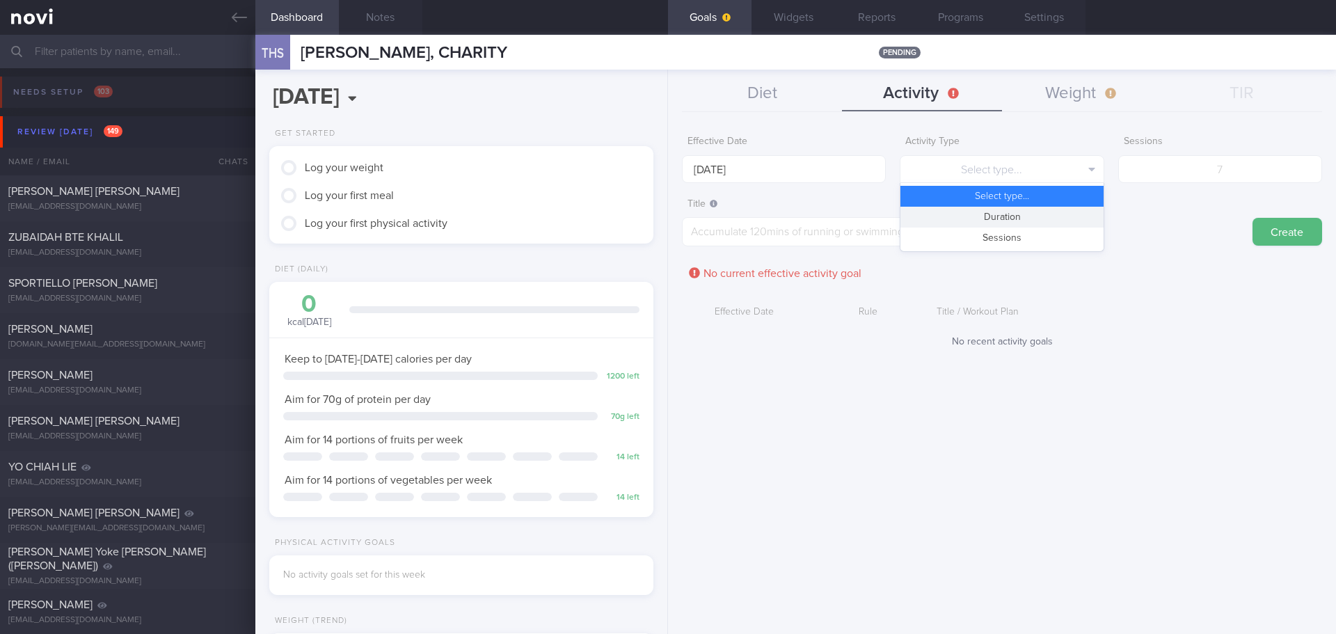
click at [1011, 216] on button "Duration" at bounding box center [1002, 217] width 203 height 21
click at [1184, 170] on input "number" at bounding box center [1220, 169] width 204 height 28
type input "3"
click at [820, 229] on textarea at bounding box center [813, 231] width 262 height 29
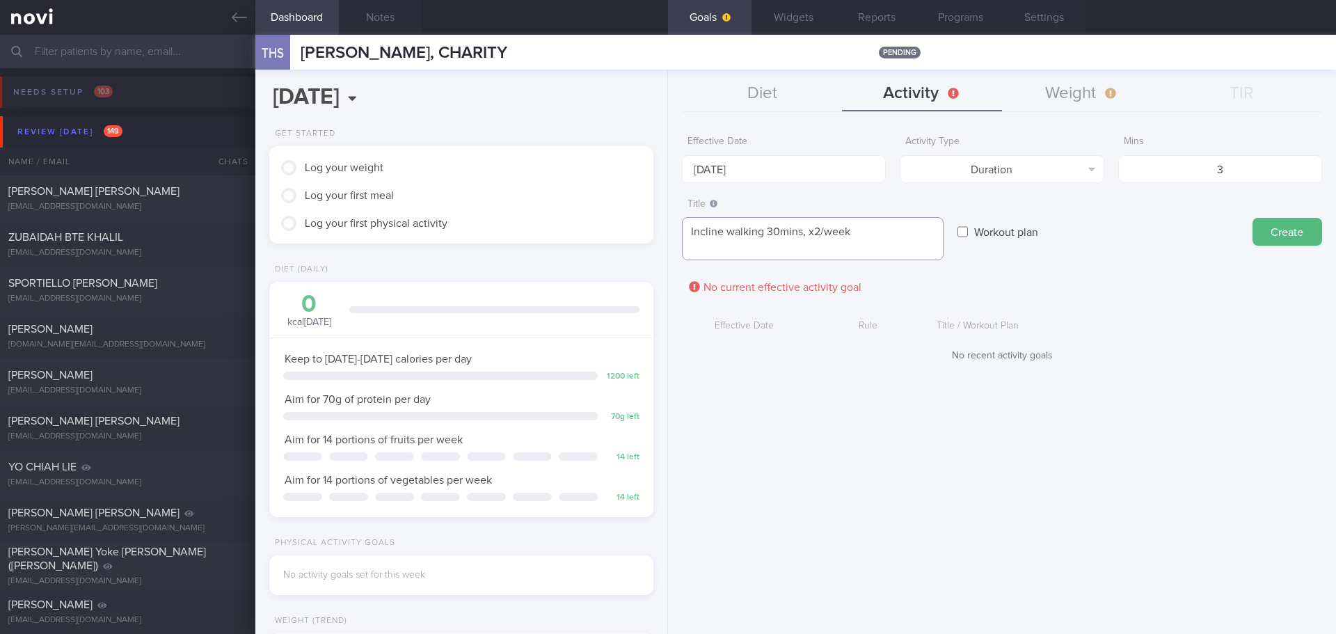
scroll to position [0, 0]
type textarea "Incline walking 30mins, x2/week Weight training, x1/week"
click at [1141, 277] on form "Effective Date [DATE] Activity Type Duration Select type... Duration Sessions M…" at bounding box center [1002, 252] width 640 height 247
click at [1142, 275] on form "Effective Date [DATE] Activity Type Duration Select type... Duration Sessions M…" at bounding box center [1002, 252] width 640 height 247
click at [1102, 227] on div "Workout plan" at bounding box center [1098, 218] width 281 height 54
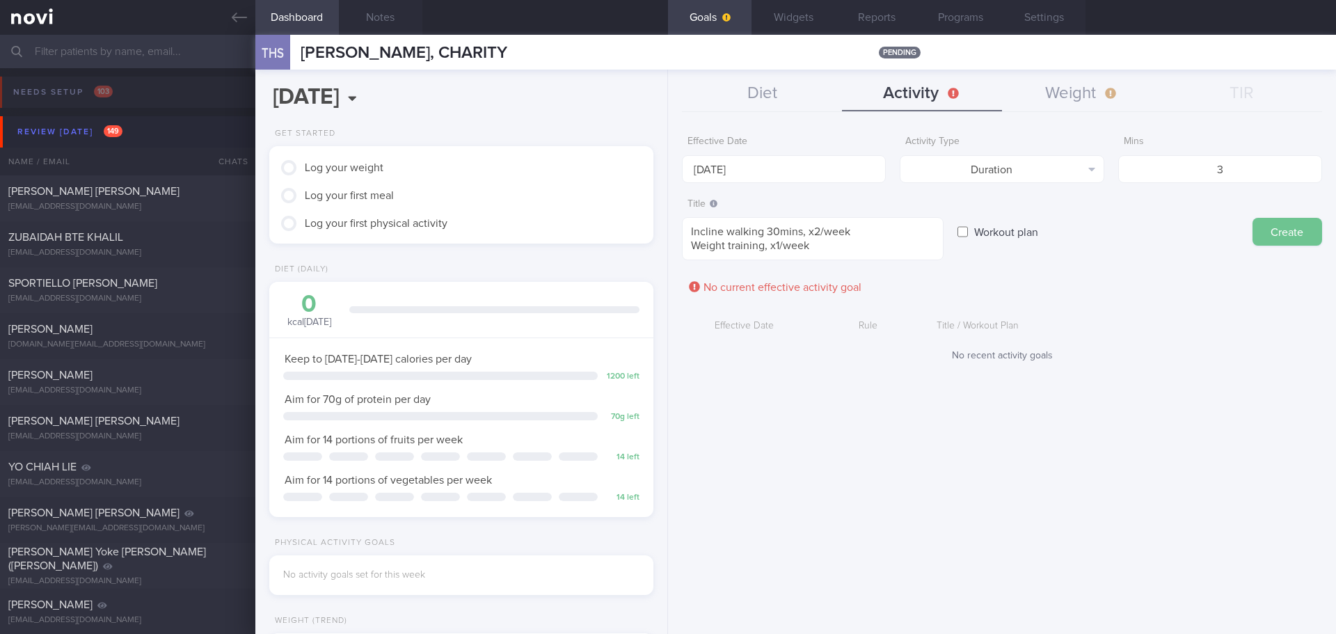
click at [1281, 234] on button "Create" at bounding box center [1288, 232] width 70 height 28
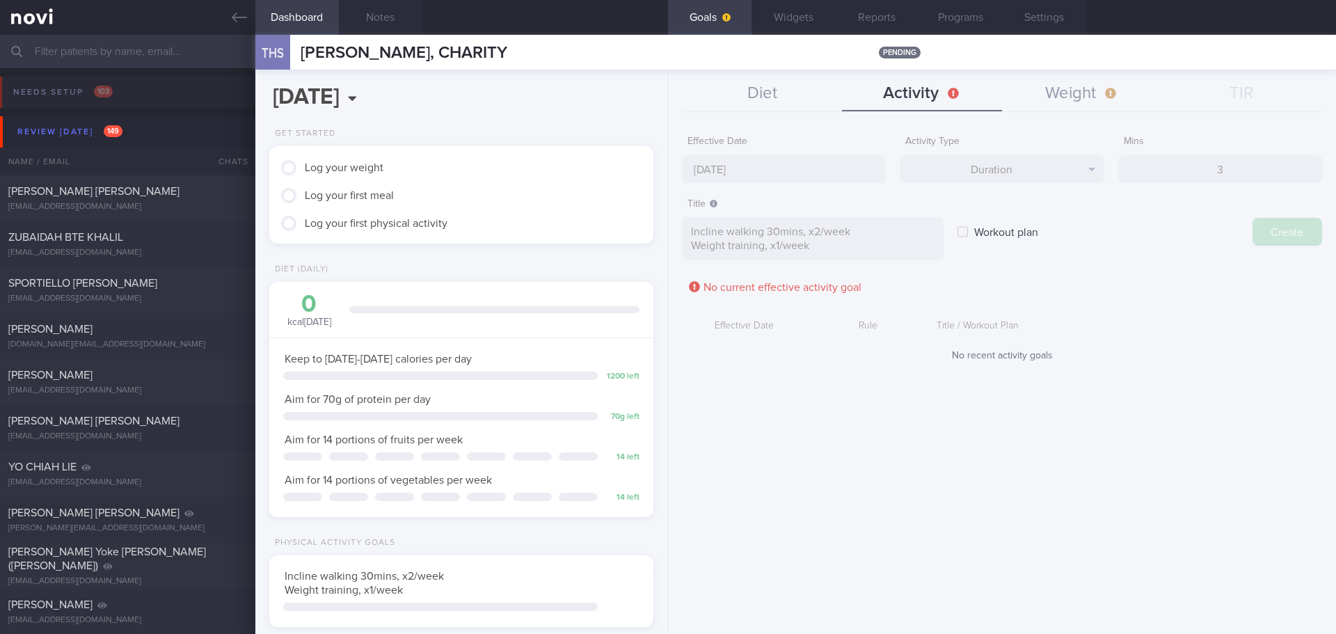
type input "[DATE]"
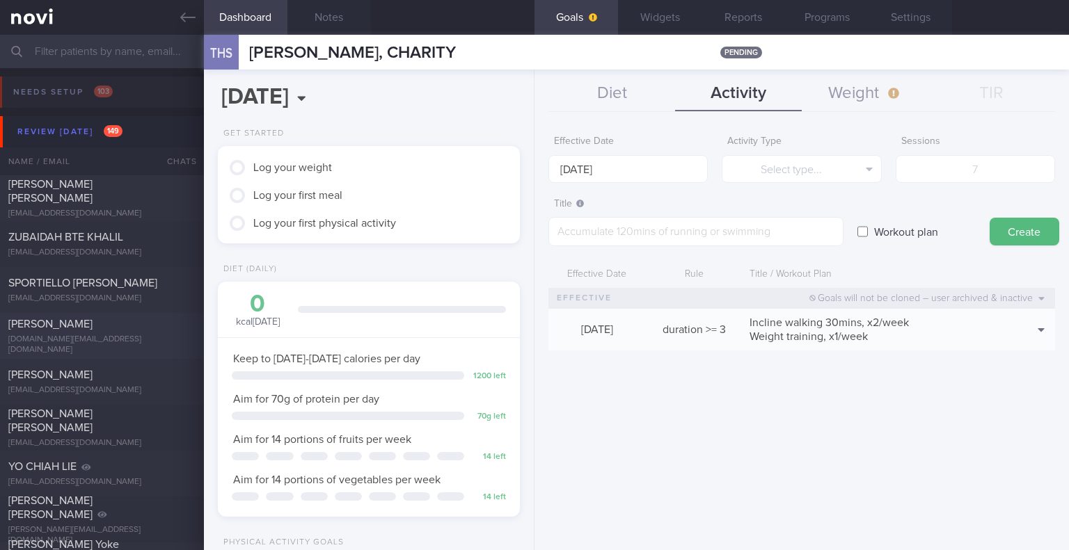
scroll to position [695794, 695661]
